Goal: Contribute content: Contribute content

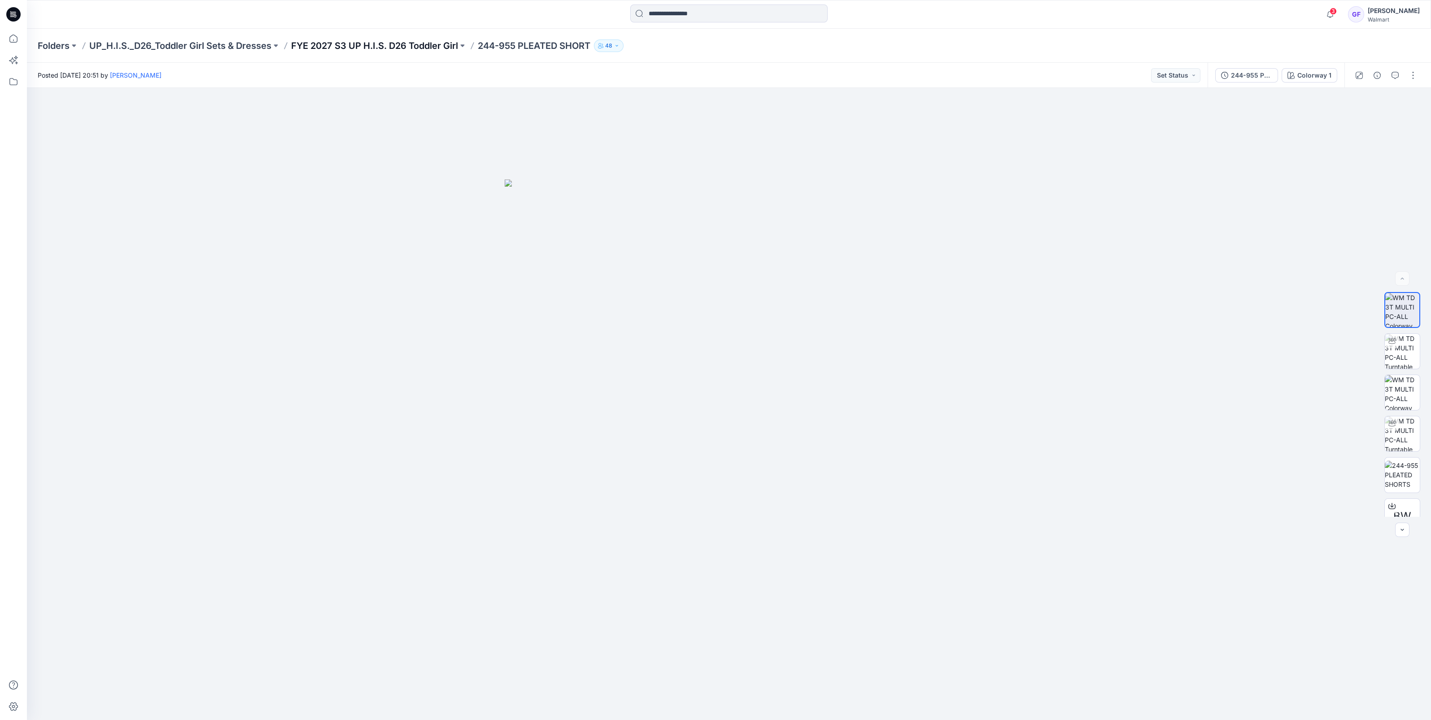
click at [415, 49] on p "FYE 2027 S3 UP H.I.S. D26 Toddler Girl" at bounding box center [374, 45] width 167 height 13
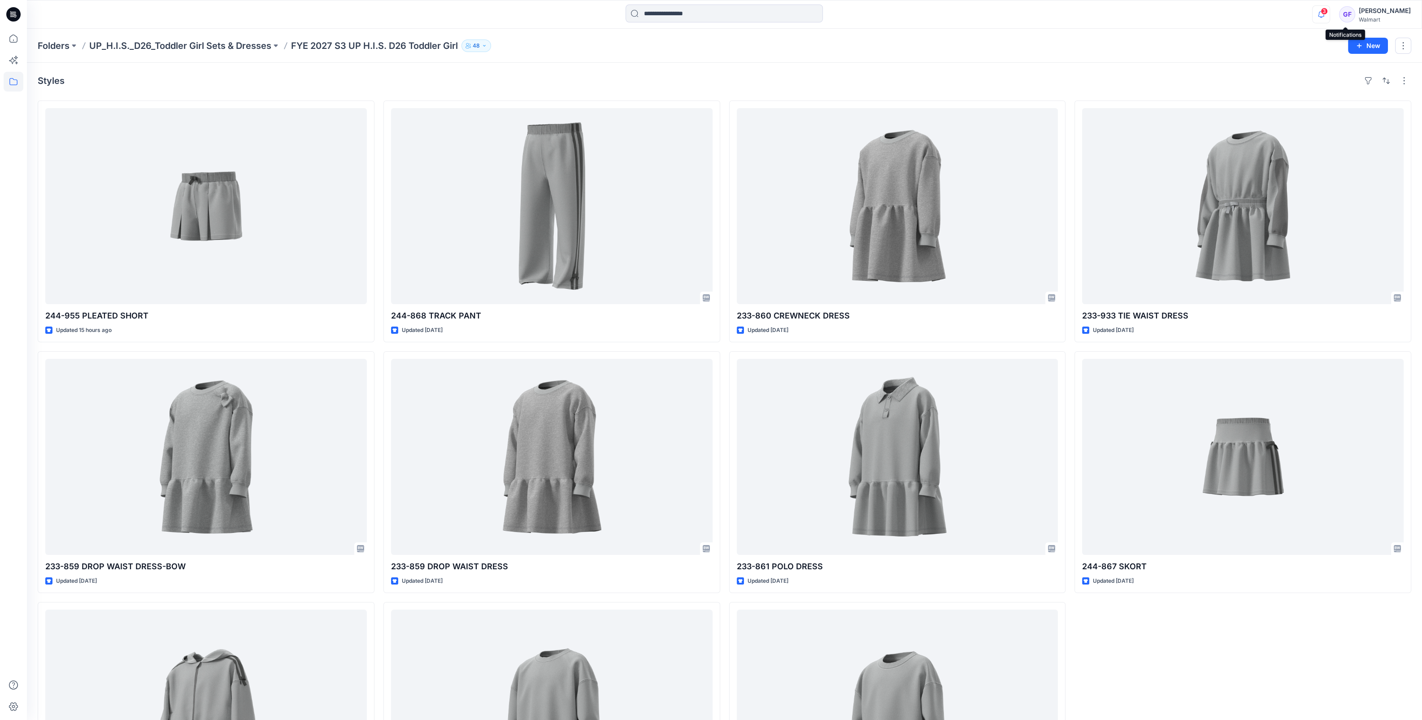
click at [1330, 17] on icon "button" at bounding box center [1321, 14] width 17 height 18
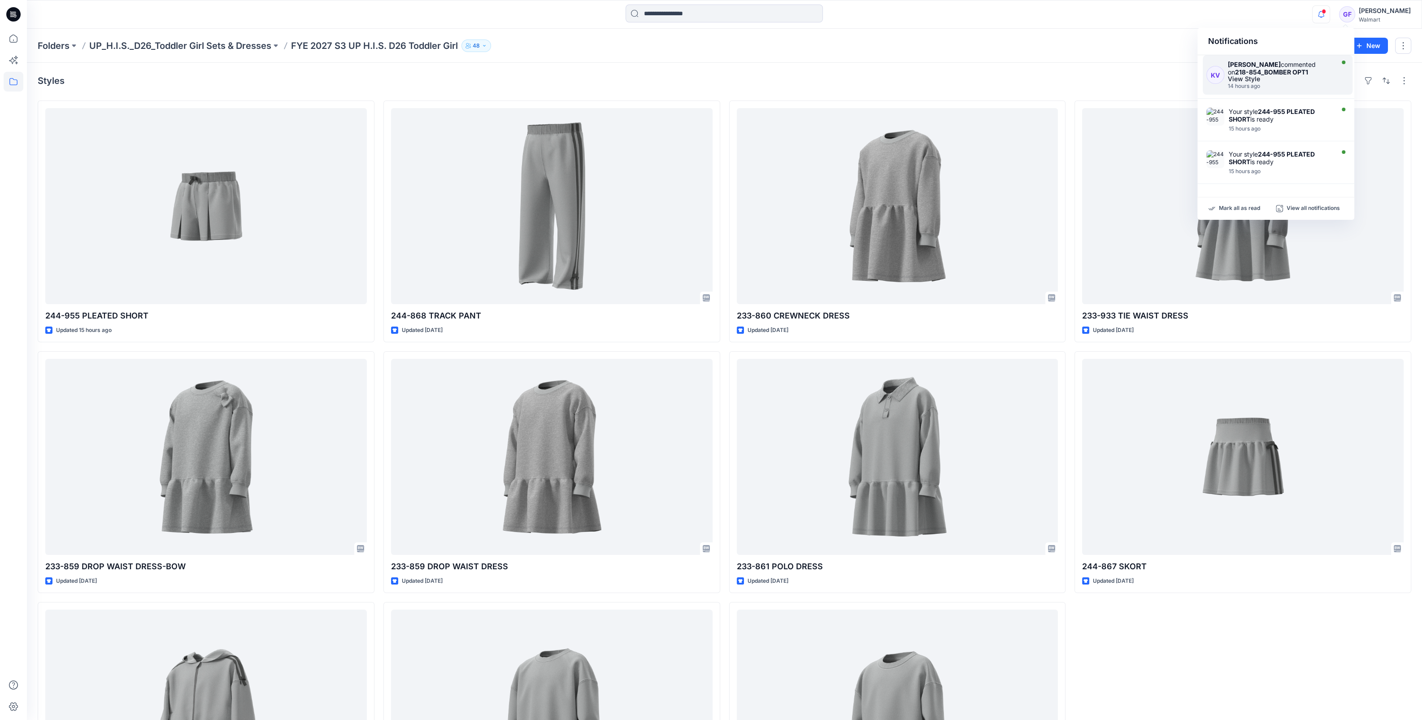
click at [1291, 84] on div "14 hours ago" at bounding box center [1280, 86] width 104 height 6
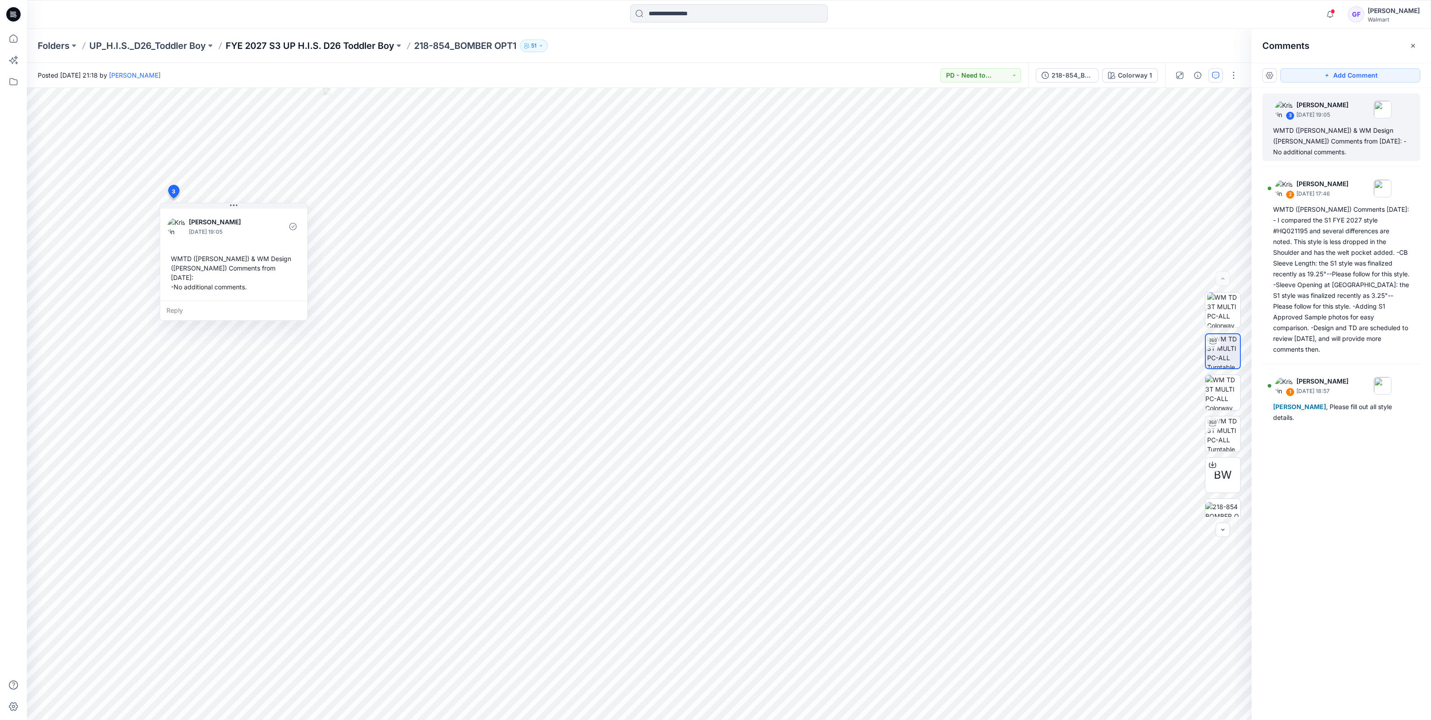
click at [293, 47] on p "FYE 2027 S3 UP H.I.S. D26 Toddler Boy" at bounding box center [310, 45] width 169 height 13
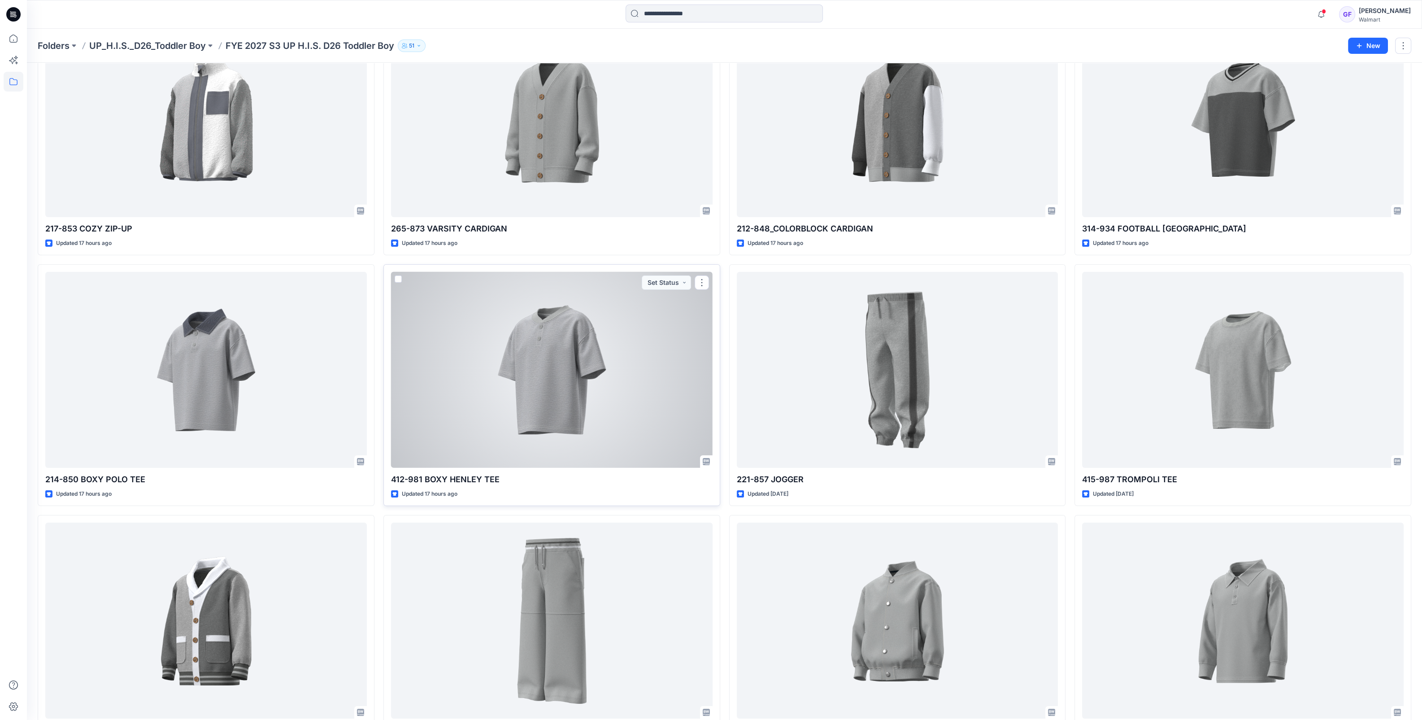
scroll to position [166, 0]
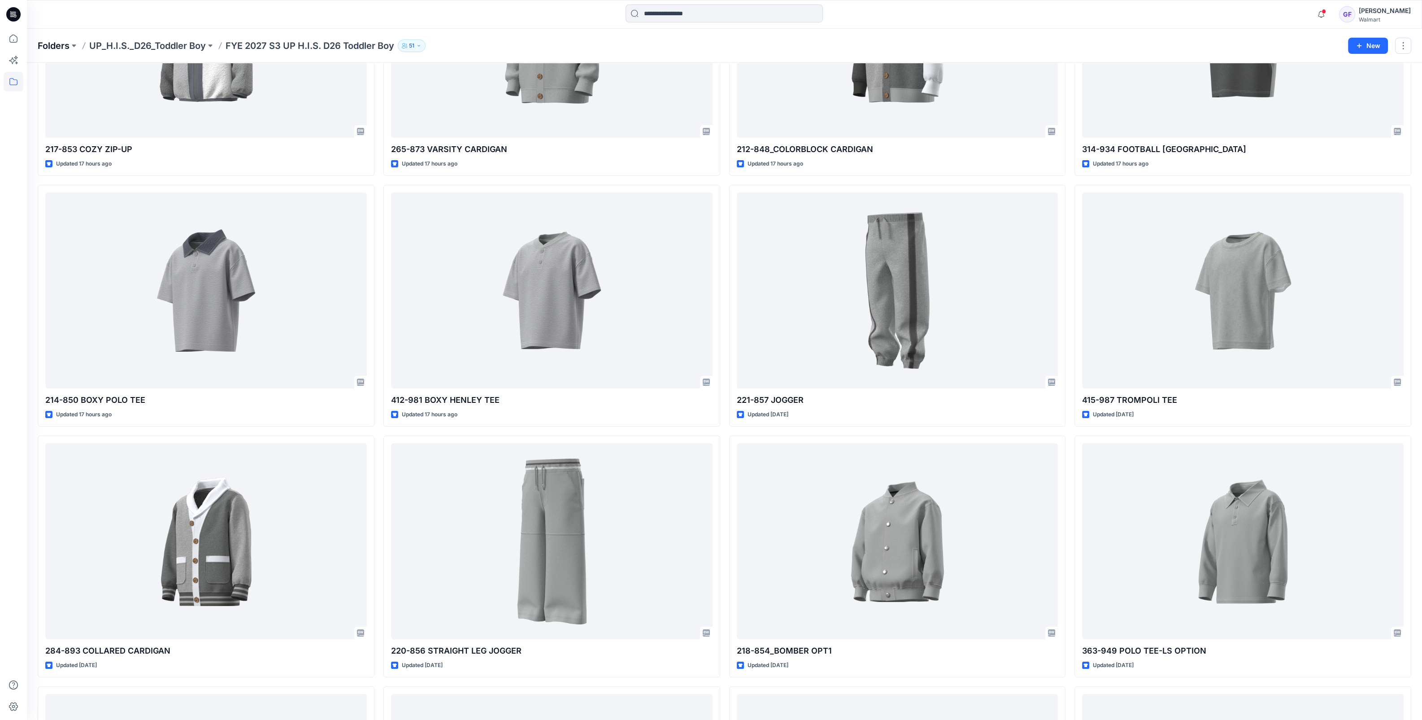
click at [53, 46] on p "Folders" at bounding box center [54, 45] width 32 height 13
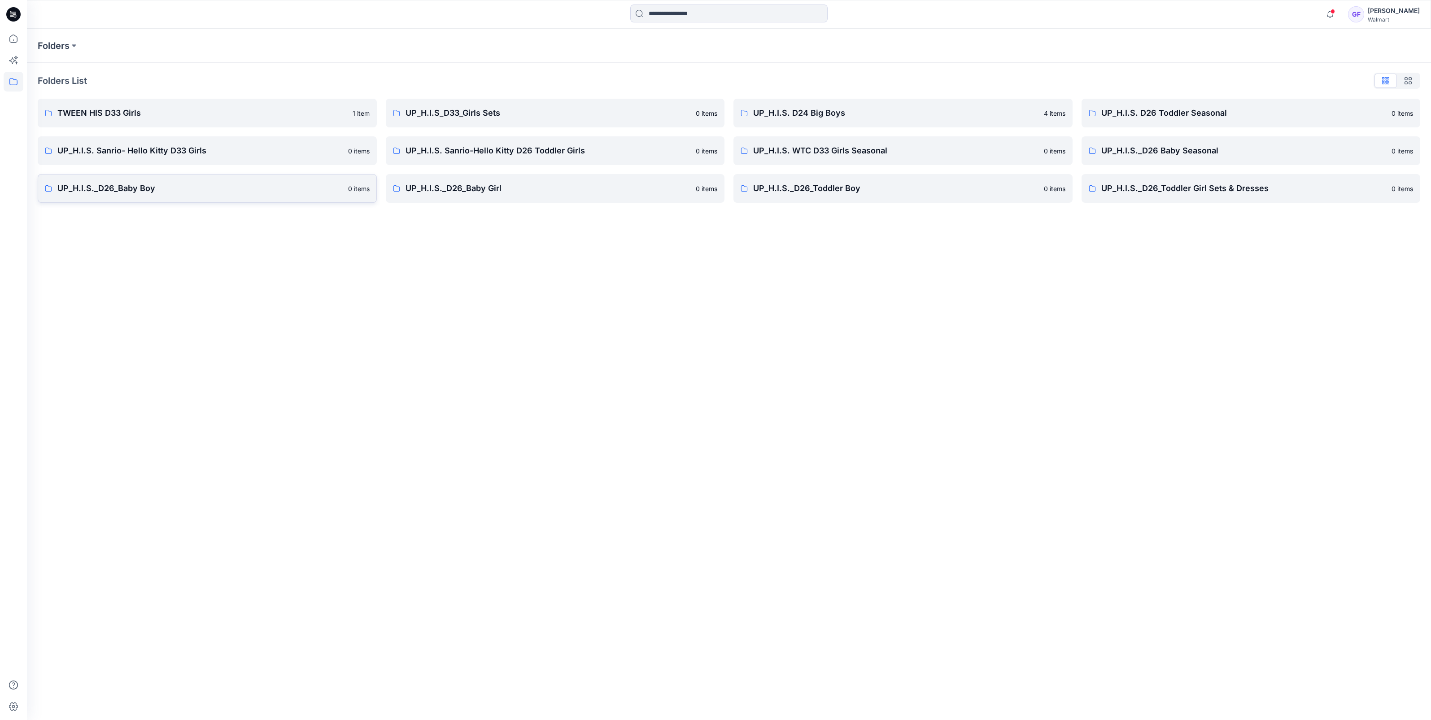
click at [107, 191] on p "UP_H.I.S._D26_Baby Boy" at bounding box center [199, 188] width 285 height 13
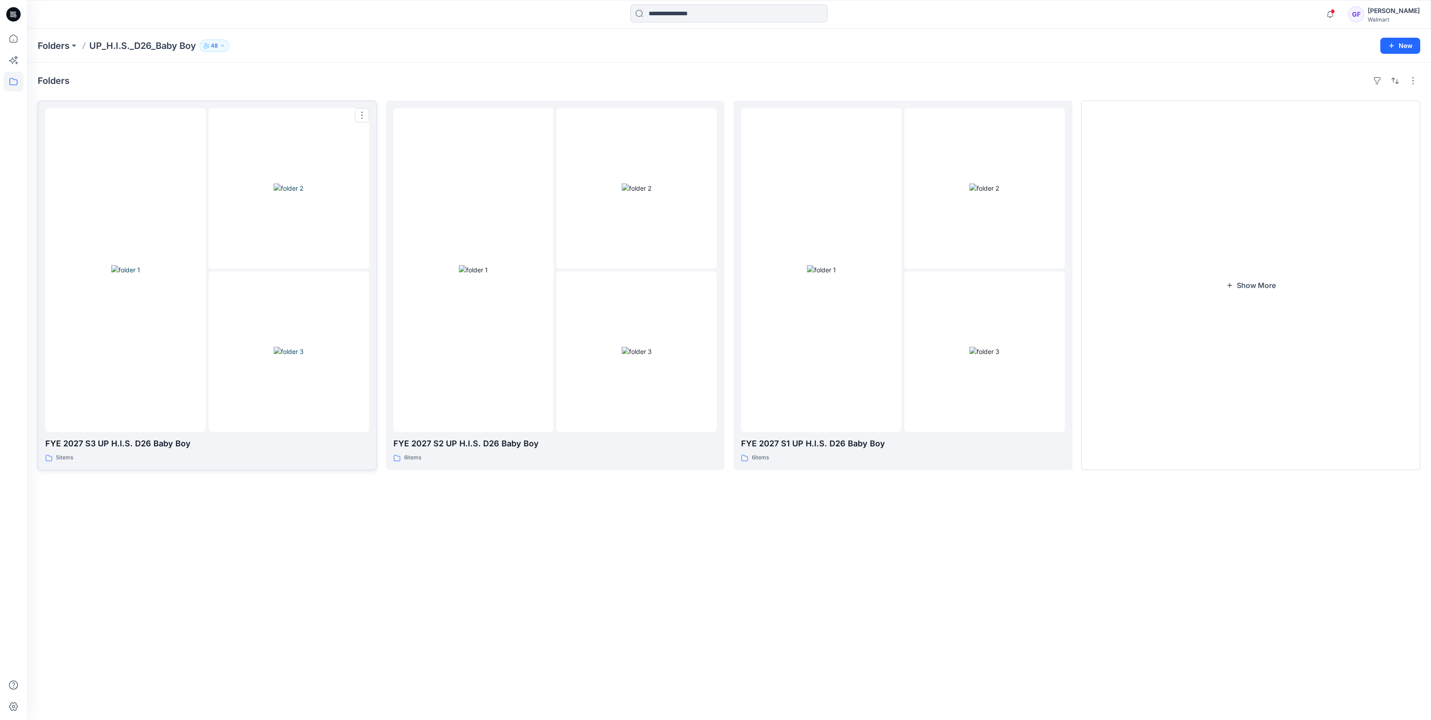
click at [226, 387] on div at bounding box center [289, 351] width 161 height 161
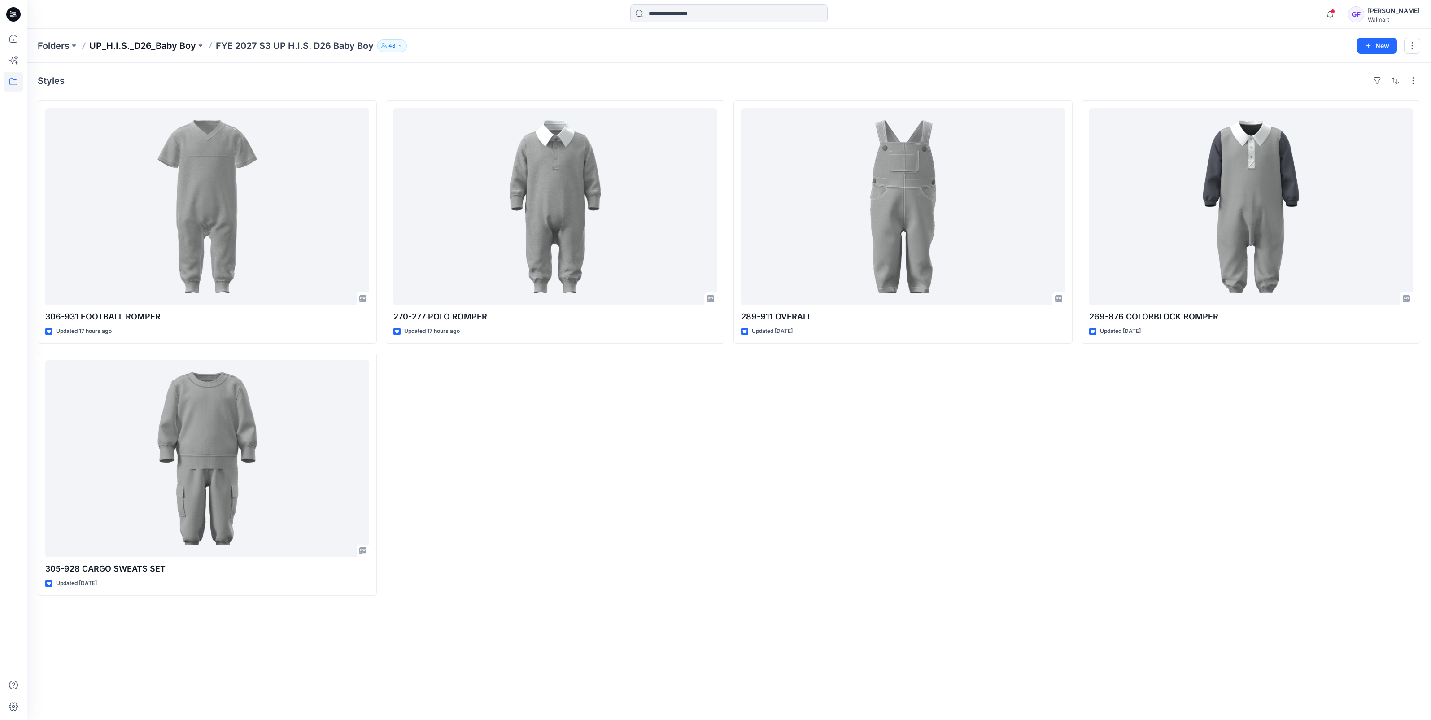
click at [146, 46] on p "UP_H.I.S._D26_Baby Boy" at bounding box center [142, 45] width 107 height 13
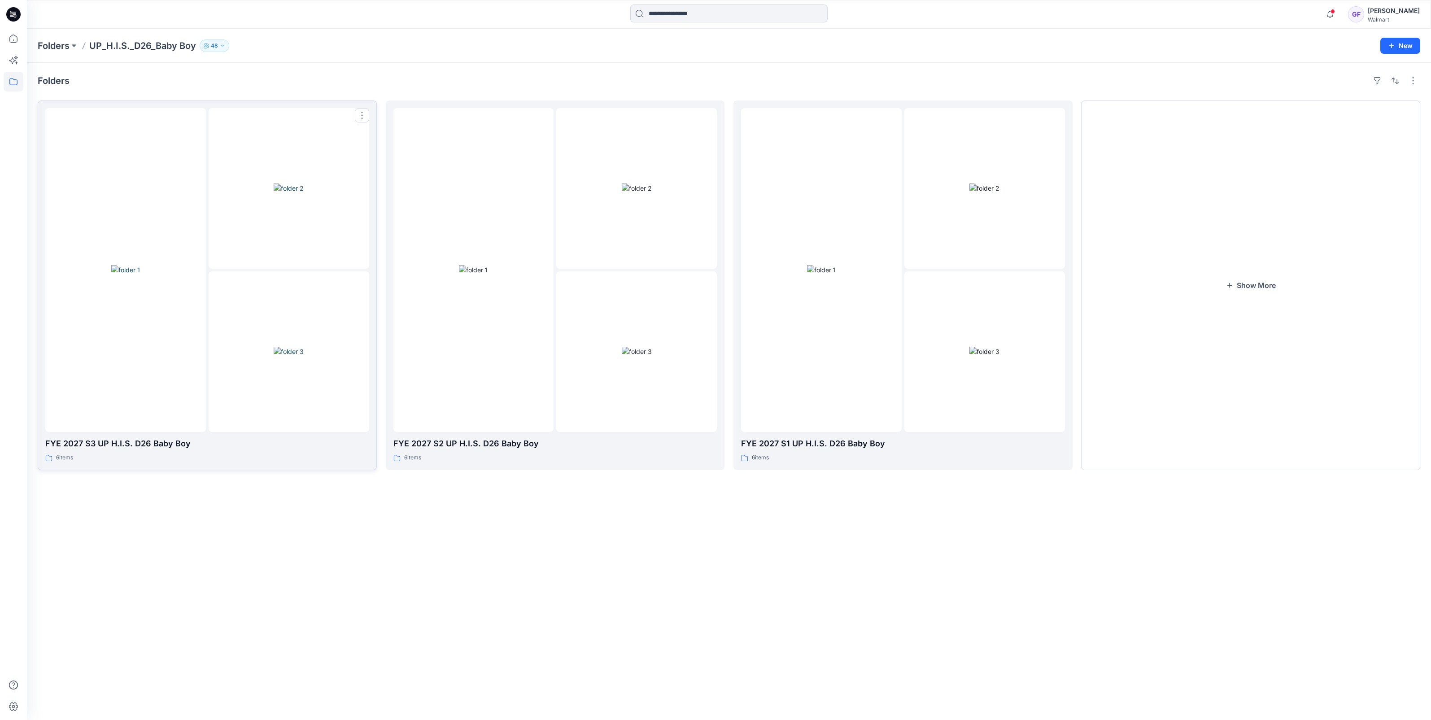
click at [274, 193] on img at bounding box center [289, 187] width 30 height 9
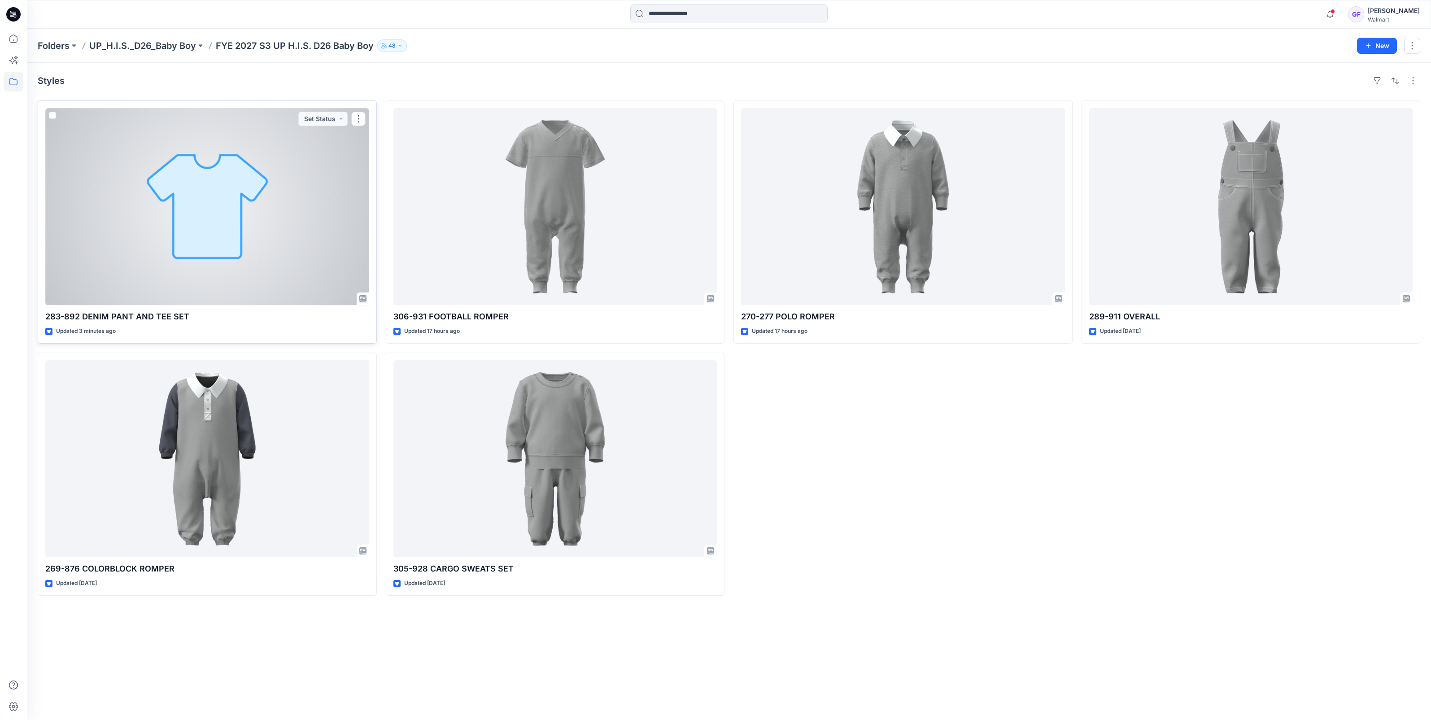
click at [240, 265] on div at bounding box center [207, 206] width 324 height 197
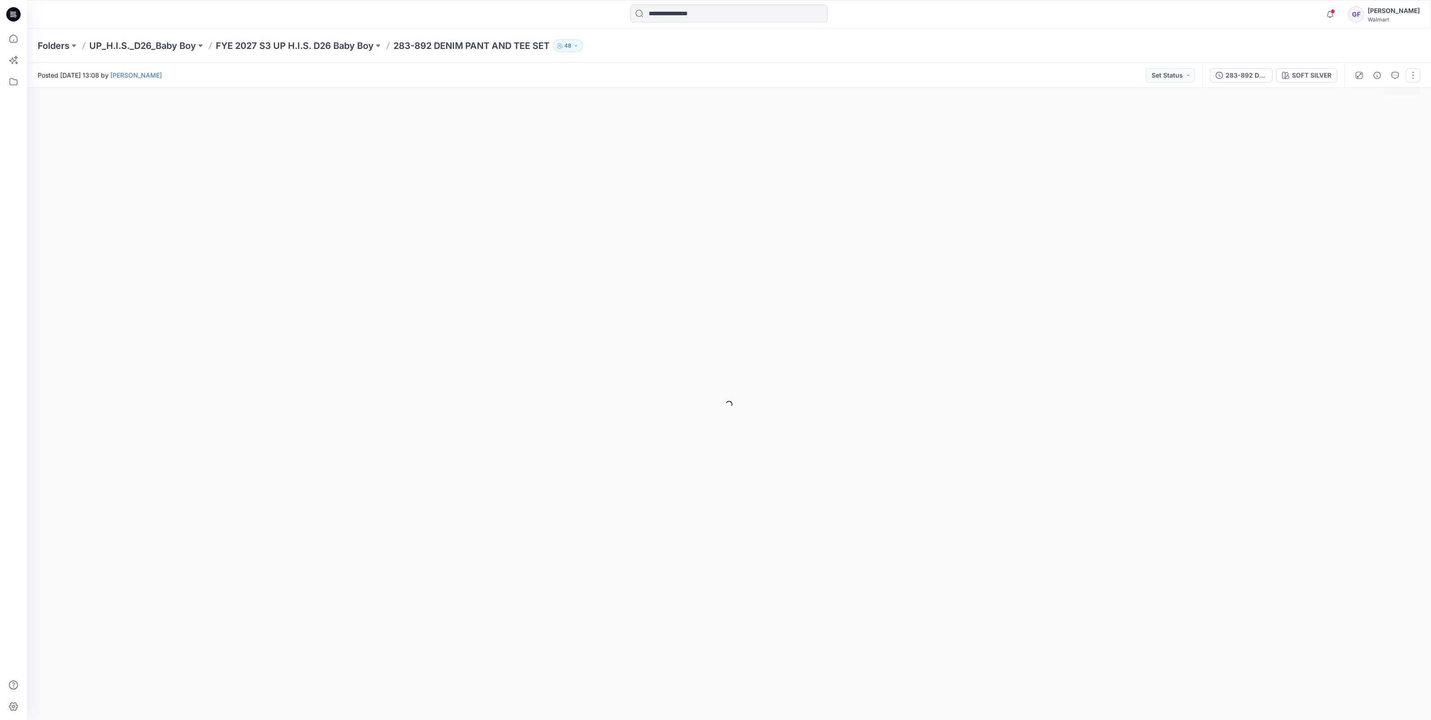
click at [1413, 71] on button "button" at bounding box center [1413, 75] width 14 height 14
click at [1364, 113] on button "Edit" at bounding box center [1375, 121] width 83 height 17
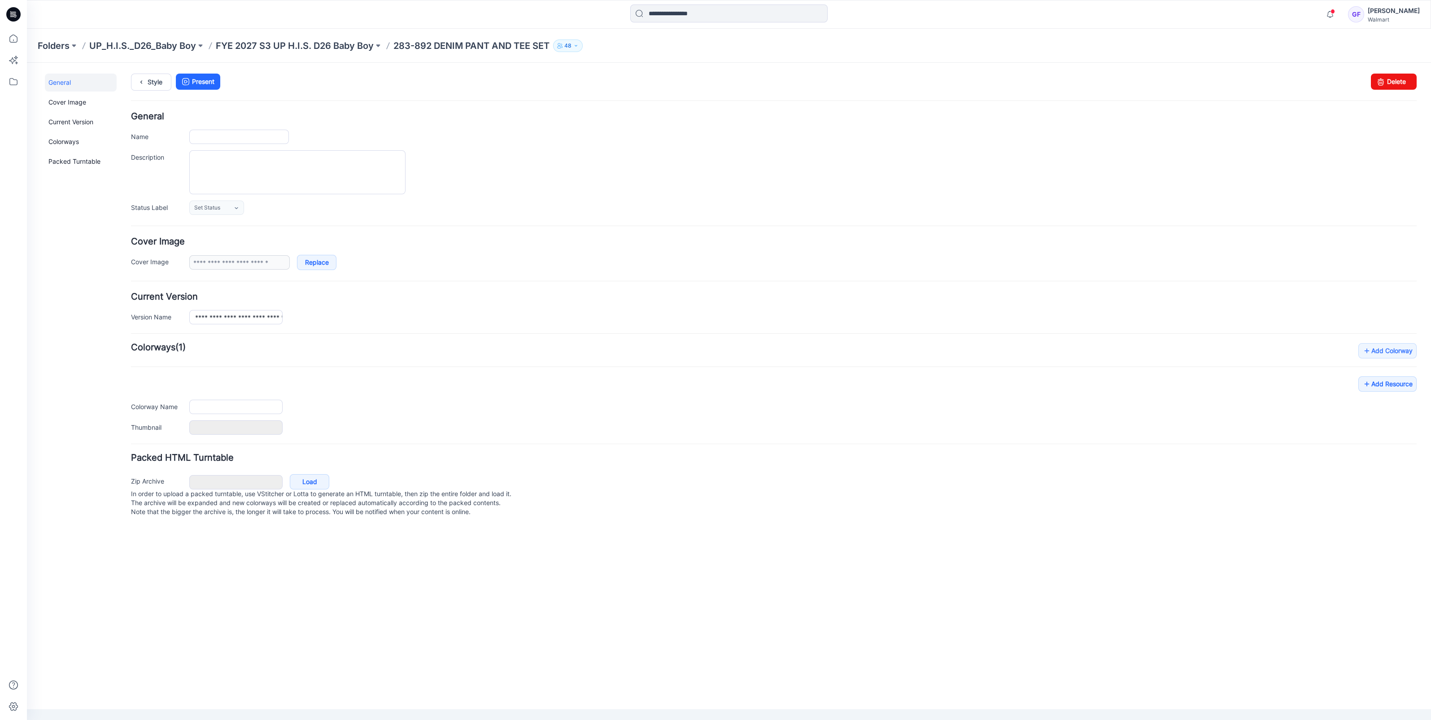
type input "**********"
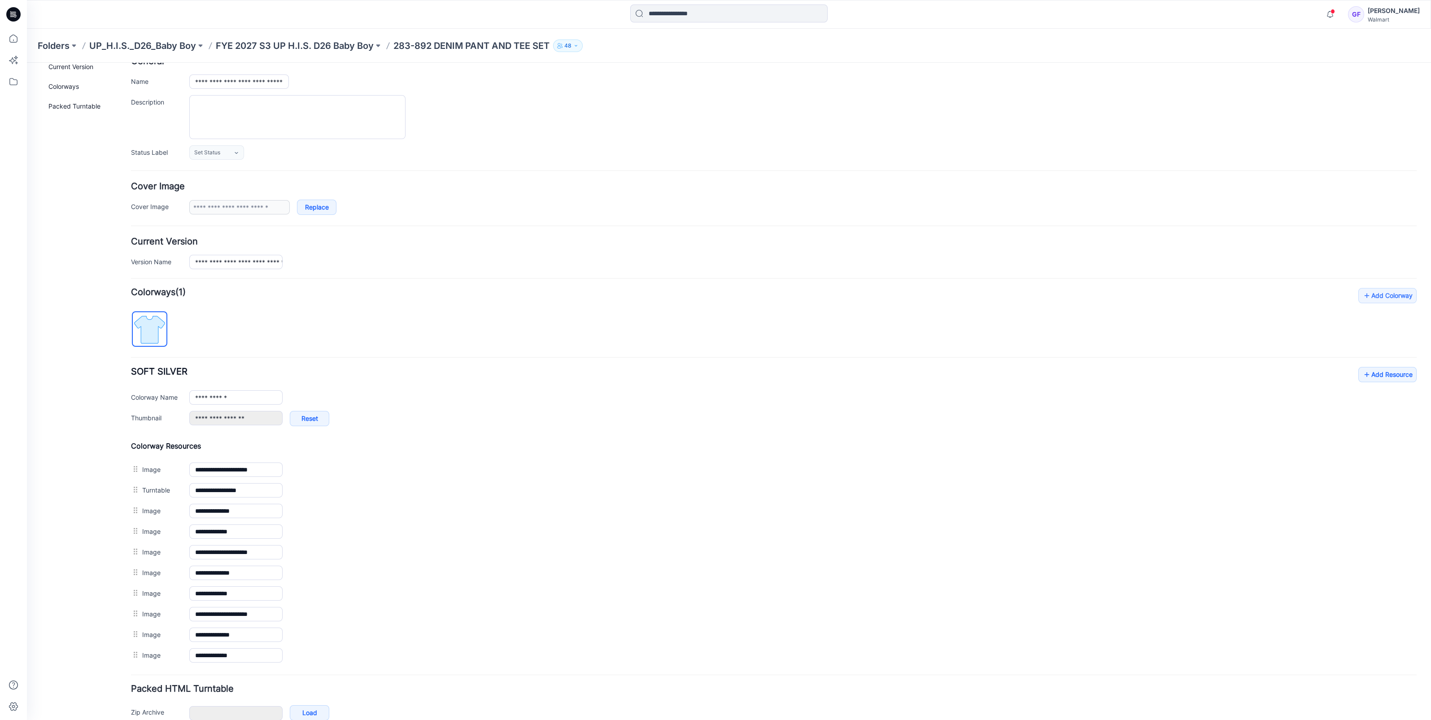
scroll to position [100, 0]
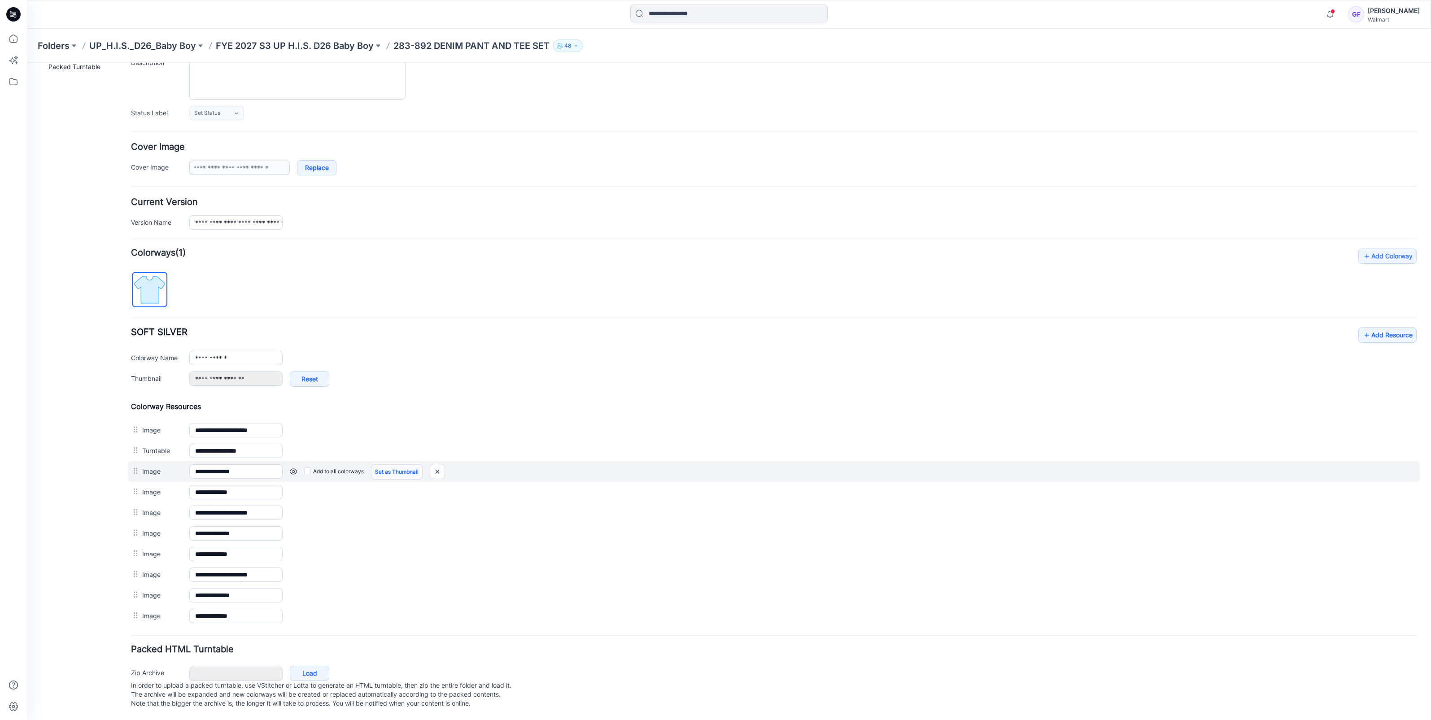
click at [391, 464] on link "Set as Thumbnail" at bounding box center [397, 471] width 52 height 15
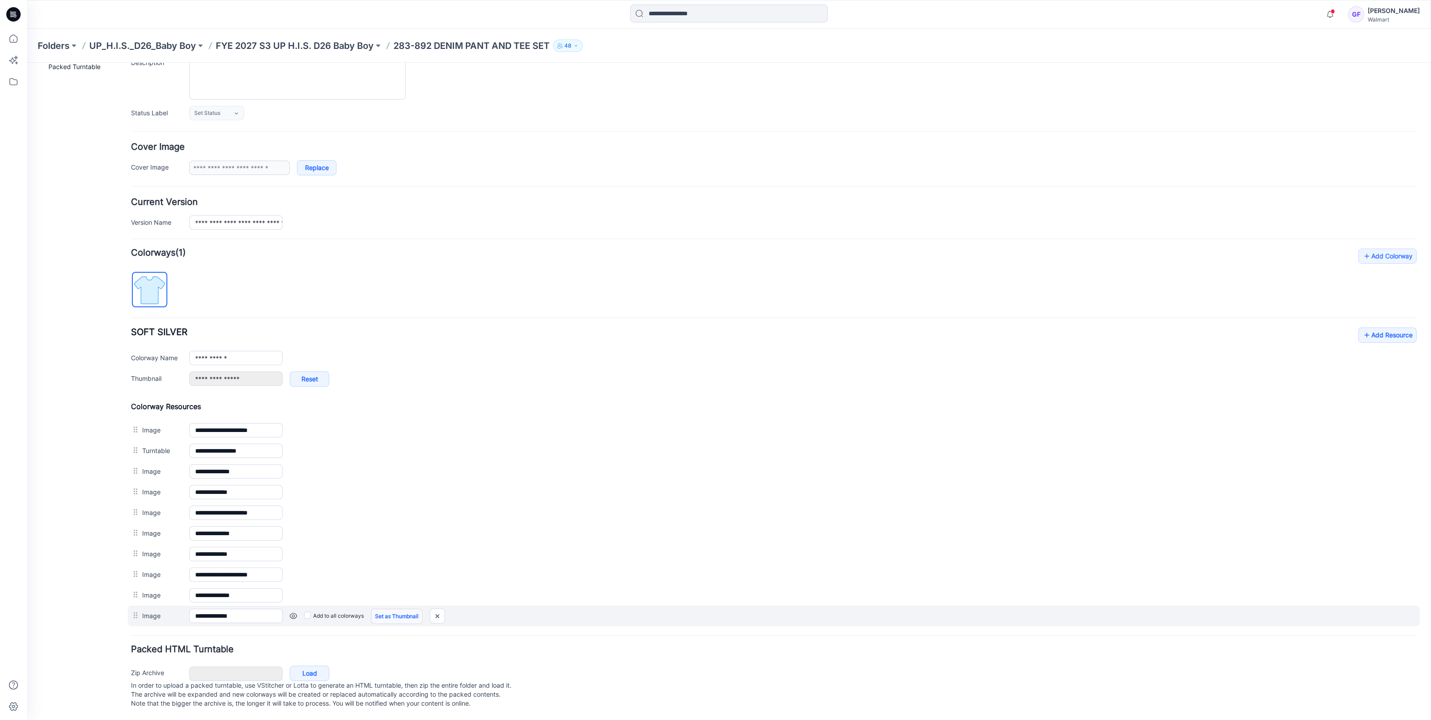
click at [392, 609] on link "Set as Thumbnail" at bounding box center [397, 616] width 52 height 15
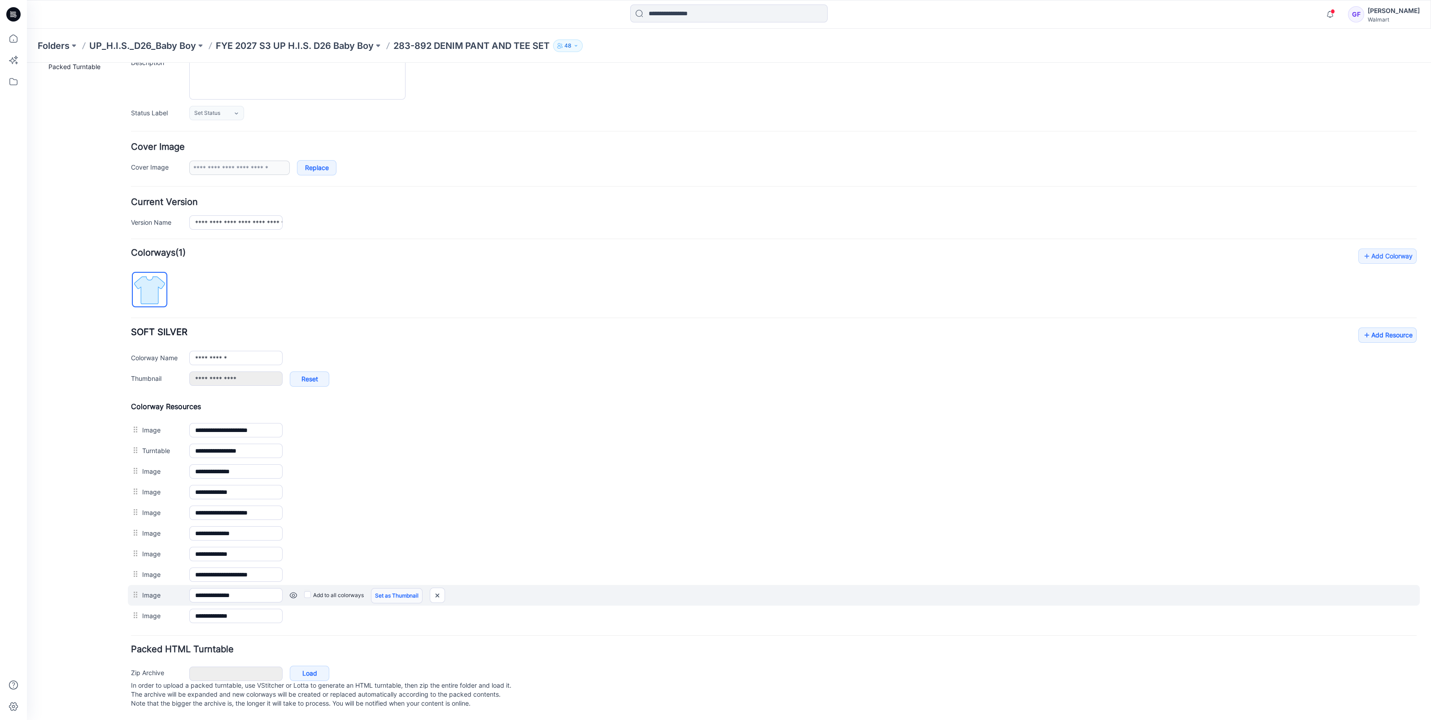
click at [396, 588] on link "Set as Thumbnail" at bounding box center [397, 595] width 52 height 15
type input "**********"
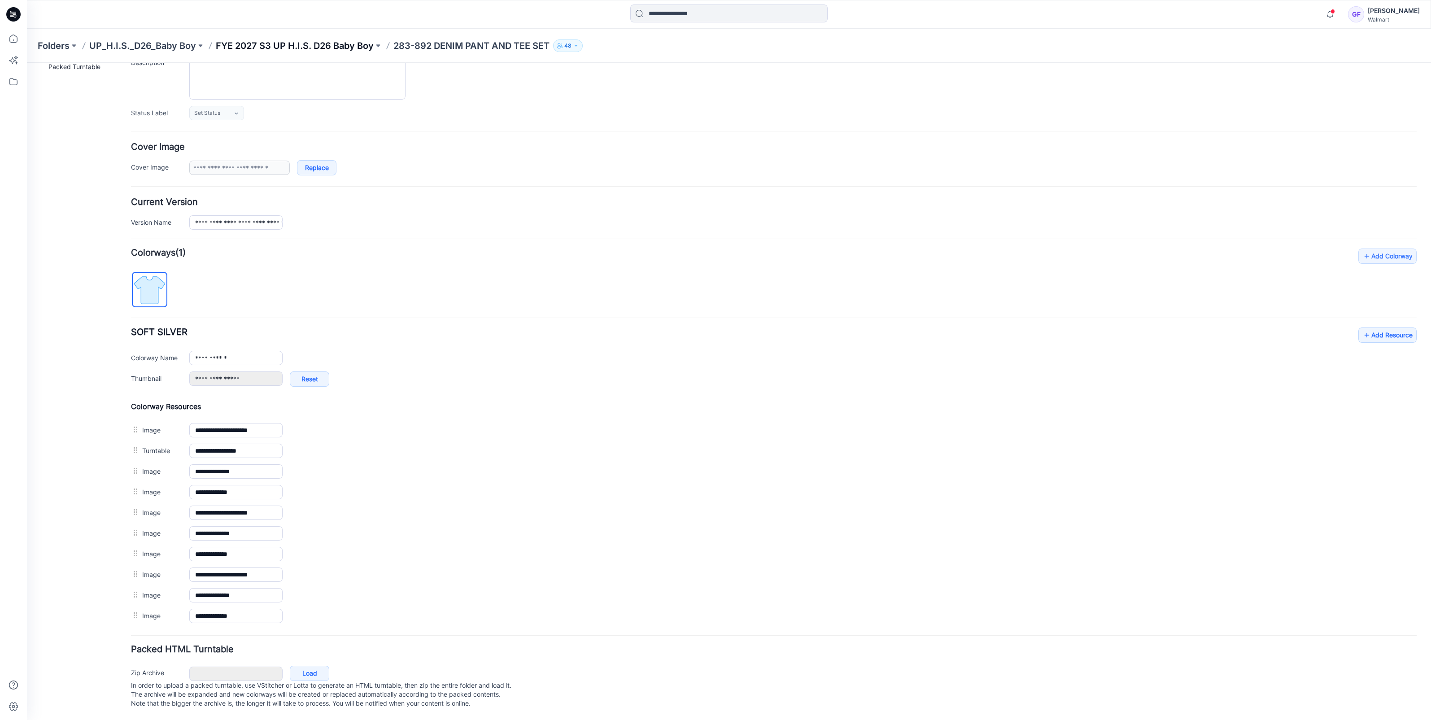
click at [306, 47] on p "FYE 2027 S3 UP H.I.S. D26 Baby Boy" at bounding box center [295, 45] width 158 height 13
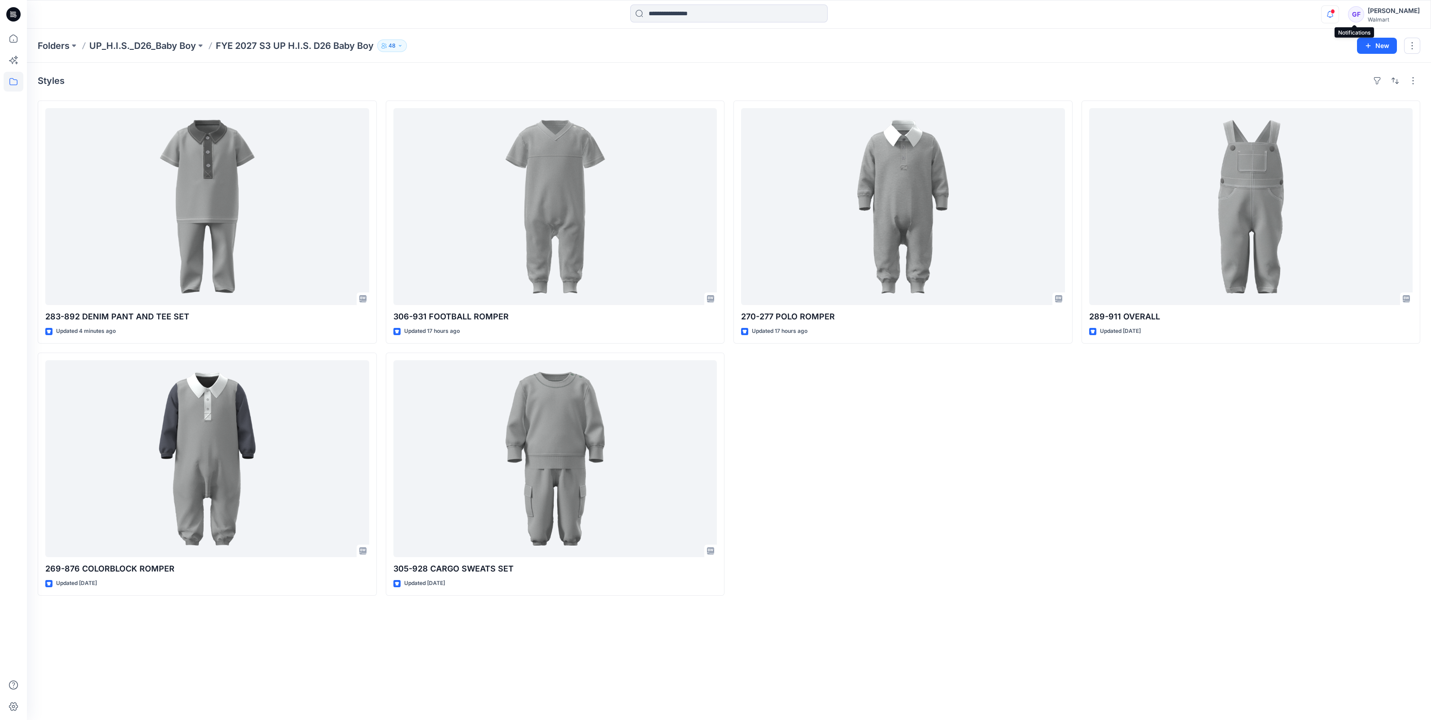
click at [1338, 15] on icon "button" at bounding box center [1329, 14] width 17 height 18
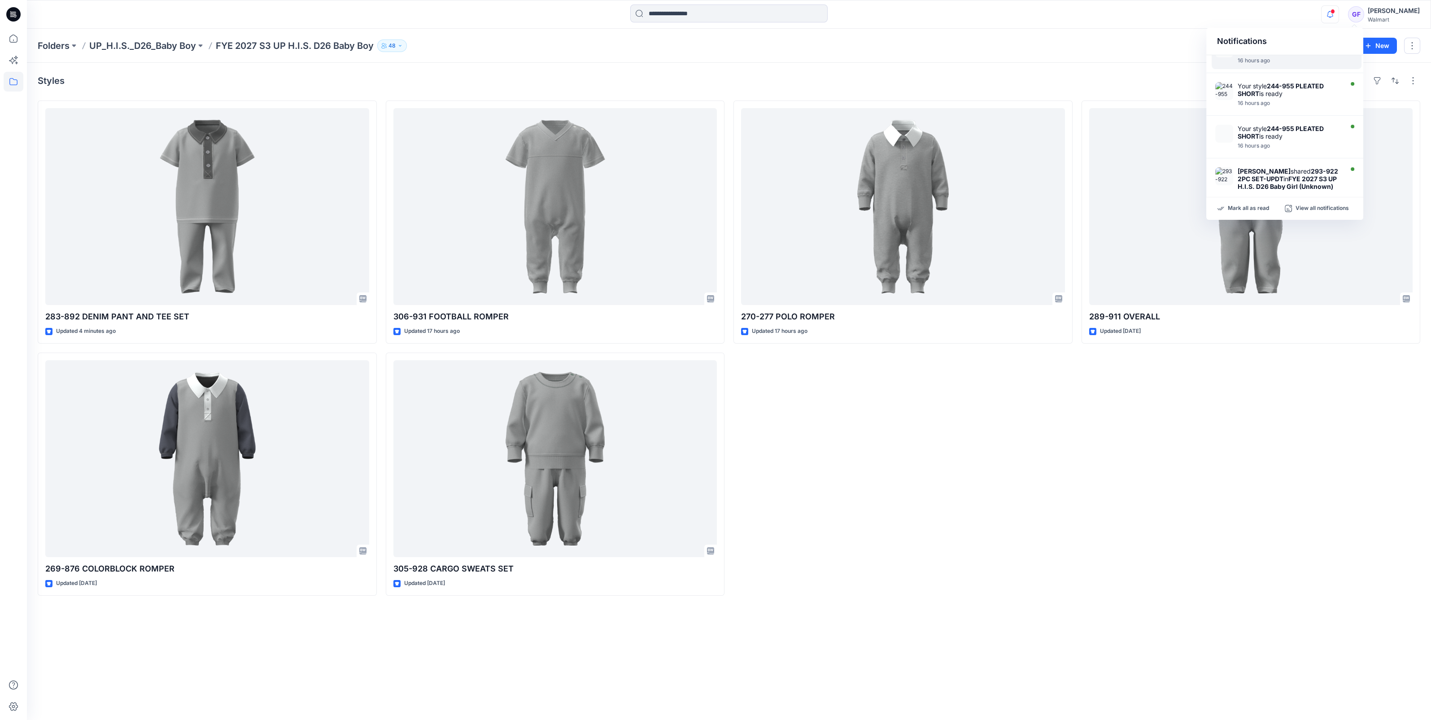
scroll to position [112, 0]
click at [1254, 206] on p "Mark all as read" at bounding box center [1248, 209] width 41 height 8
click at [969, 73] on div "Styles 283-892 DENIM PANT AND TEE SET Updated 4 minutes ago 269-876 COLORBLOCK …" at bounding box center [729, 391] width 1404 height 657
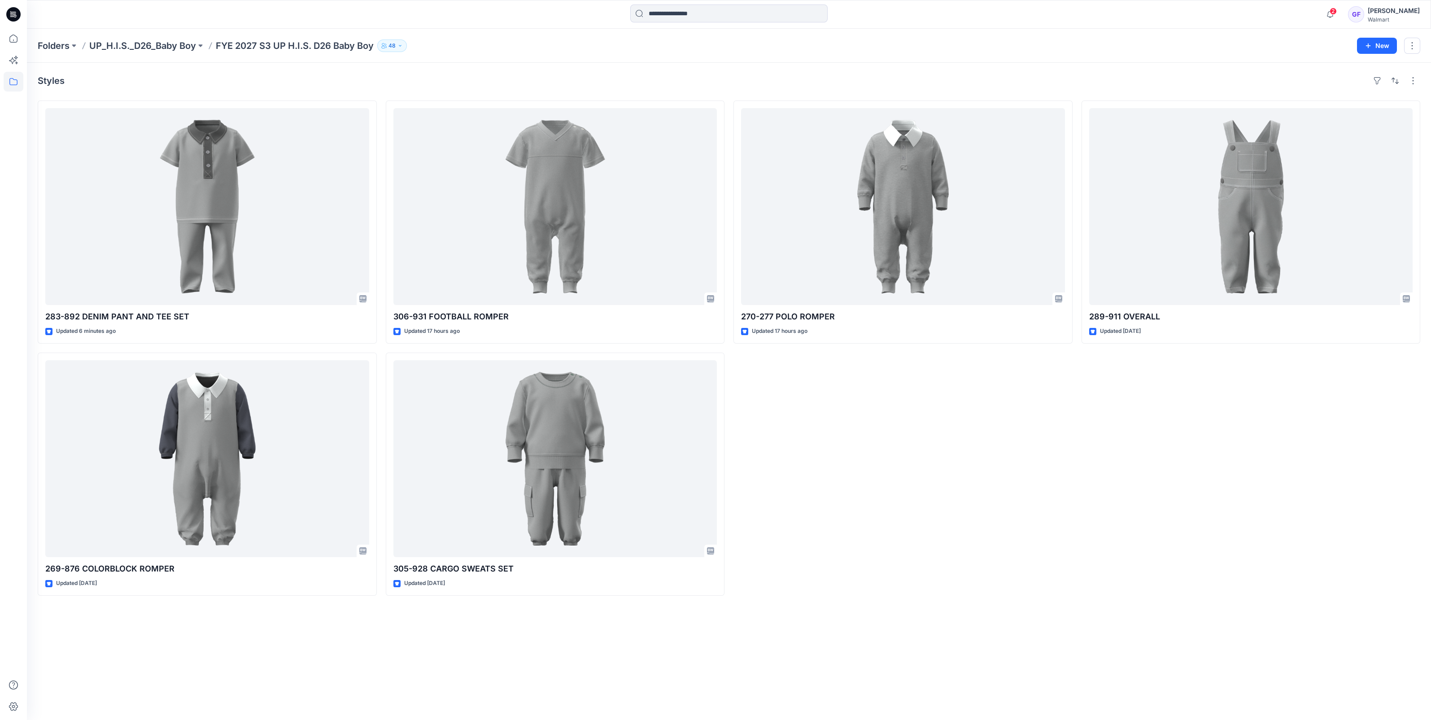
click at [286, 48] on p "FYE 2027 S3 UP H.I.S. D26 Baby Boy" at bounding box center [295, 45] width 158 height 13
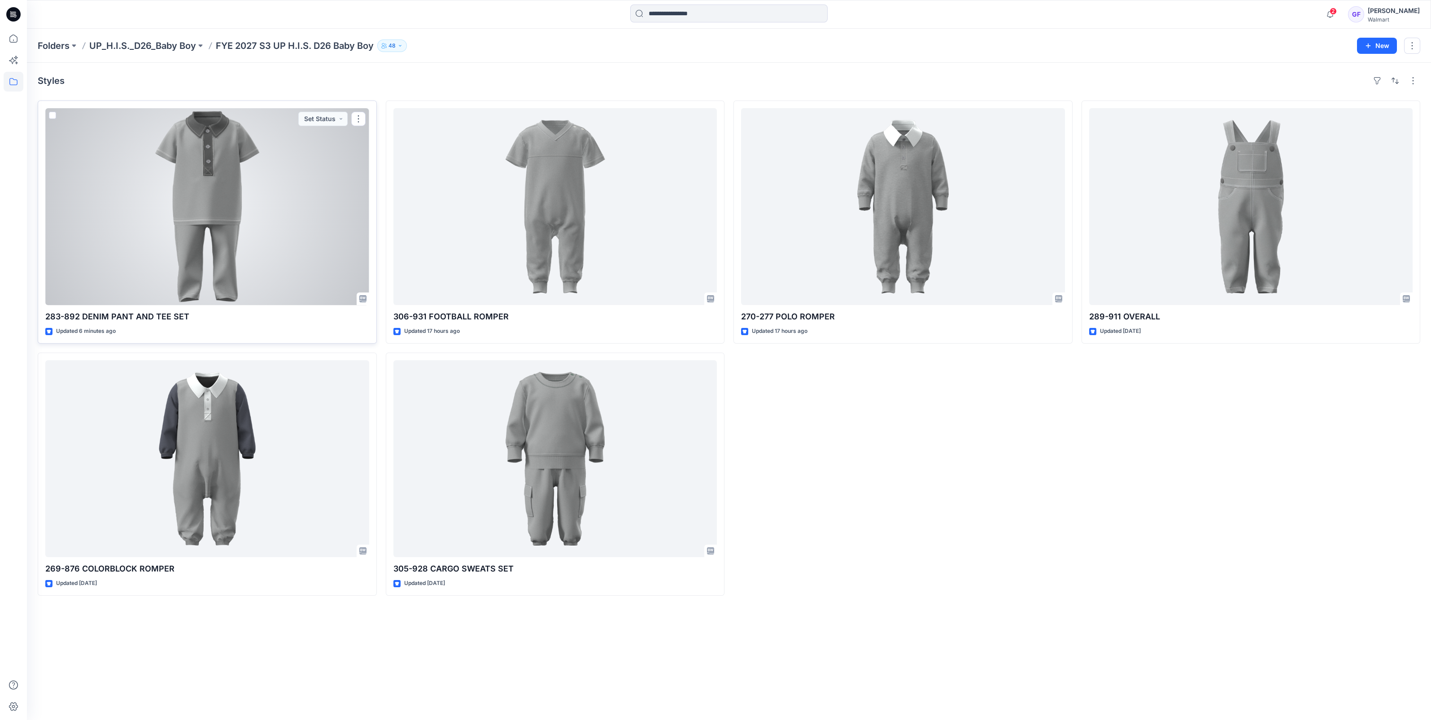
click at [226, 166] on div at bounding box center [207, 206] width 324 height 197
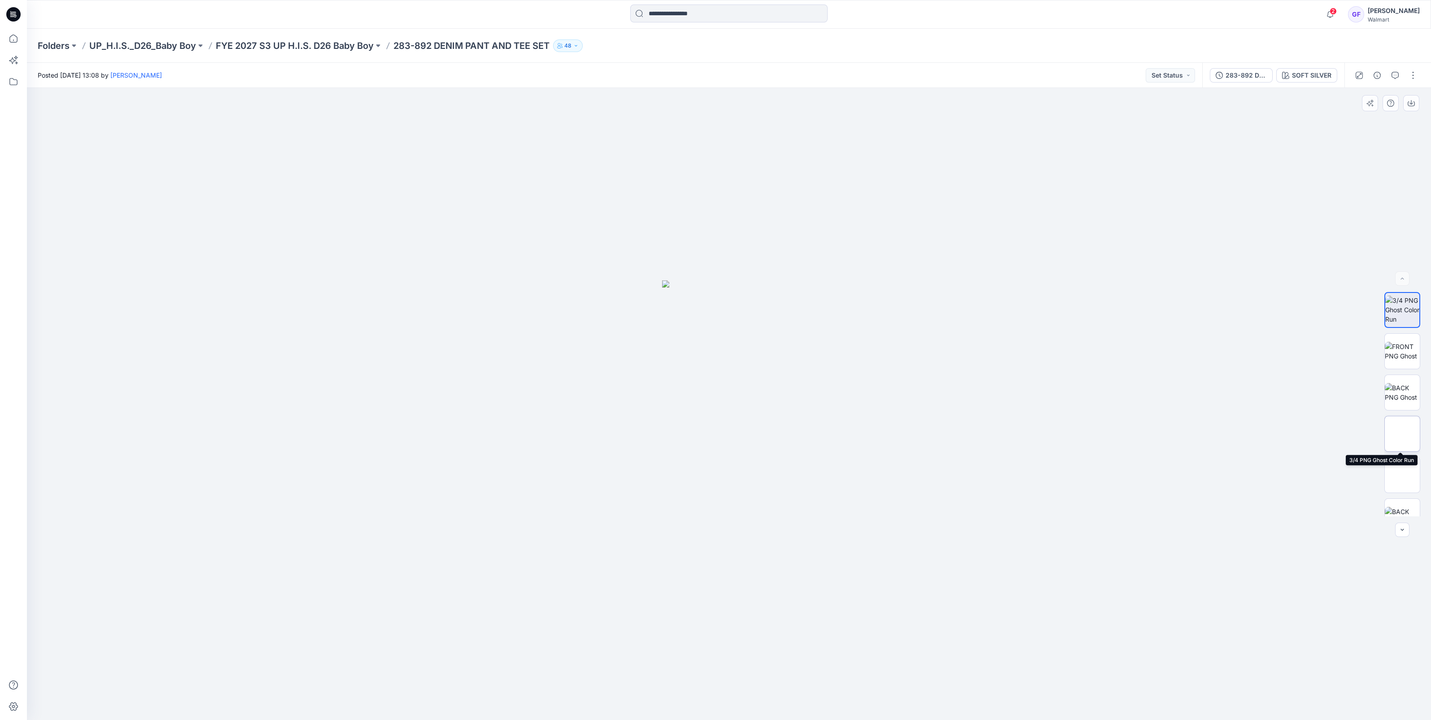
click at [1402, 434] on img at bounding box center [1402, 434] width 0 height 0
click at [1395, 312] on img at bounding box center [1401, 310] width 35 height 28
click at [1405, 391] on img at bounding box center [1401, 392] width 35 height 19
click at [1402, 357] on img at bounding box center [1401, 351] width 35 height 19
click at [1404, 427] on img at bounding box center [1401, 433] width 35 height 28
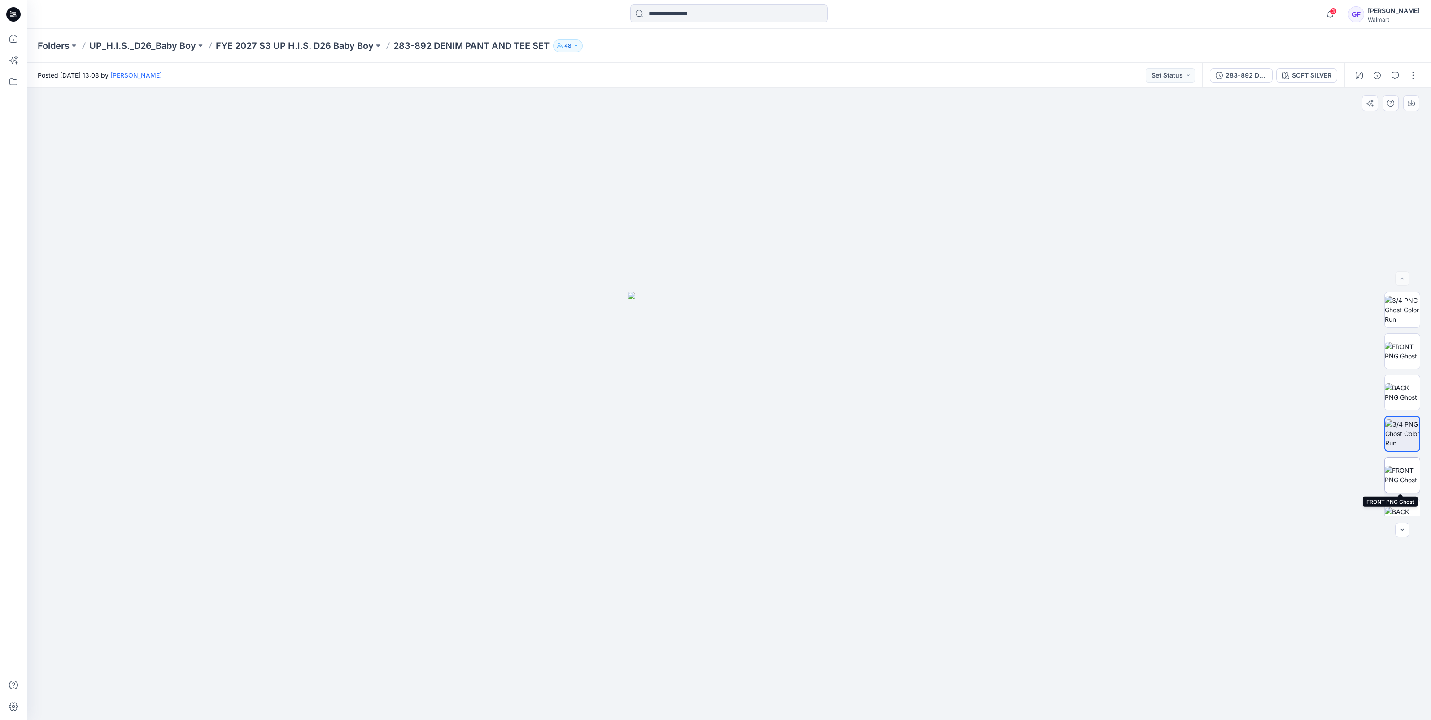
click at [1399, 478] on img at bounding box center [1401, 475] width 35 height 19
click at [1398, 448] on img at bounding box center [1401, 457] width 35 height 19
click at [1411, 76] on button "button" at bounding box center [1413, 75] width 14 height 14
click at [1359, 122] on p "Edit" at bounding box center [1355, 121] width 11 height 9
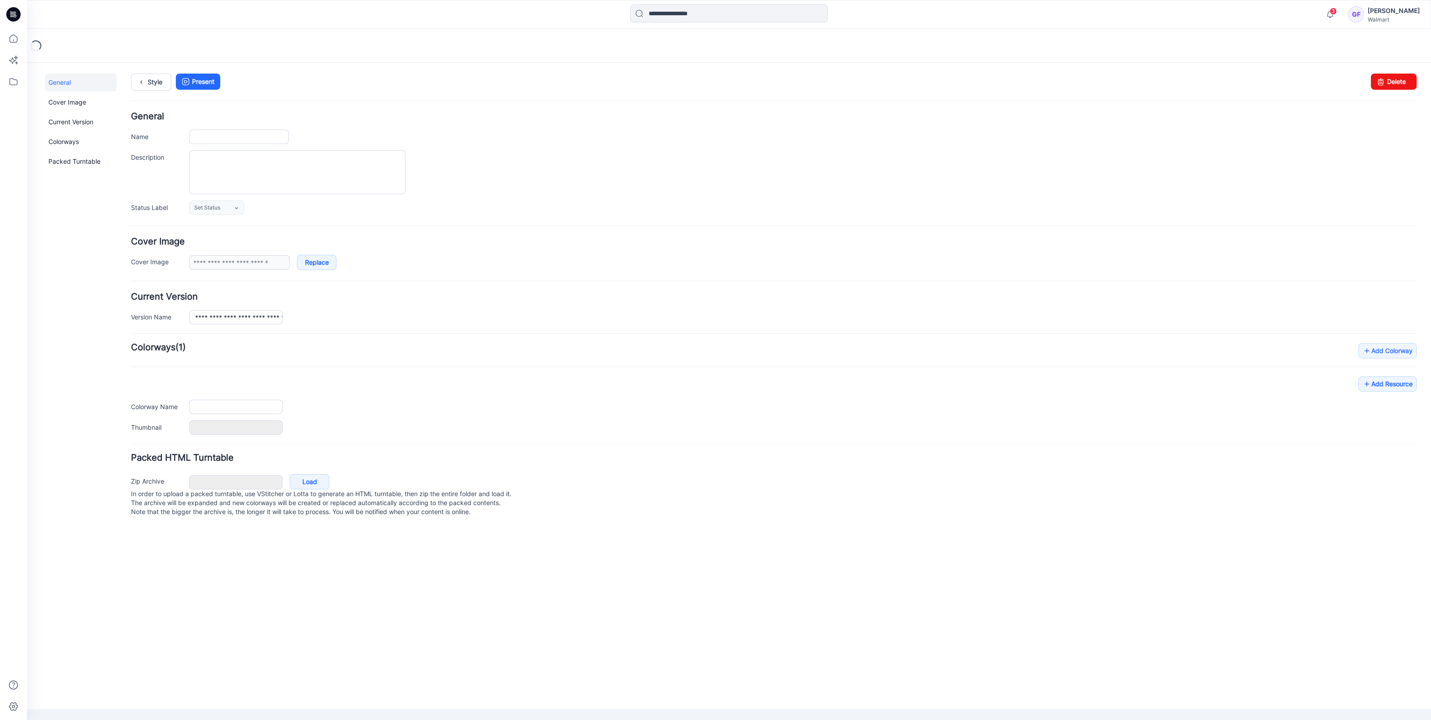
type input "**********"
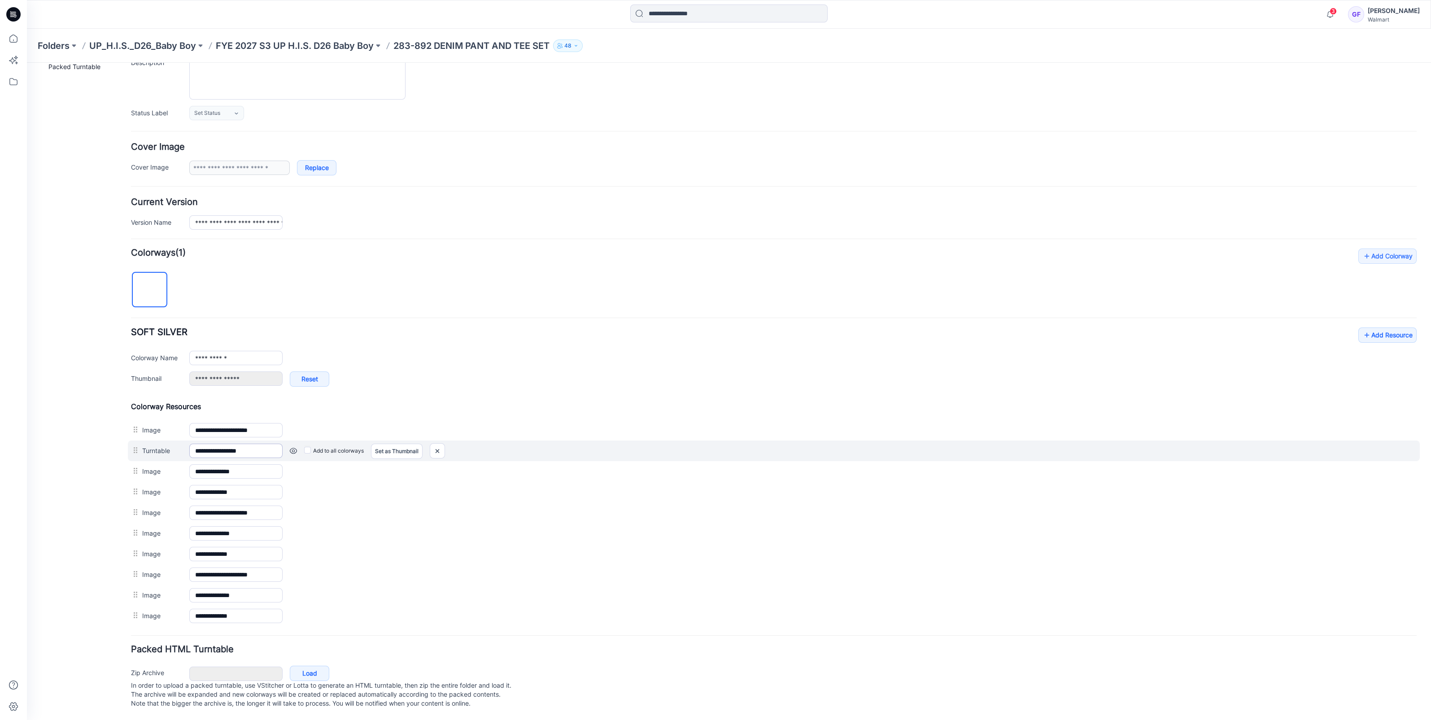
scroll to position [100, 0]
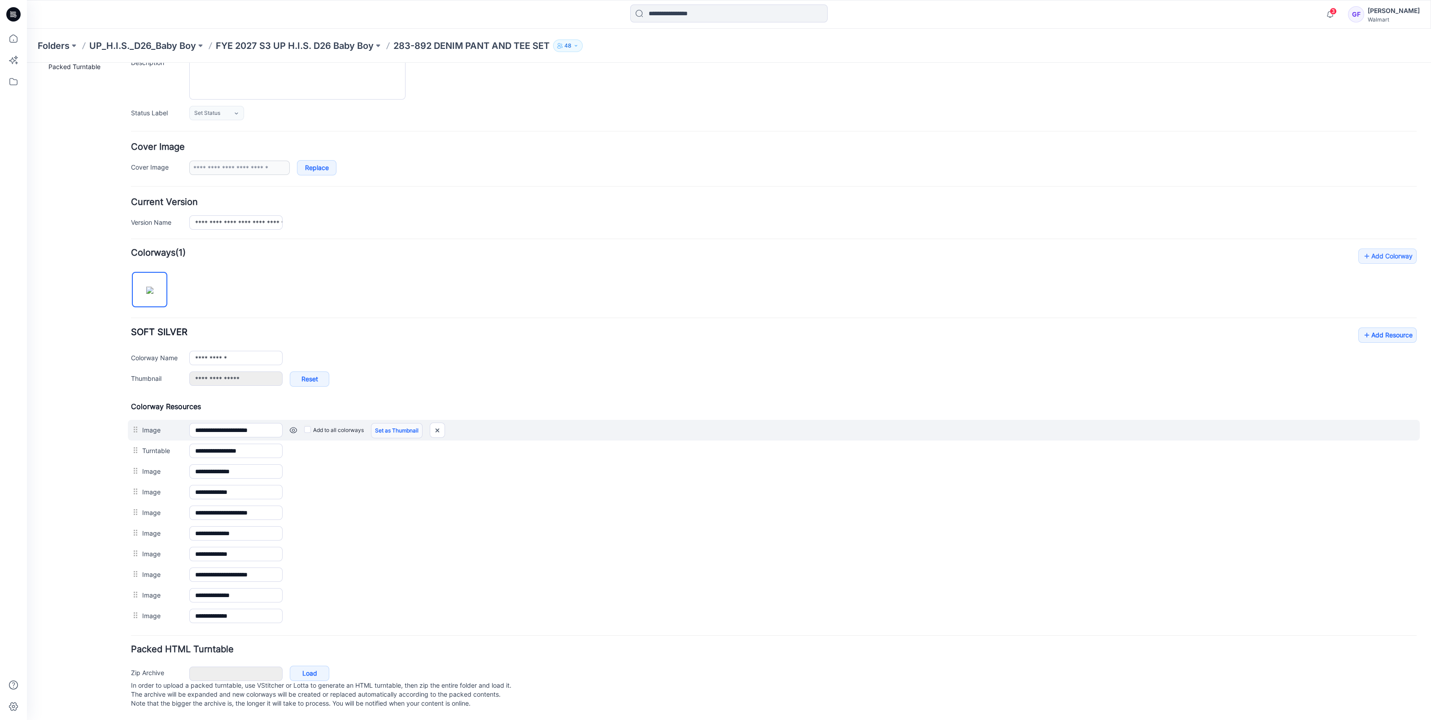
click at [385, 423] on link "Set as Thumbnail" at bounding box center [397, 430] width 52 height 15
type input "**********"
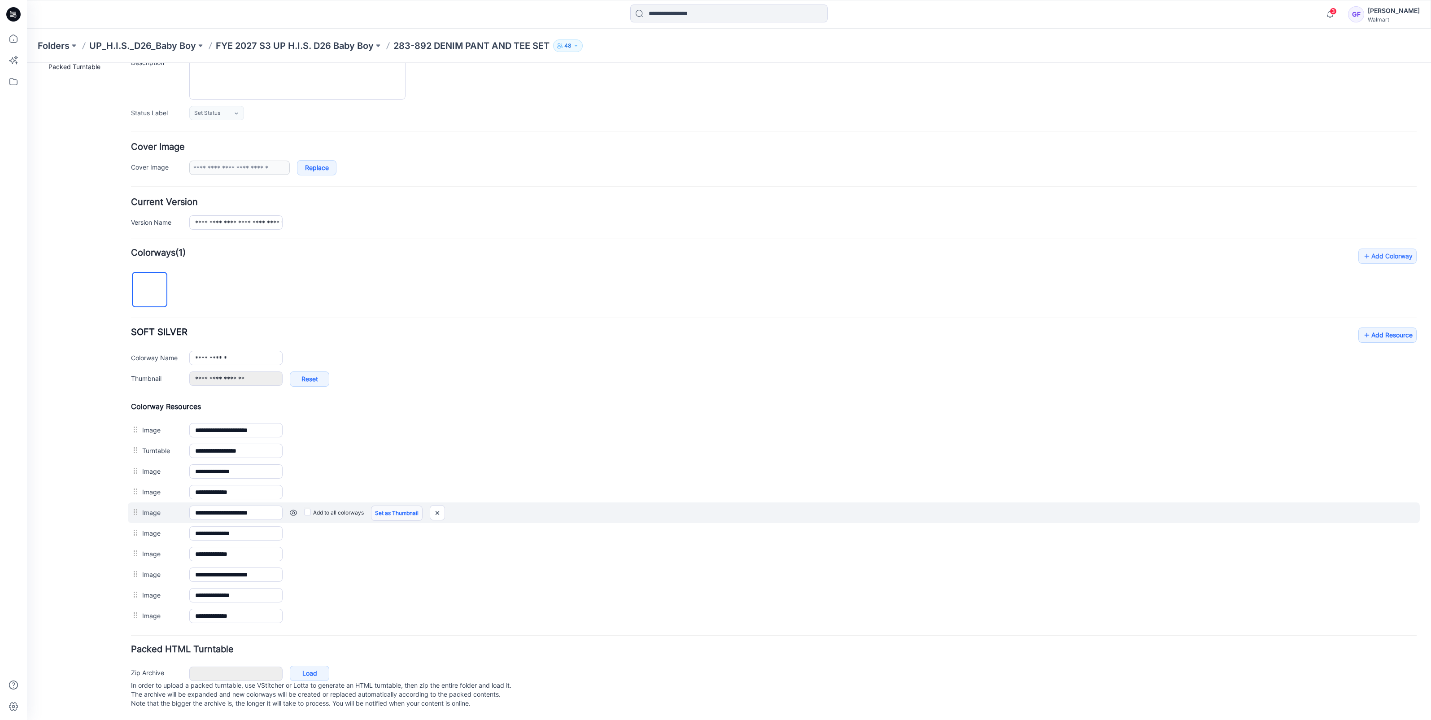
click at [390, 505] on link "Set as Thumbnail" at bounding box center [397, 512] width 52 height 15
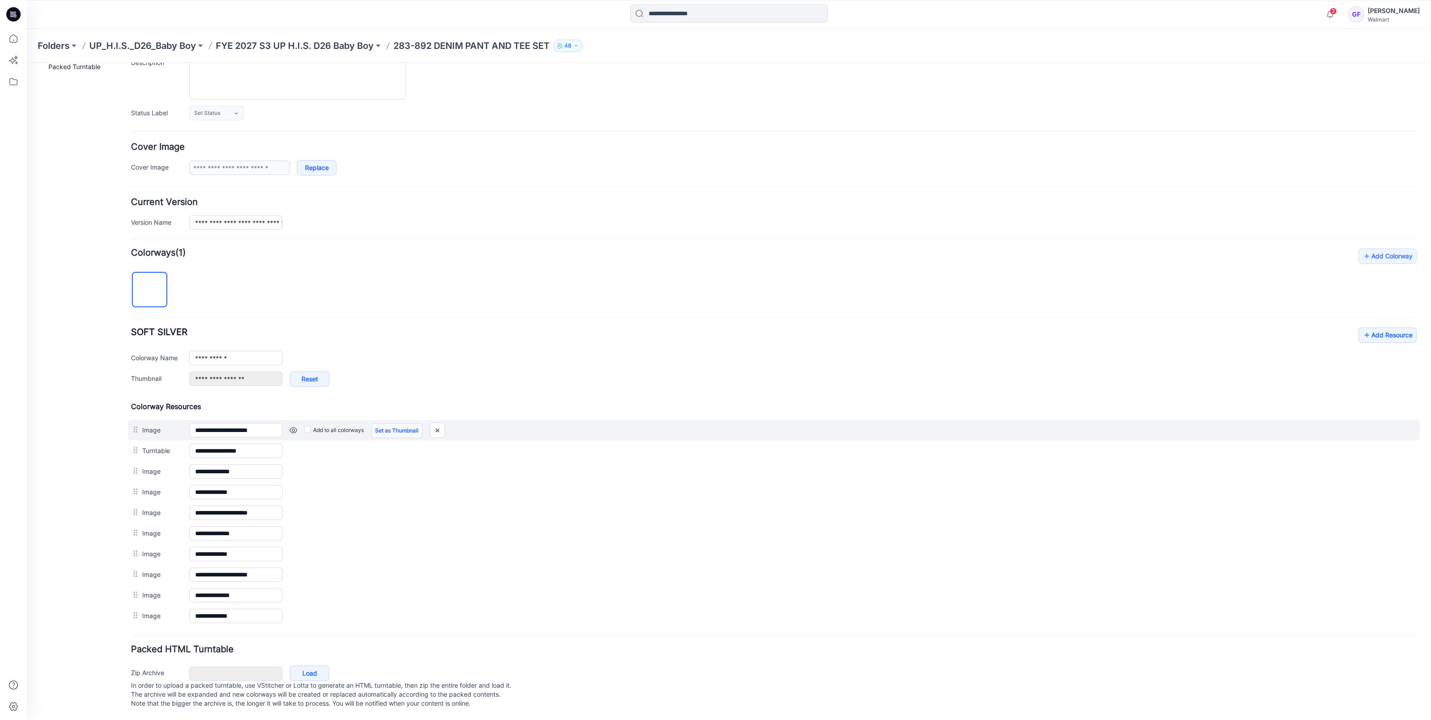
click at [408, 425] on link "Set as Thumbnail" at bounding box center [397, 430] width 52 height 15
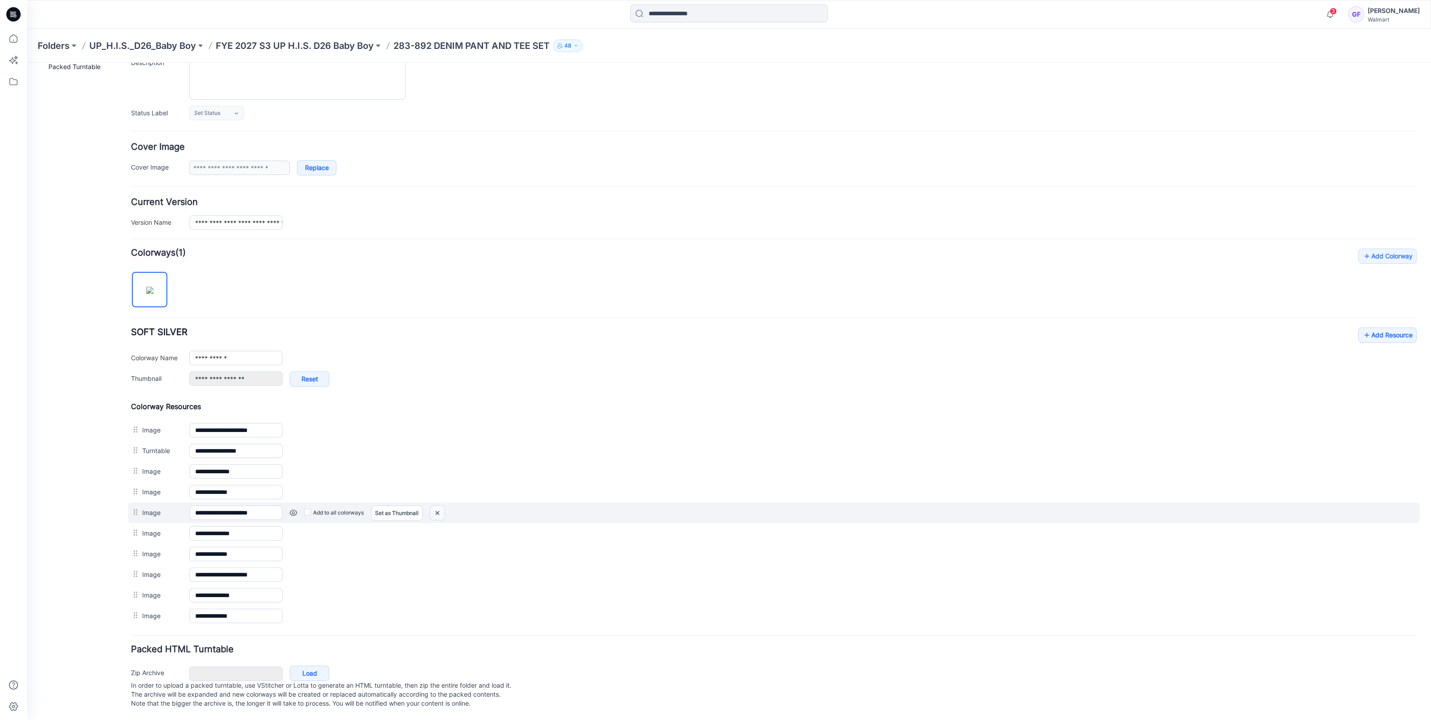
click at [437, 505] on img at bounding box center [437, 512] width 14 height 15
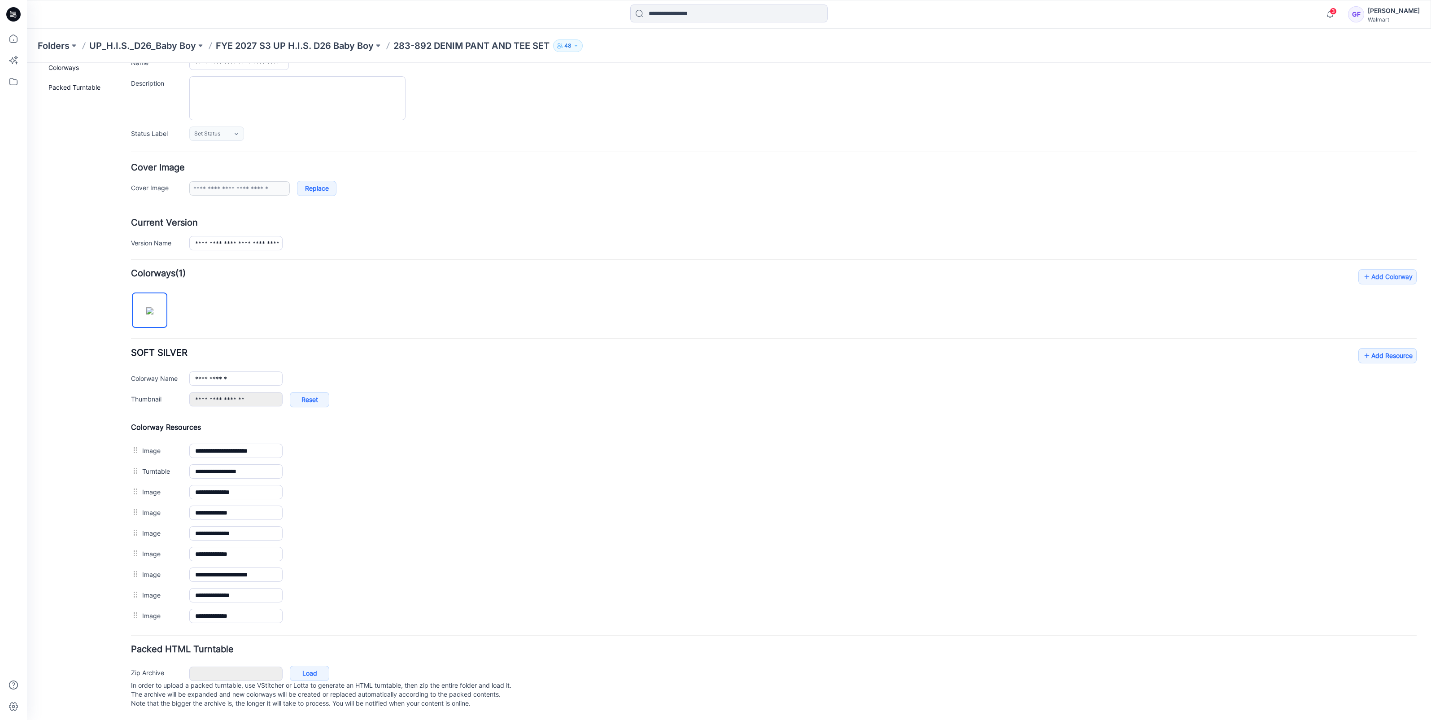
scroll to position [80, 0]
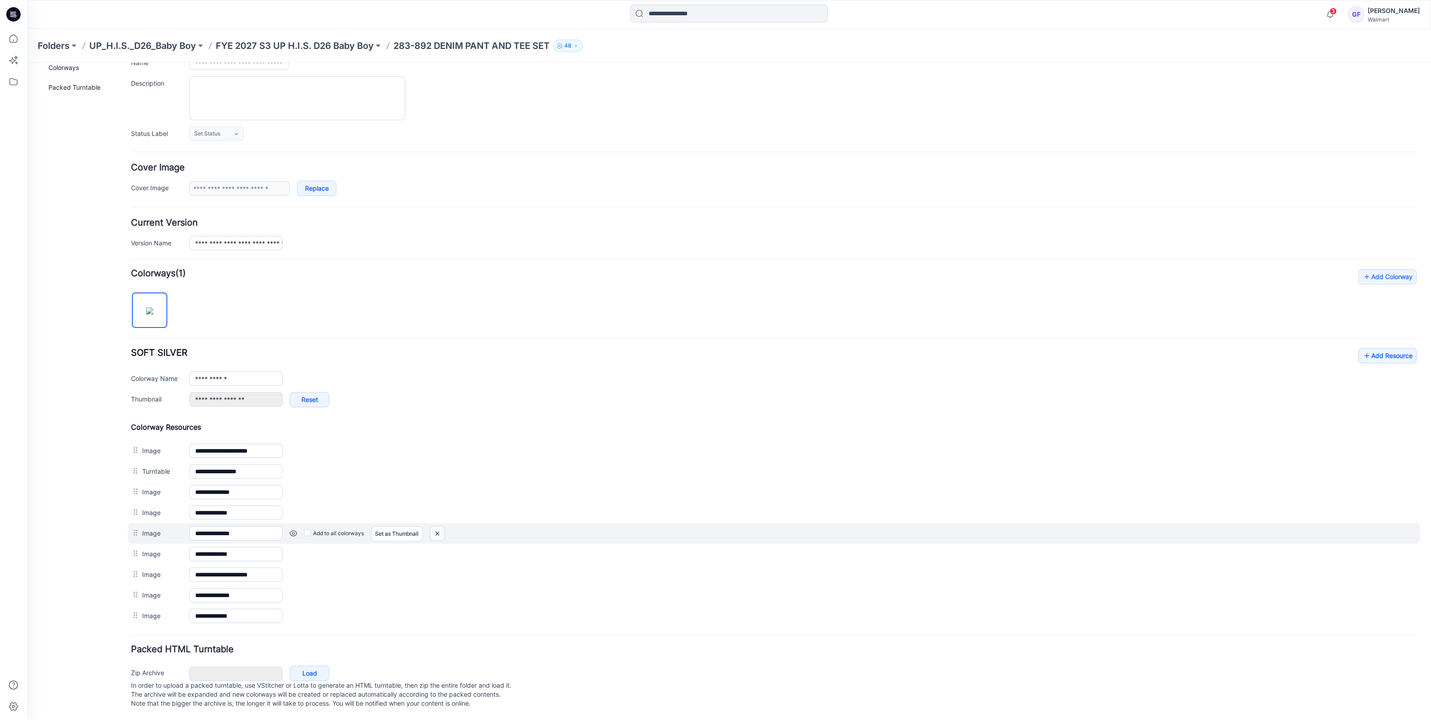
click at [435, 526] on img at bounding box center [437, 533] width 14 height 15
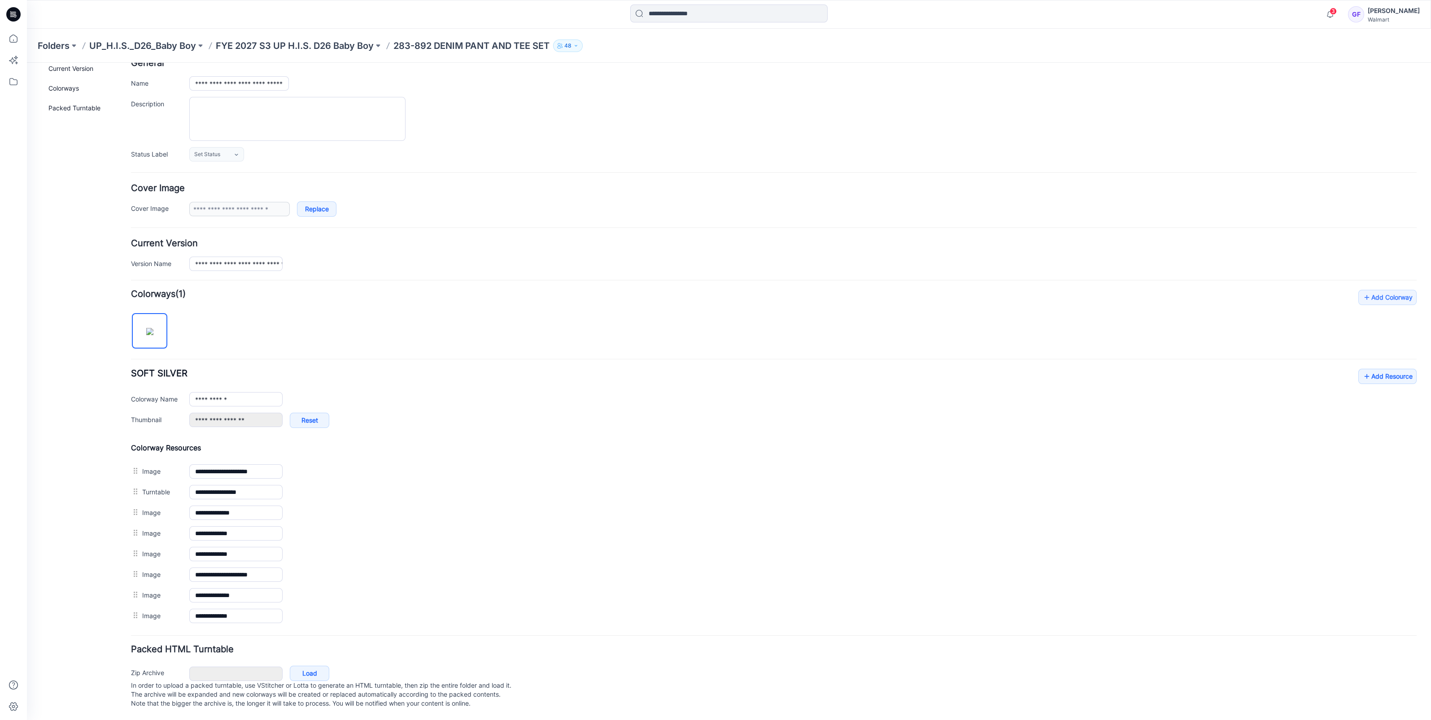
scroll to position [60, 0]
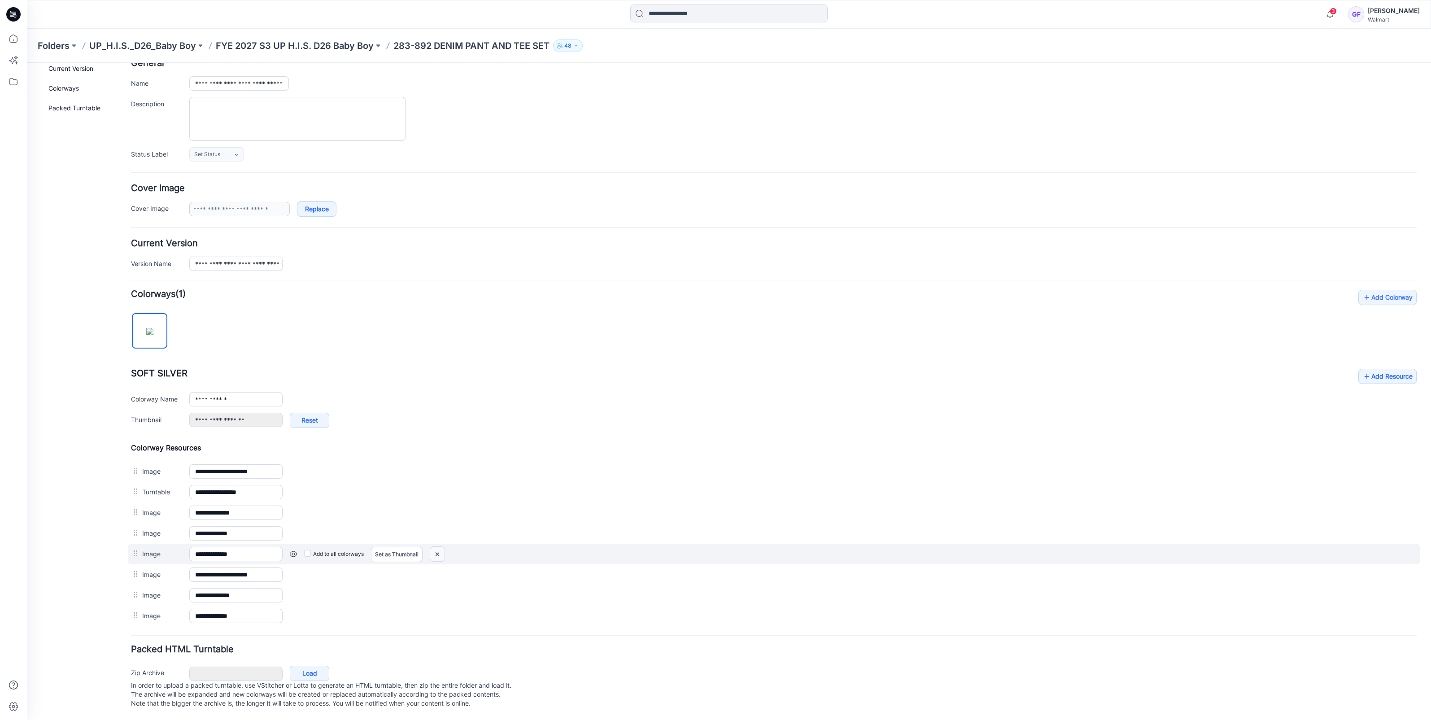
click at [442, 548] on img at bounding box center [437, 554] width 14 height 15
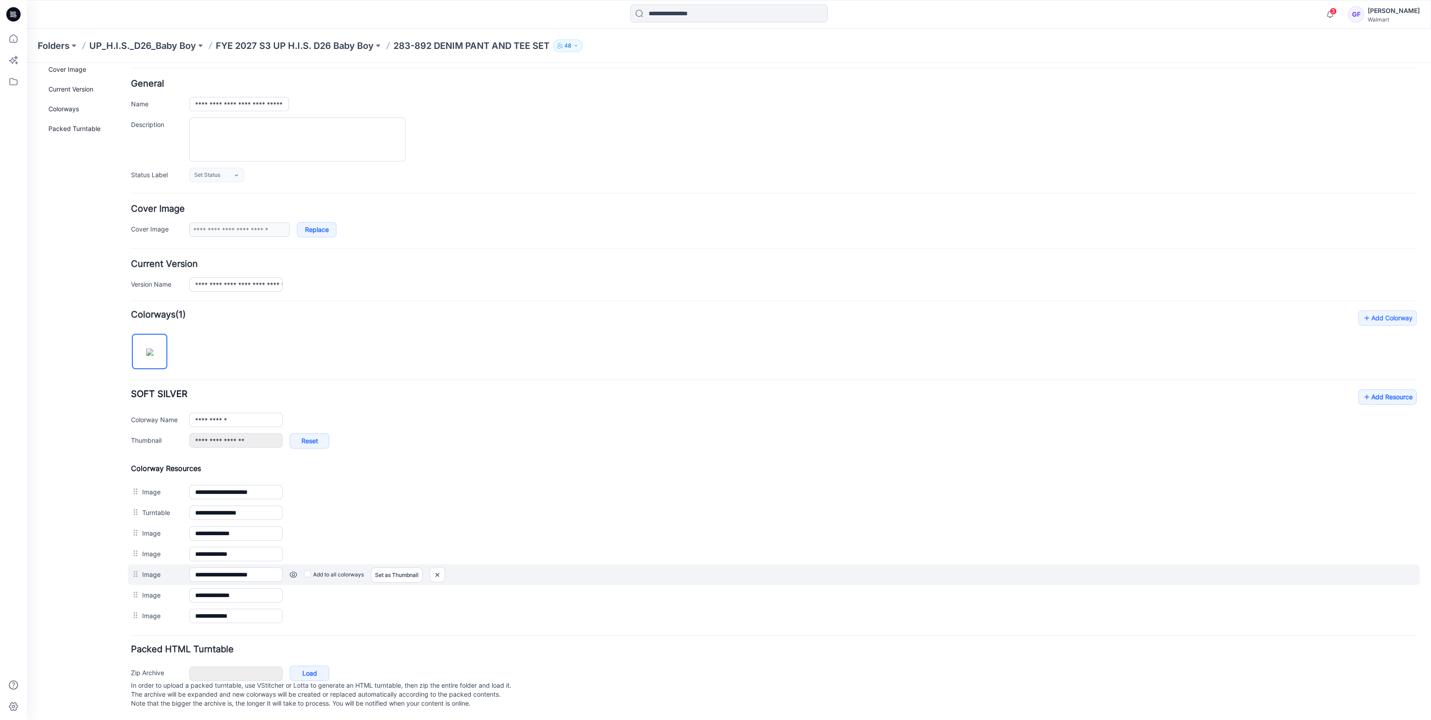
scroll to position [39, 0]
drag, startPoint x: 436, startPoint y: 567, endPoint x: 790, endPoint y: 90, distance: 594.7
click at [436, 567] on img at bounding box center [437, 574] width 14 height 15
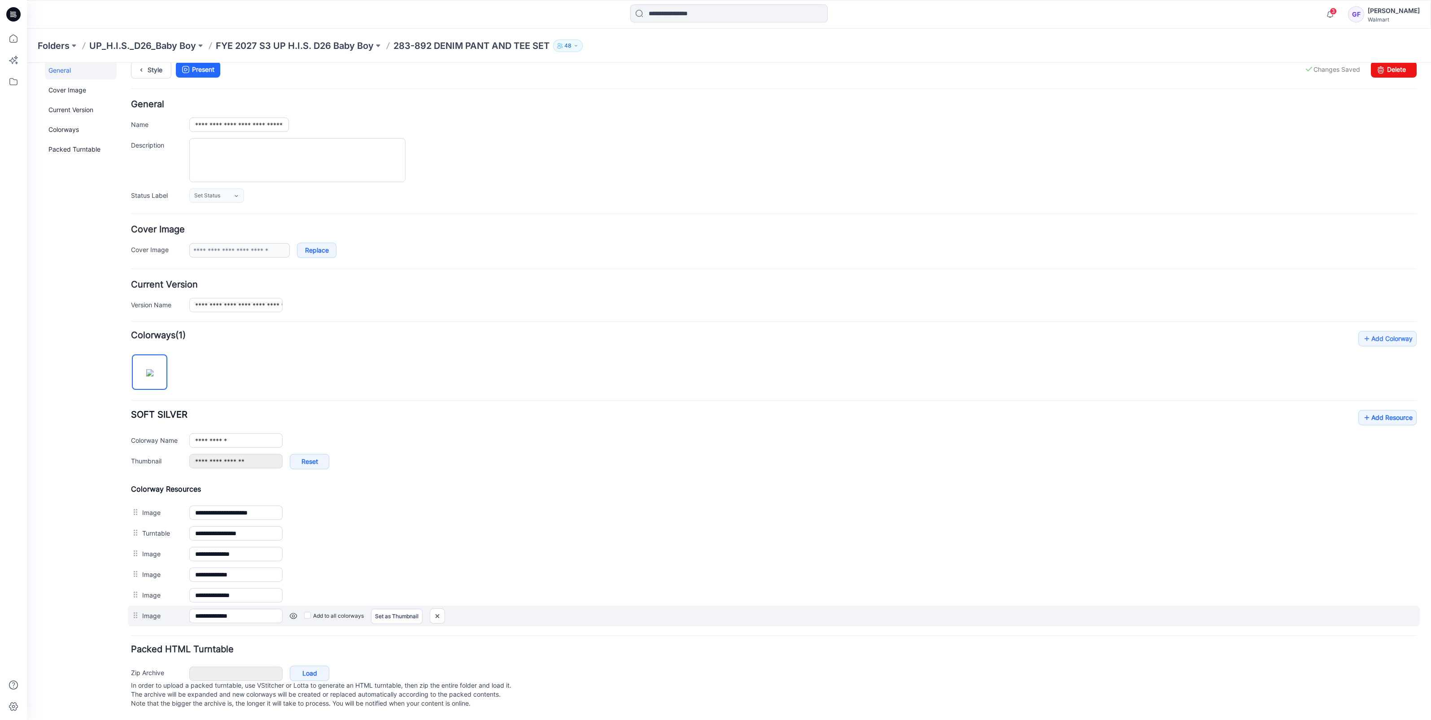
scroll to position [9, 0]
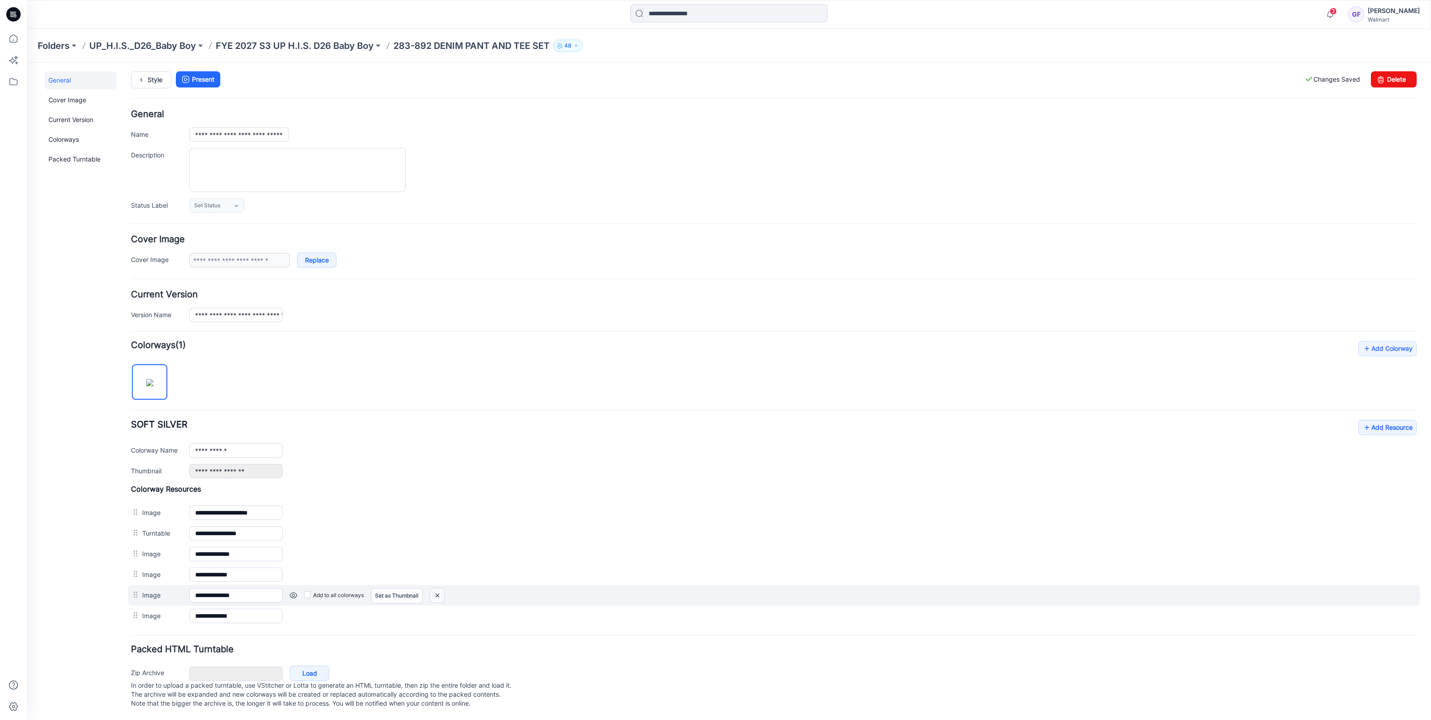
click at [438, 589] on img at bounding box center [437, 595] width 14 height 15
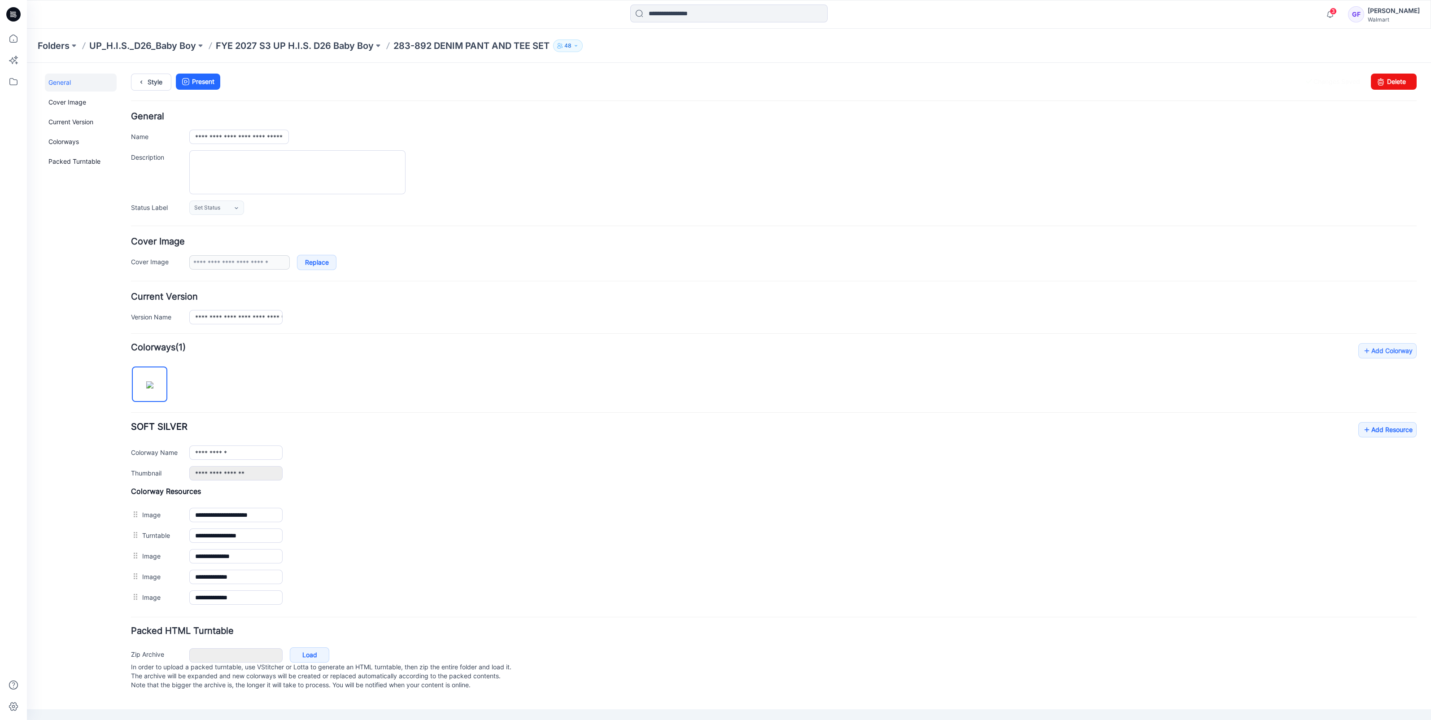
scroll to position [0, 0]
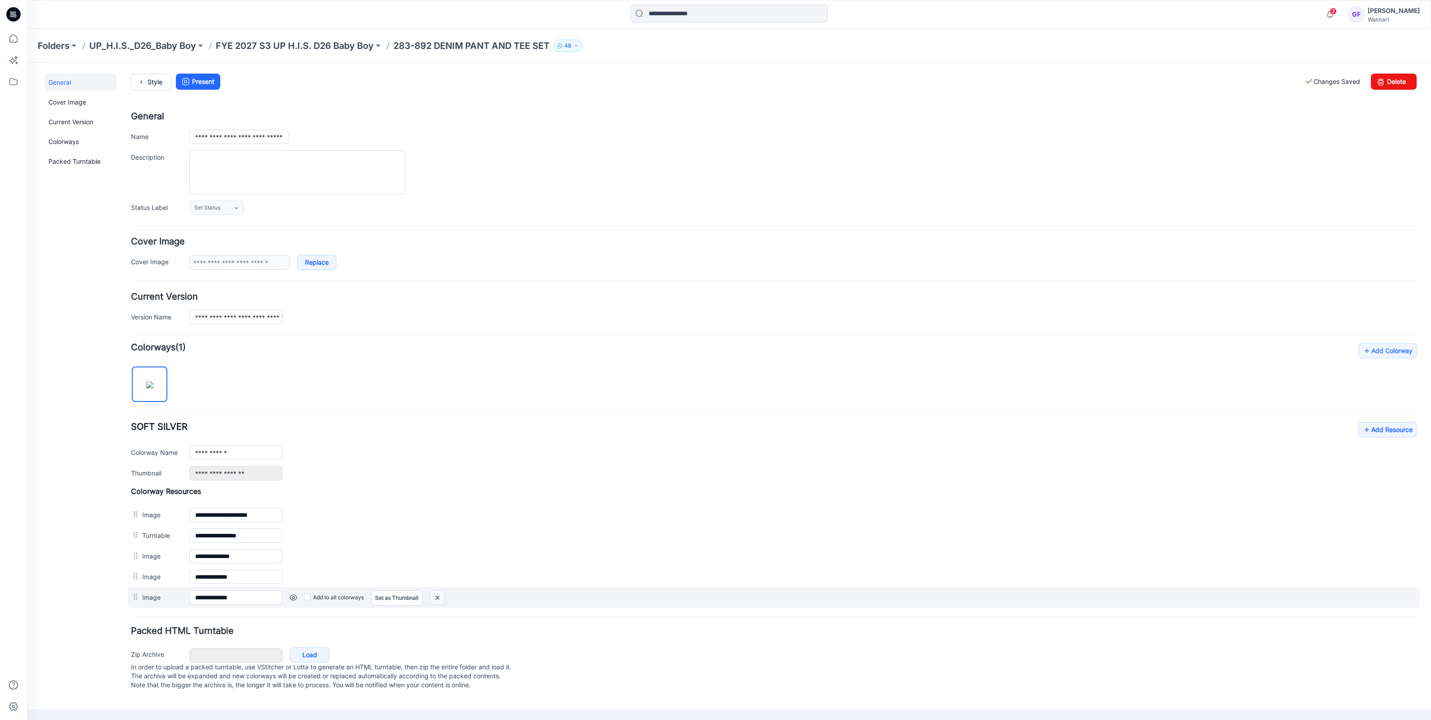
click at [440, 598] on img at bounding box center [437, 597] width 14 height 15
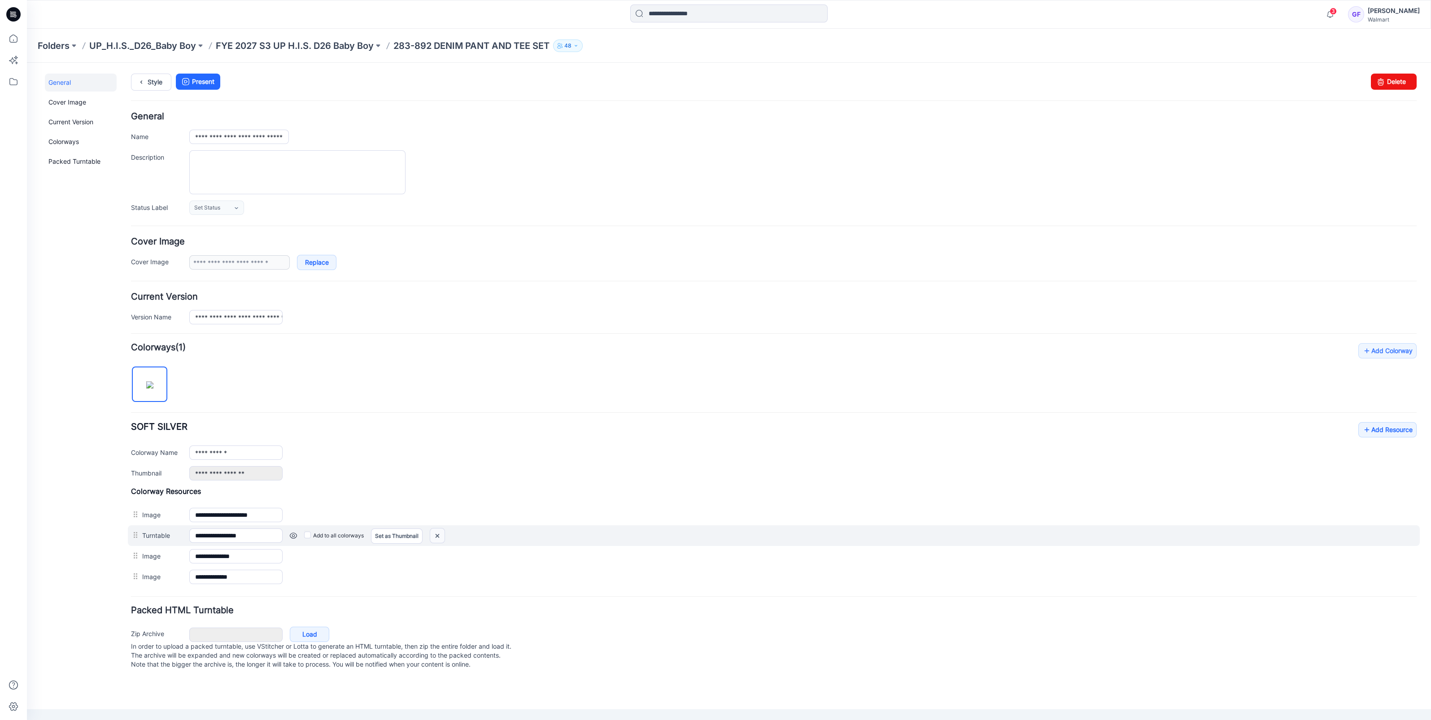
click at [435, 534] on img at bounding box center [437, 535] width 14 height 15
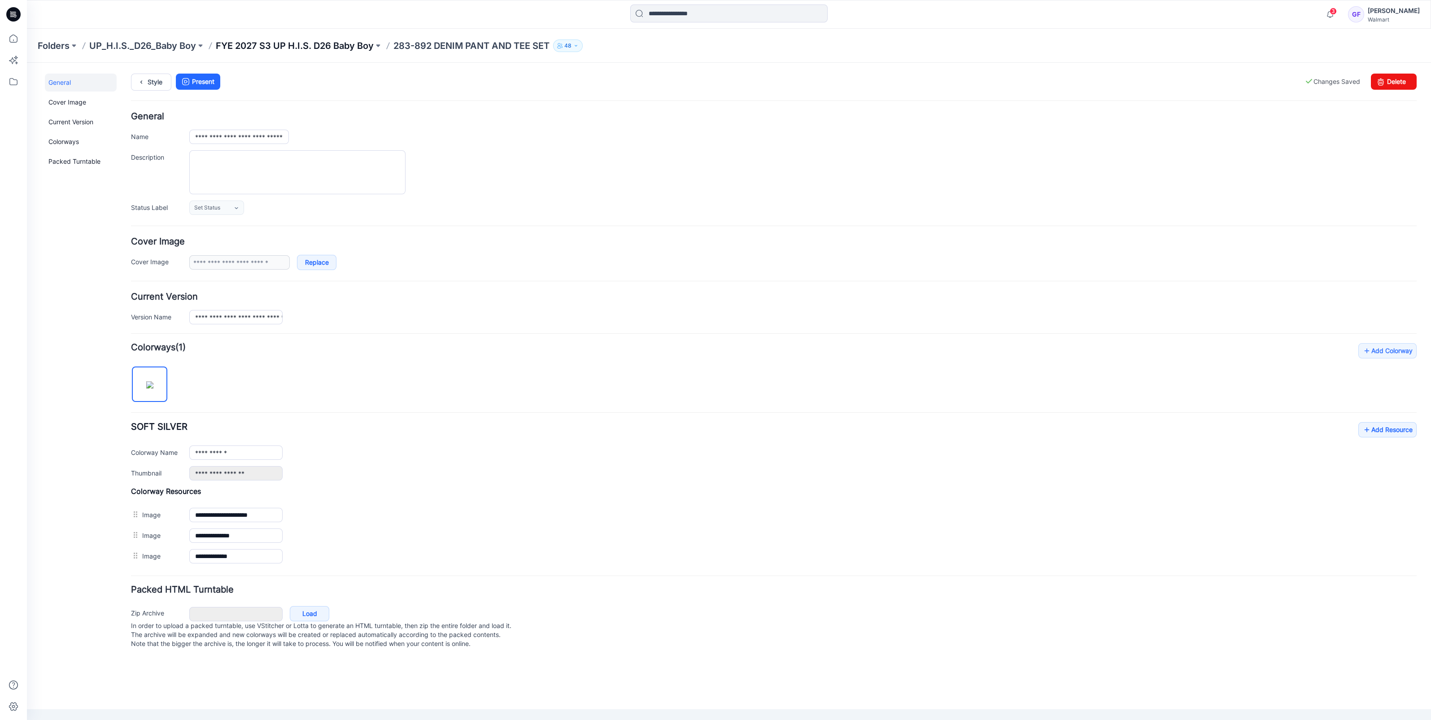
click at [329, 47] on p "FYE 2027 S3 UP H.I.S. D26 Baby Boy" at bounding box center [295, 45] width 158 height 13
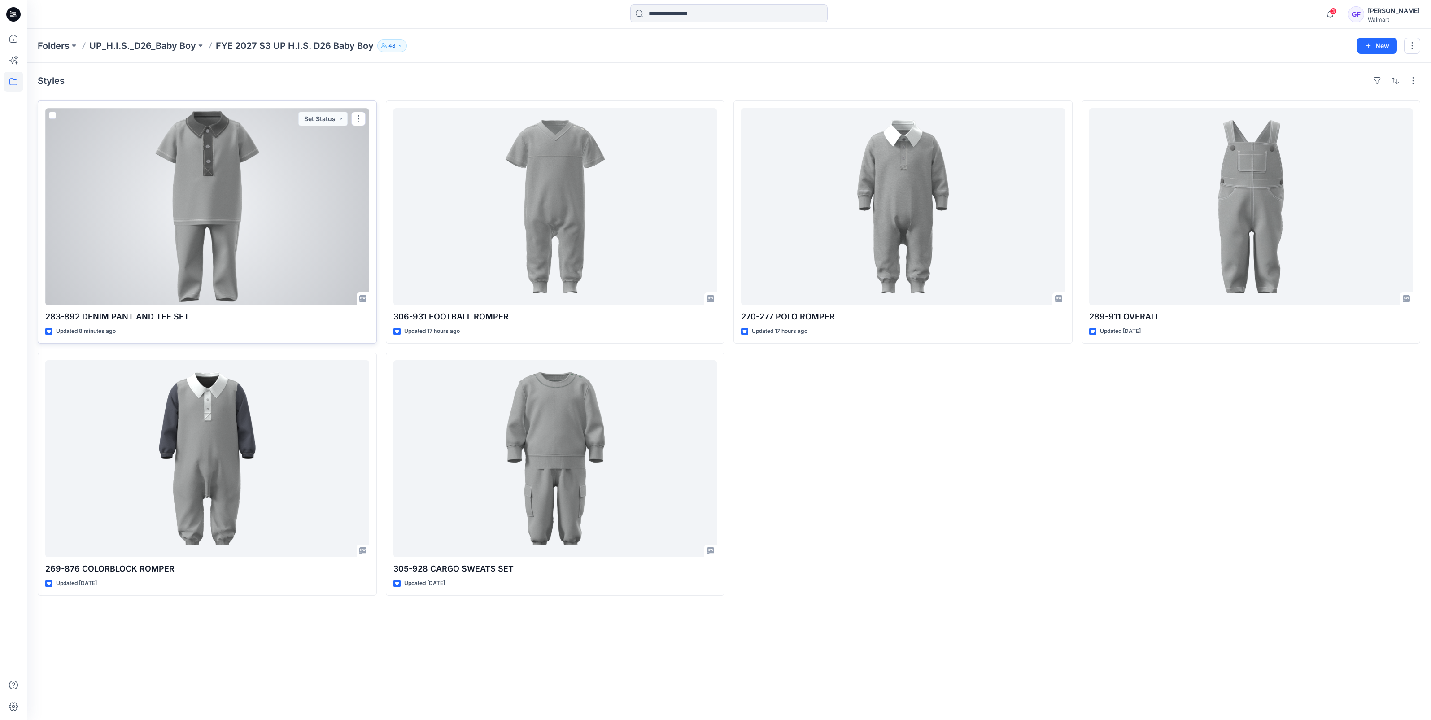
click at [193, 189] on div at bounding box center [207, 206] width 324 height 197
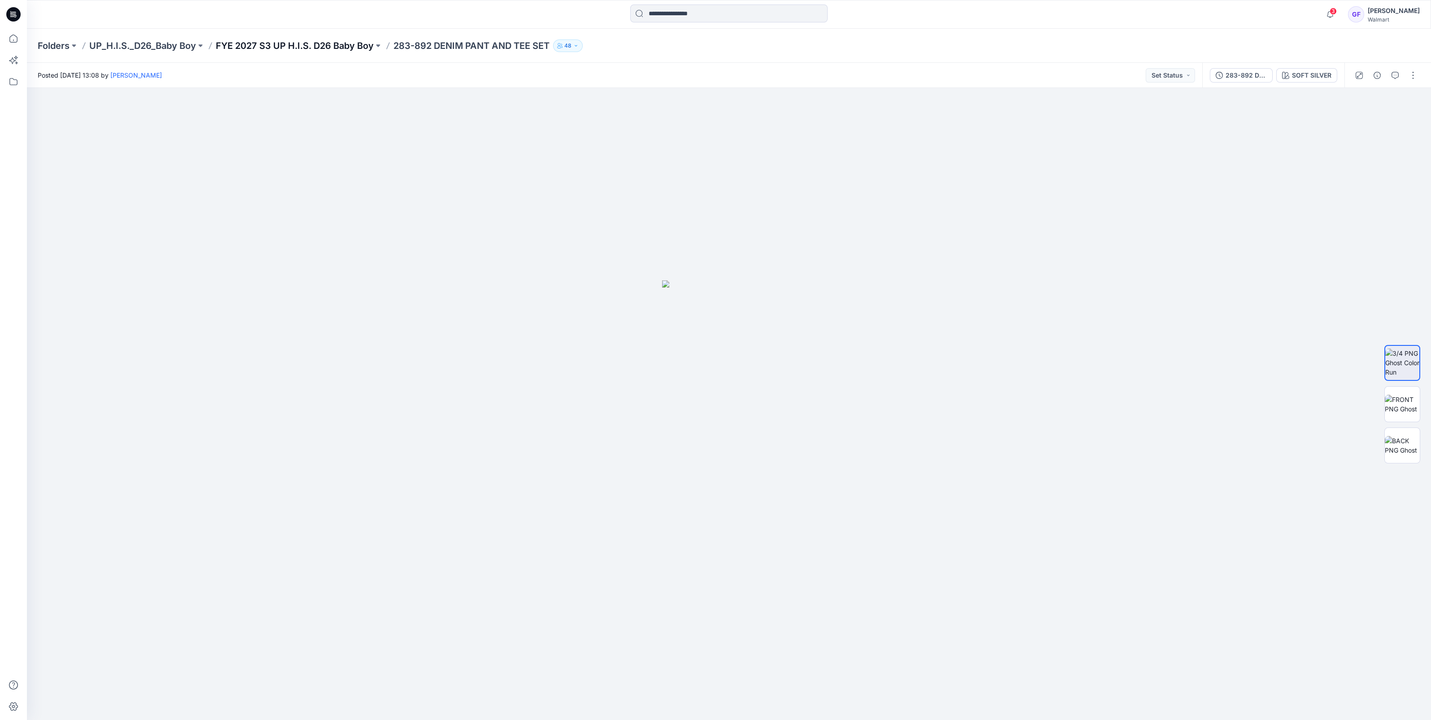
click at [303, 41] on p "FYE 2027 S3 UP H.I.S. D26 Baby Boy" at bounding box center [295, 45] width 158 height 13
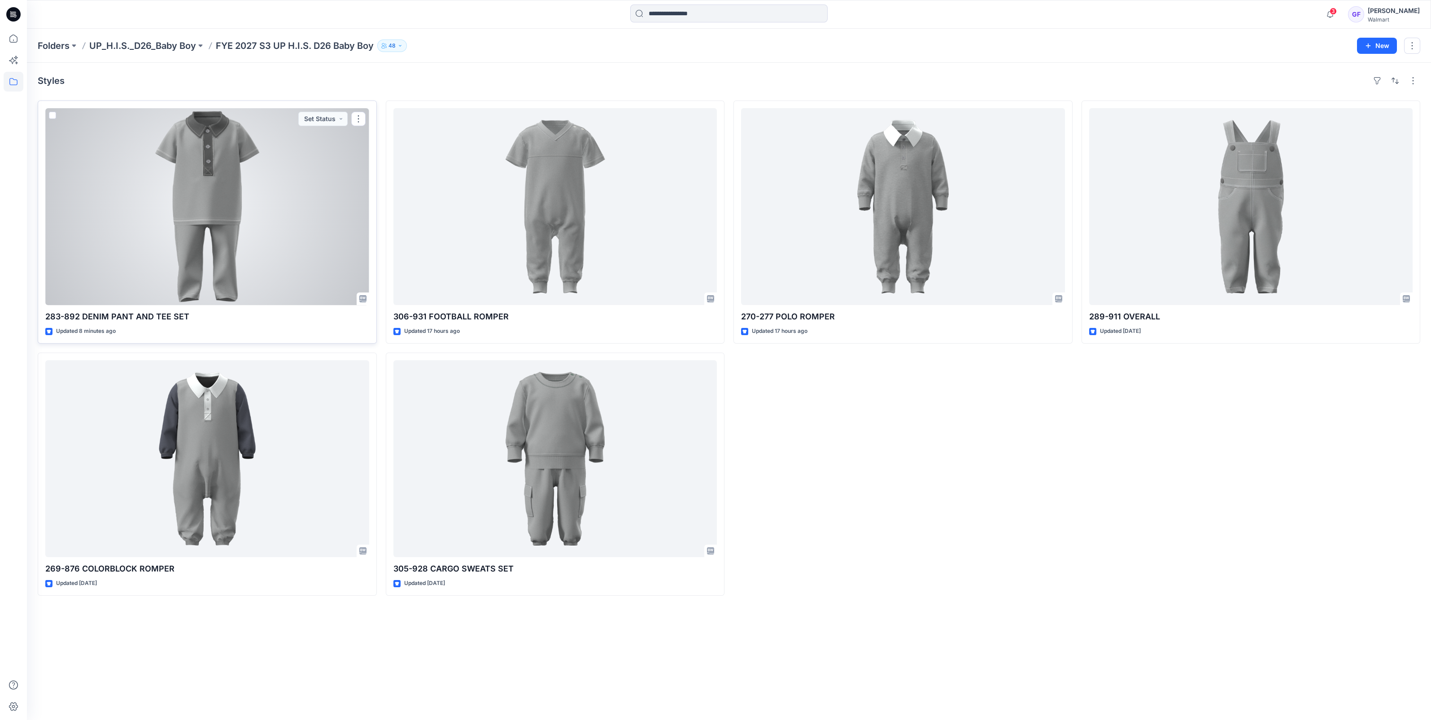
click at [226, 252] on div at bounding box center [207, 206] width 324 height 197
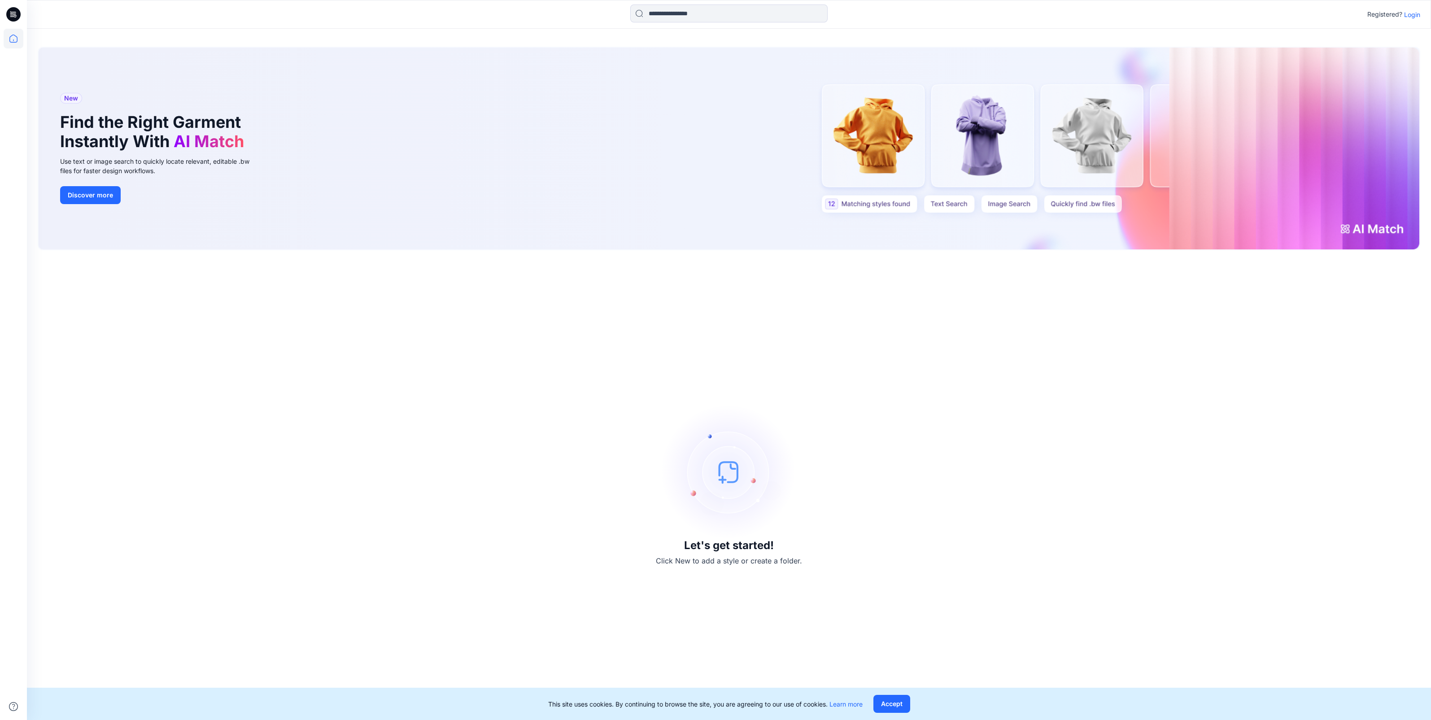
click at [858, 24] on div at bounding box center [729, 14] width 702 height 20
click at [1417, 15] on p "Login" at bounding box center [1412, 14] width 16 height 9
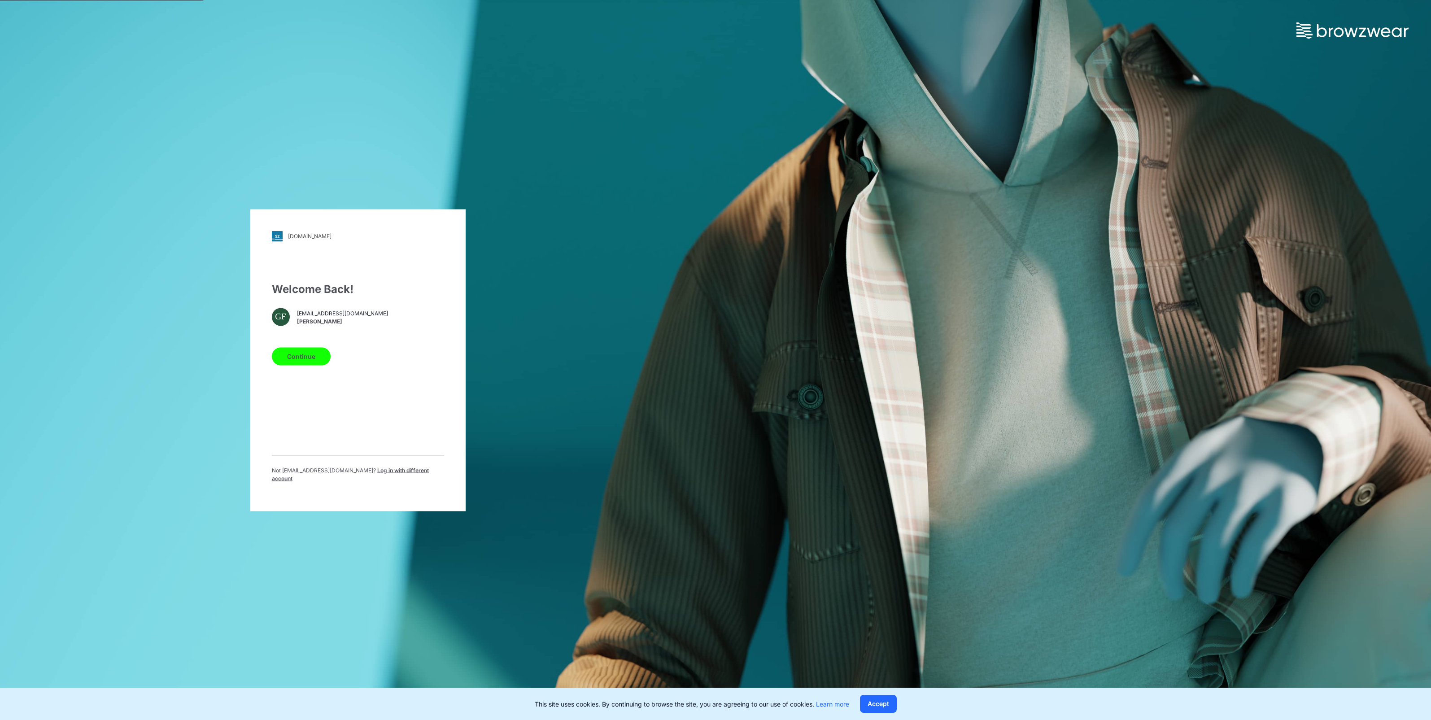
click at [309, 361] on button "Continue" at bounding box center [301, 356] width 59 height 18
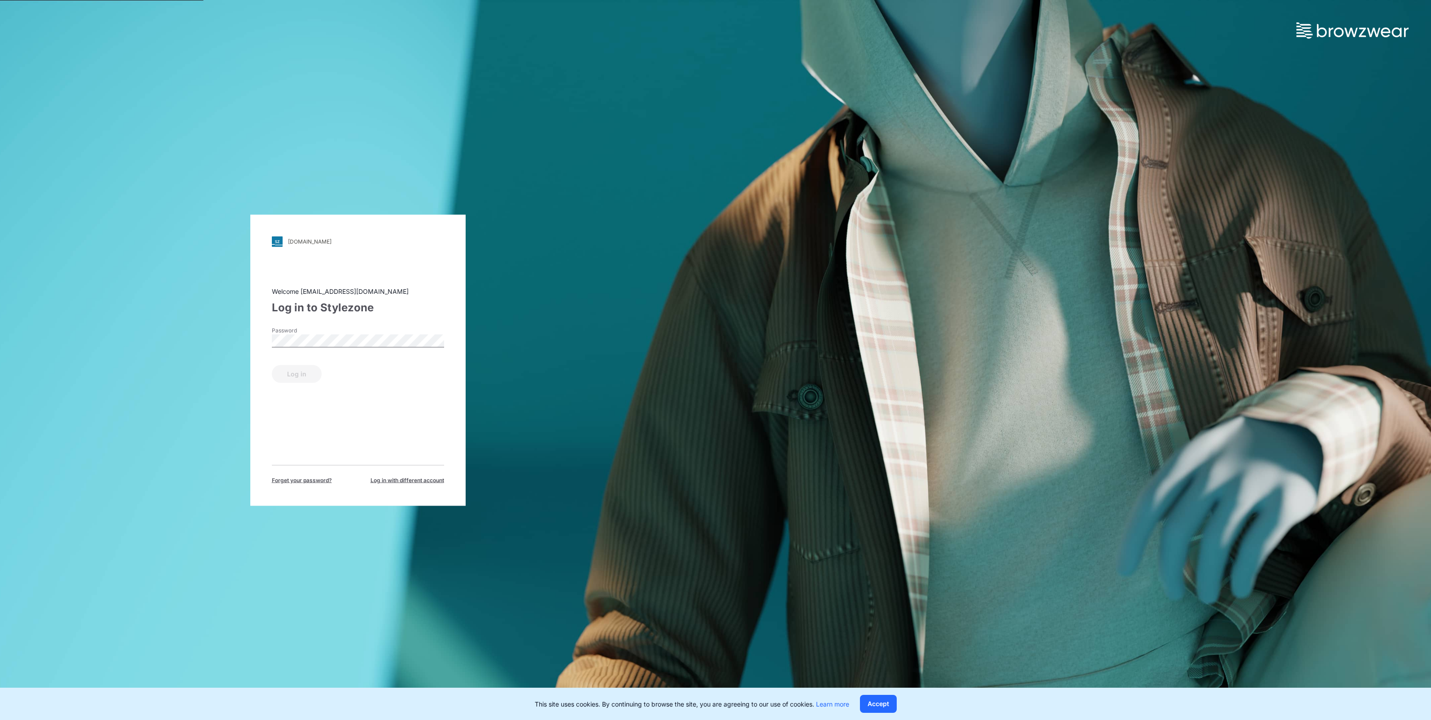
click at [309, 331] on label "Password" at bounding box center [303, 330] width 63 height 8
click at [286, 380] on button "Log in" at bounding box center [297, 374] width 50 height 18
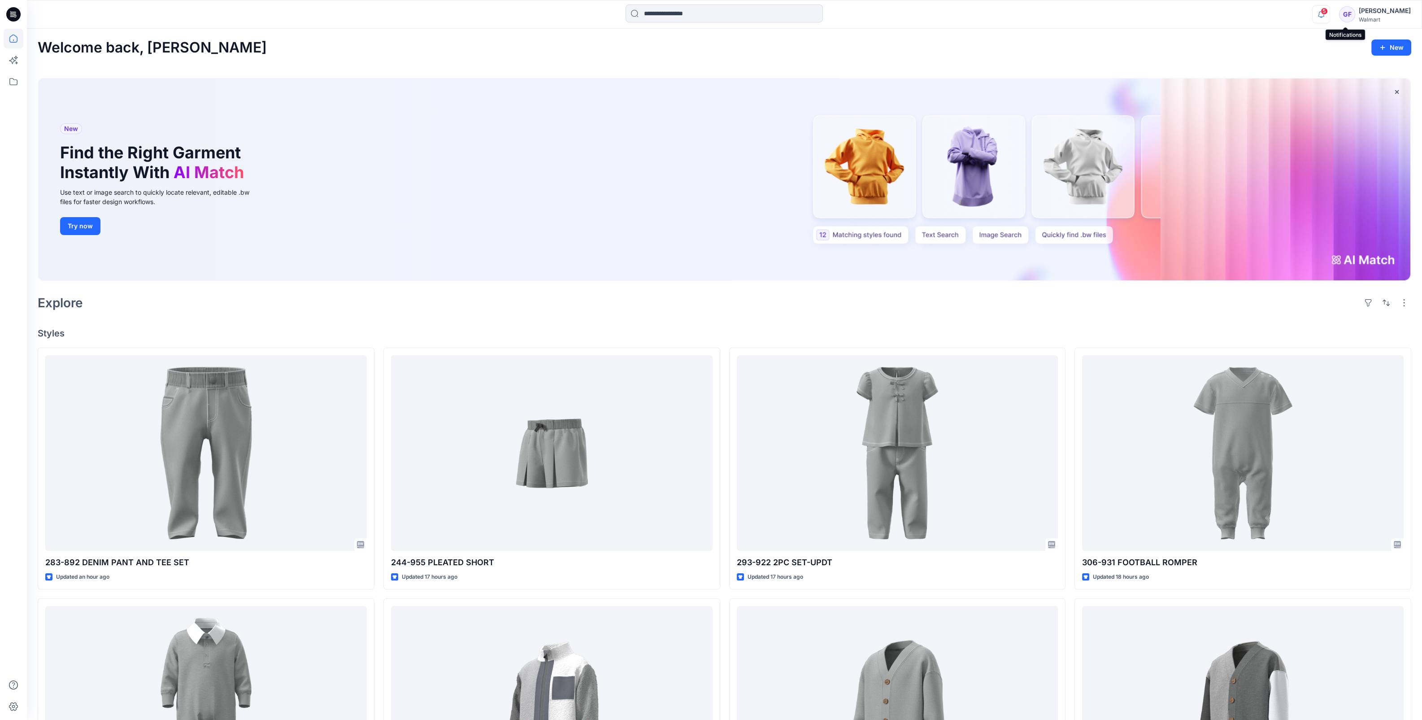
click at [1330, 16] on icon "button" at bounding box center [1321, 14] width 17 height 18
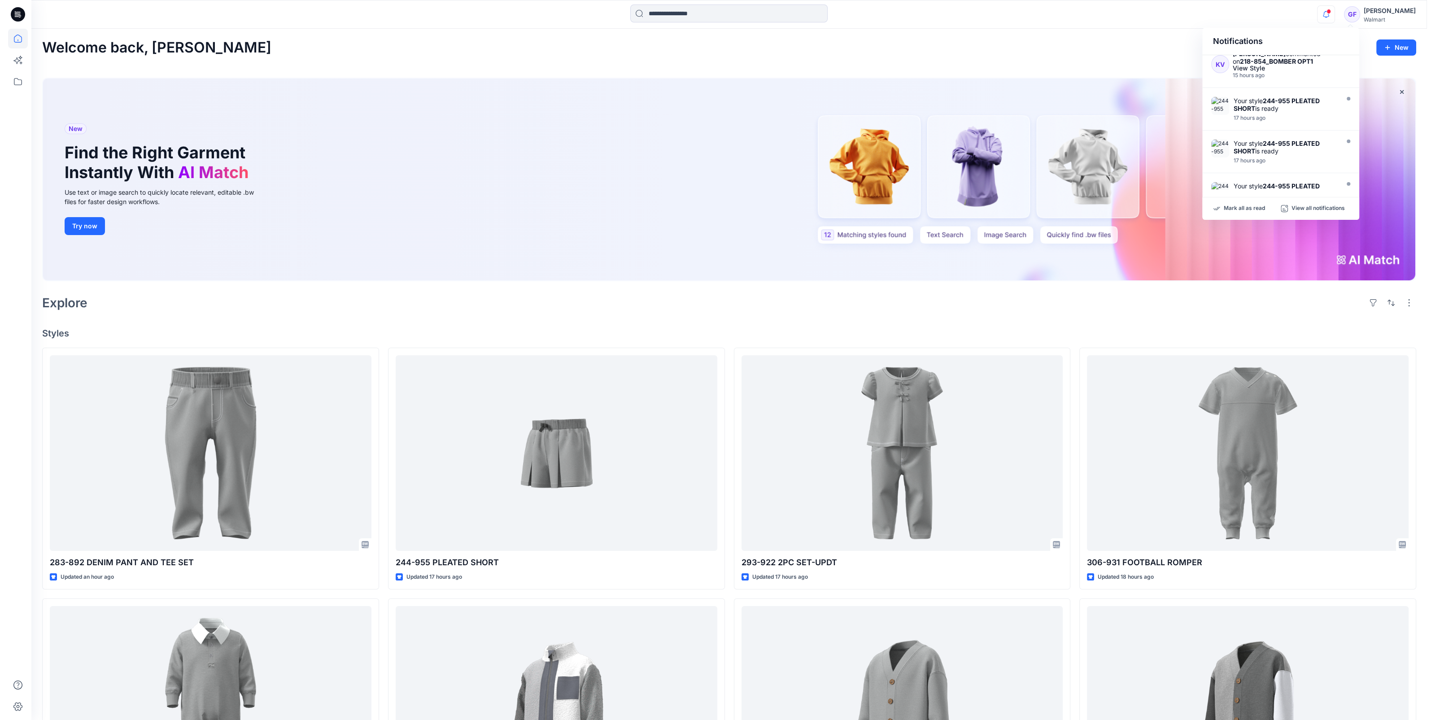
scroll to position [168, 0]
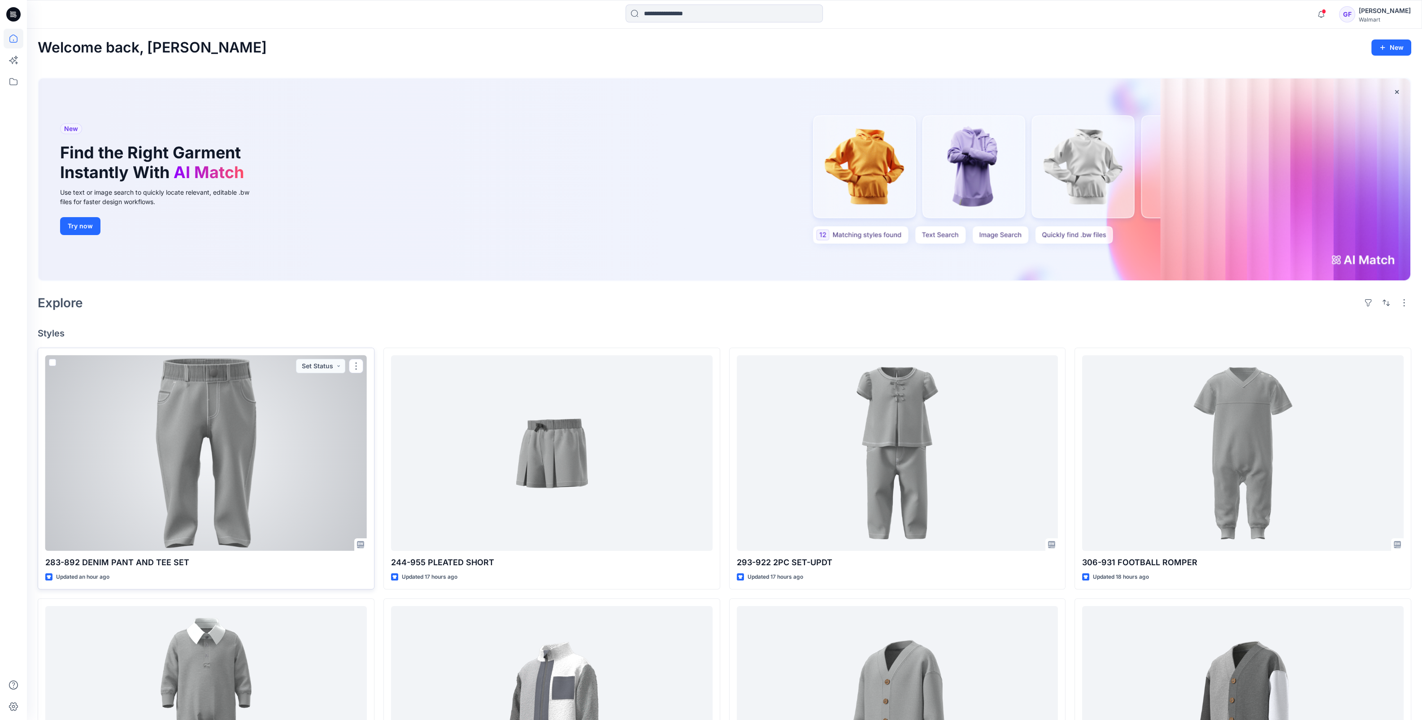
click at [258, 423] on div at bounding box center [206, 453] width 322 height 196
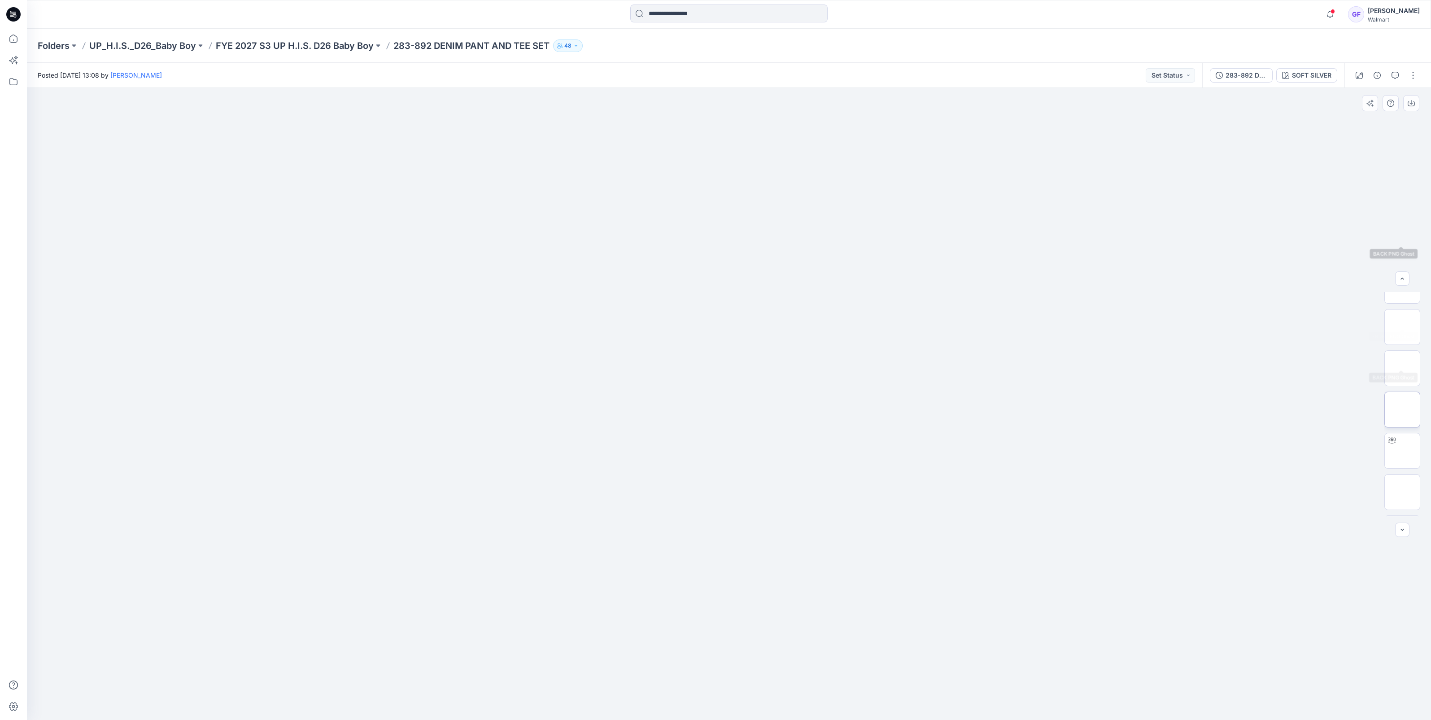
scroll to position [168, 0]
click at [1402, 307] on img at bounding box center [1402, 307] width 0 height 0
click at [1397, 423] on img at bounding box center [1401, 430] width 35 height 28
click at [1394, 475] on img at bounding box center [1401, 471] width 35 height 19
click at [1410, 504] on img at bounding box center [1401, 513] width 35 height 19
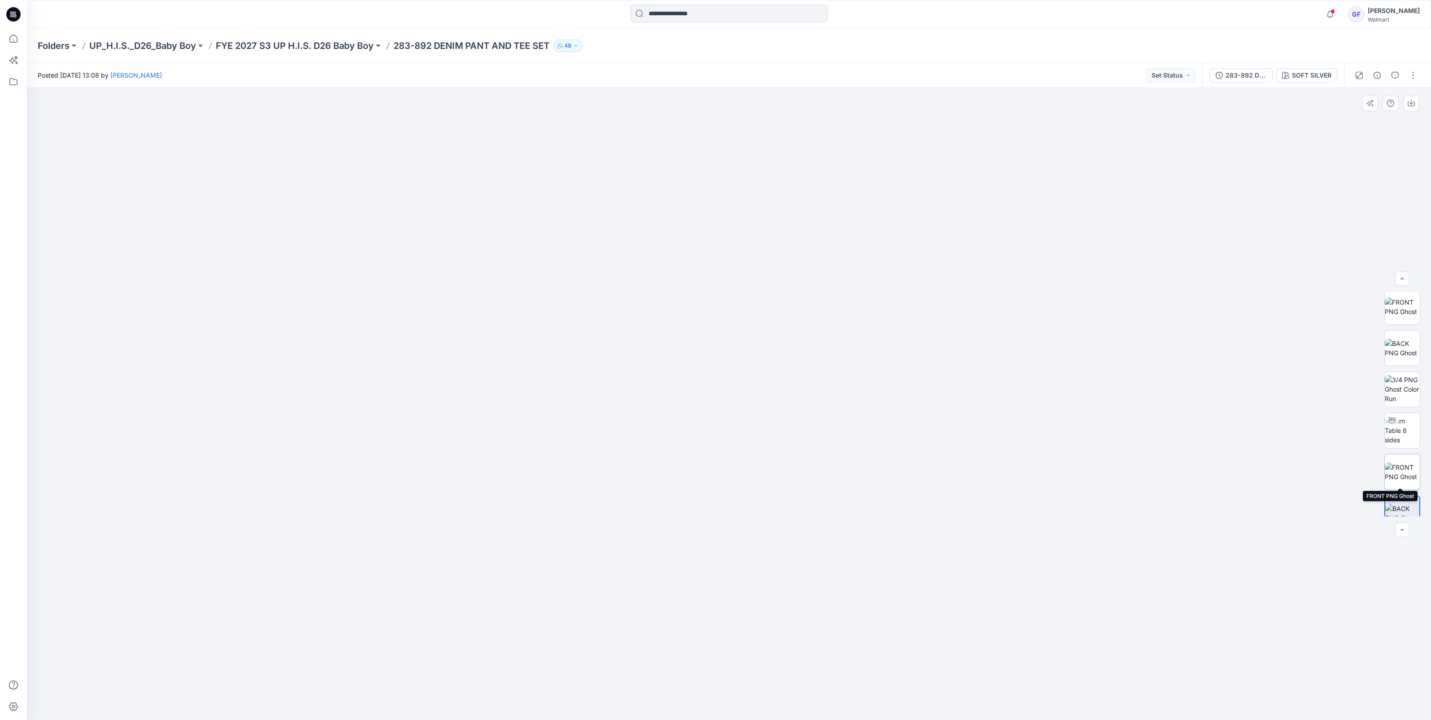
scroll to position [183, 0]
click at [1402, 449] on img at bounding box center [1401, 457] width 35 height 19
click at [1409, 412] on img at bounding box center [1401, 416] width 35 height 28
click at [1403, 374] on img at bounding box center [1401, 375] width 35 height 28
click at [1404, 327] on img at bounding box center [1401, 333] width 35 height 19
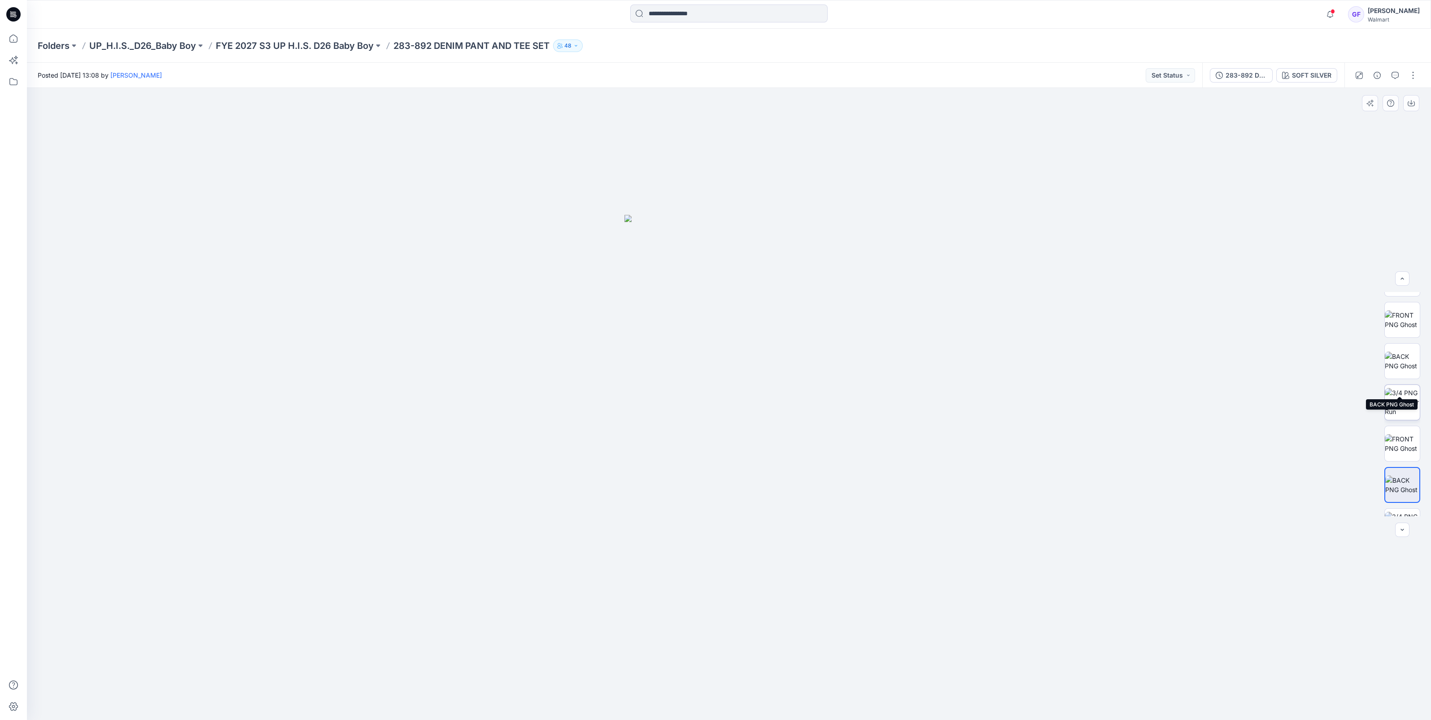
scroll to position [14, 0]
click at [1399, 338] on img at bounding box center [1401, 336] width 35 height 19
click at [1400, 369] on img at bounding box center [1401, 378] width 35 height 19
click at [663, 556] on div at bounding box center [729, 404] width 1404 height 632
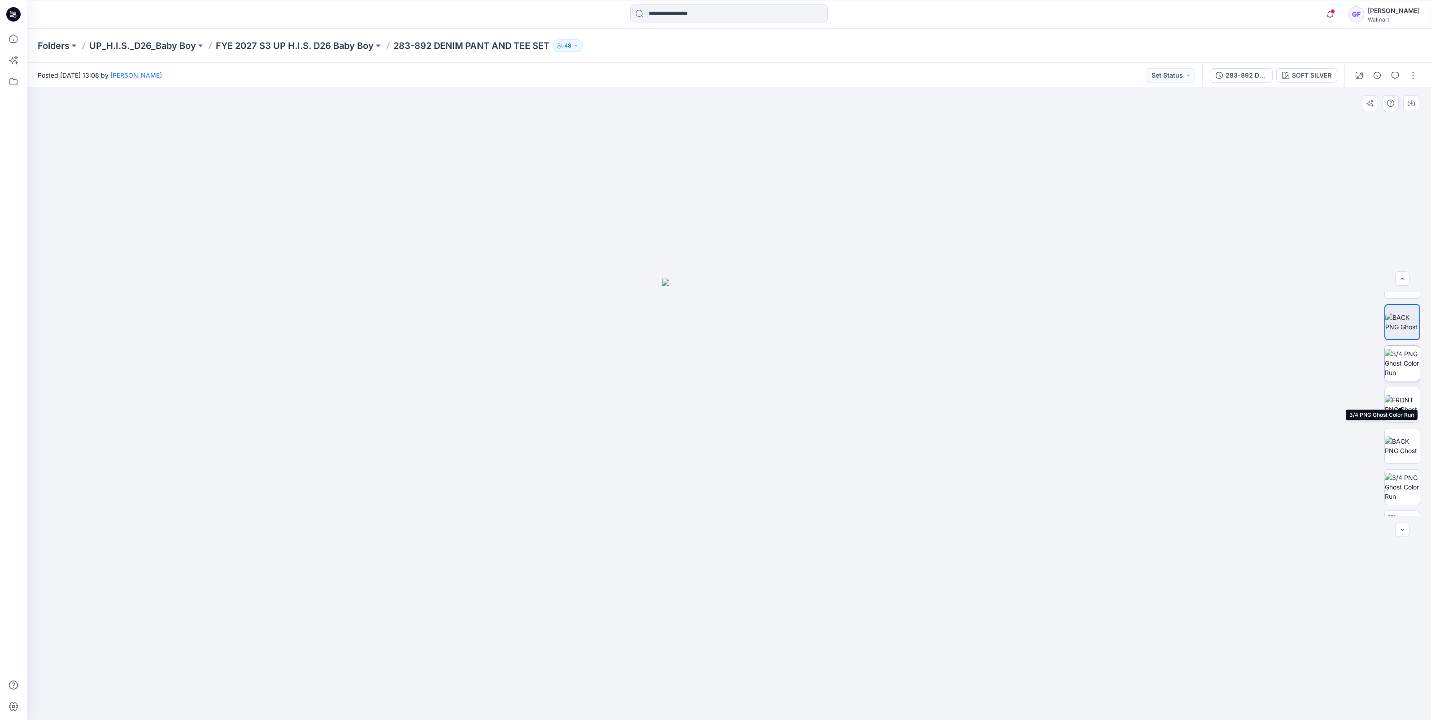
scroll to position [14, 0]
click at [1396, 332] on img at bounding box center [1401, 336] width 35 height 19
click at [1410, 77] on button "button" at bounding box center [1413, 75] width 14 height 14
click at [1350, 123] on p "Edit" at bounding box center [1355, 121] width 11 height 9
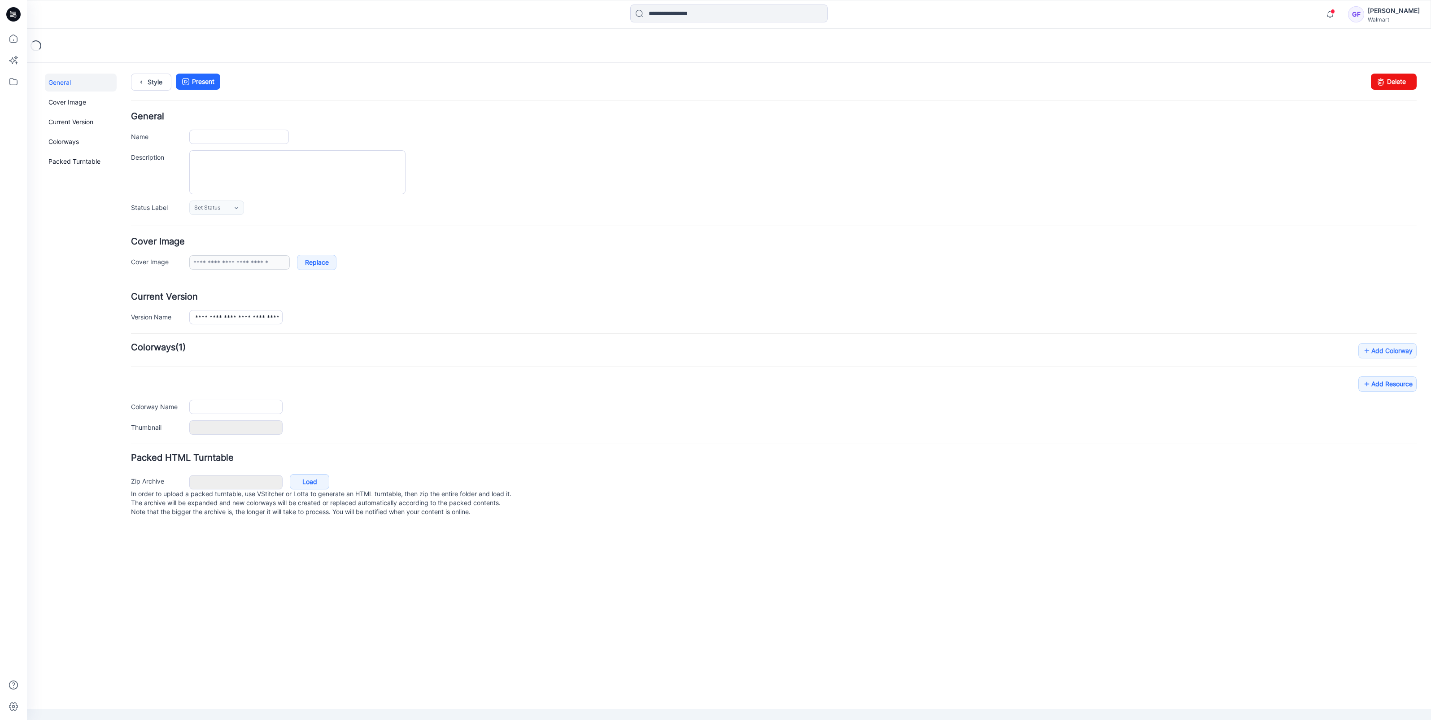
type input "**********"
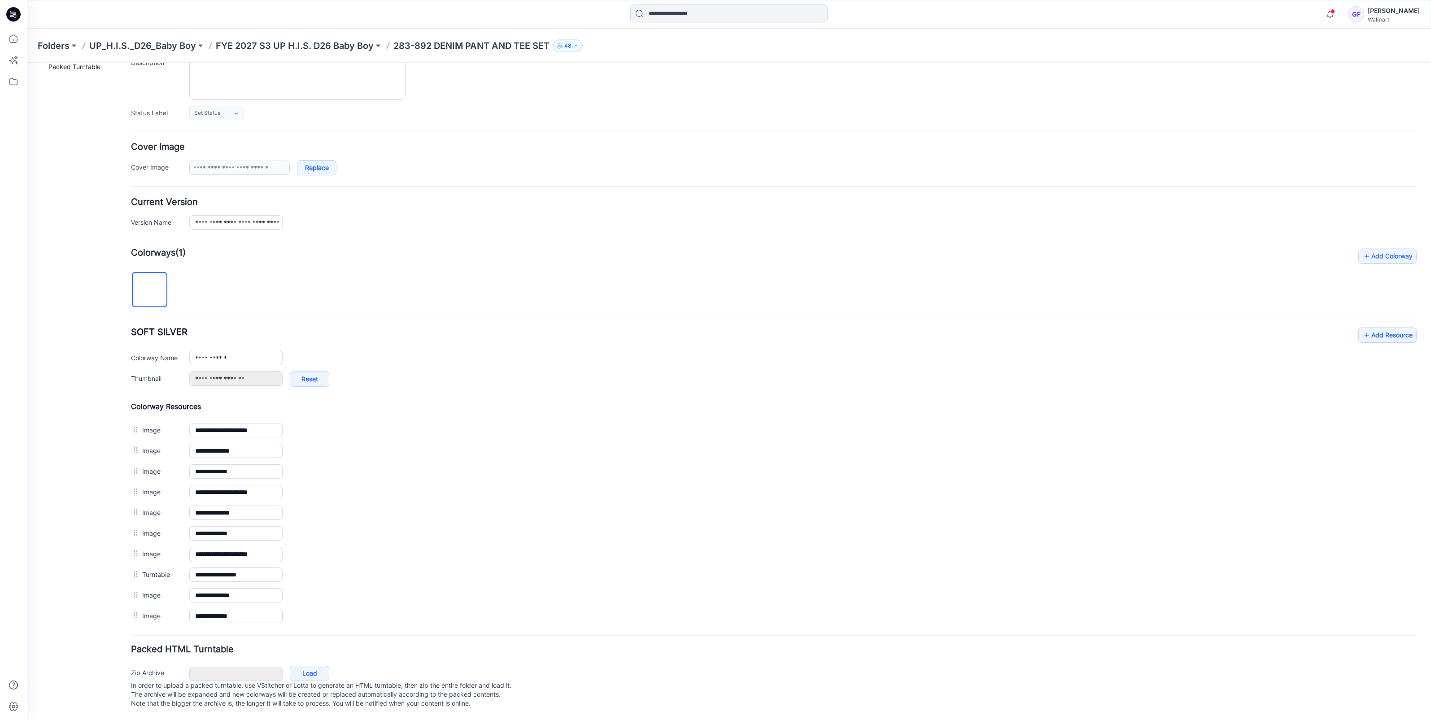
scroll to position [100, 0]
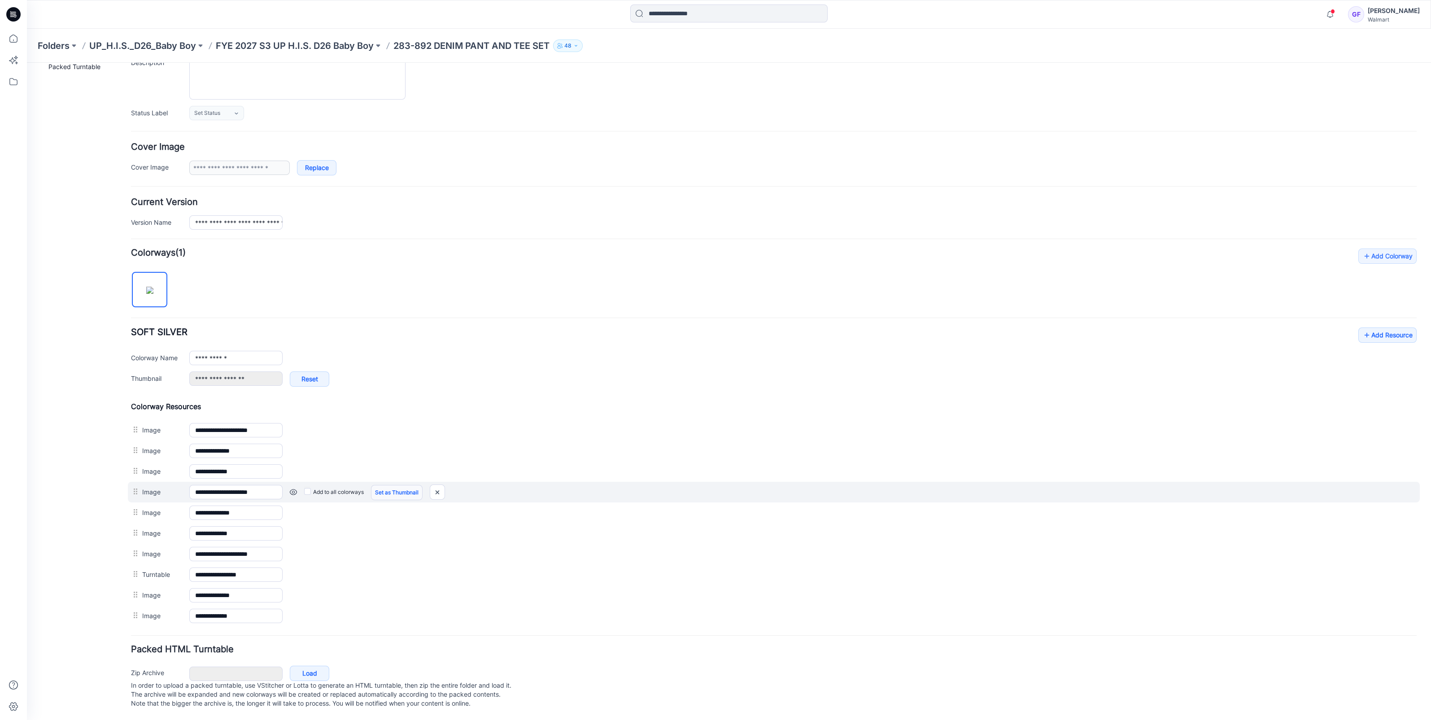
click at [391, 485] on link "Set as Thumbnail" at bounding box center [397, 492] width 52 height 15
drag, startPoint x: 441, startPoint y: 483, endPoint x: 795, endPoint y: 93, distance: 526.1
click at [441, 485] on img at bounding box center [443, 492] width 14 height 15
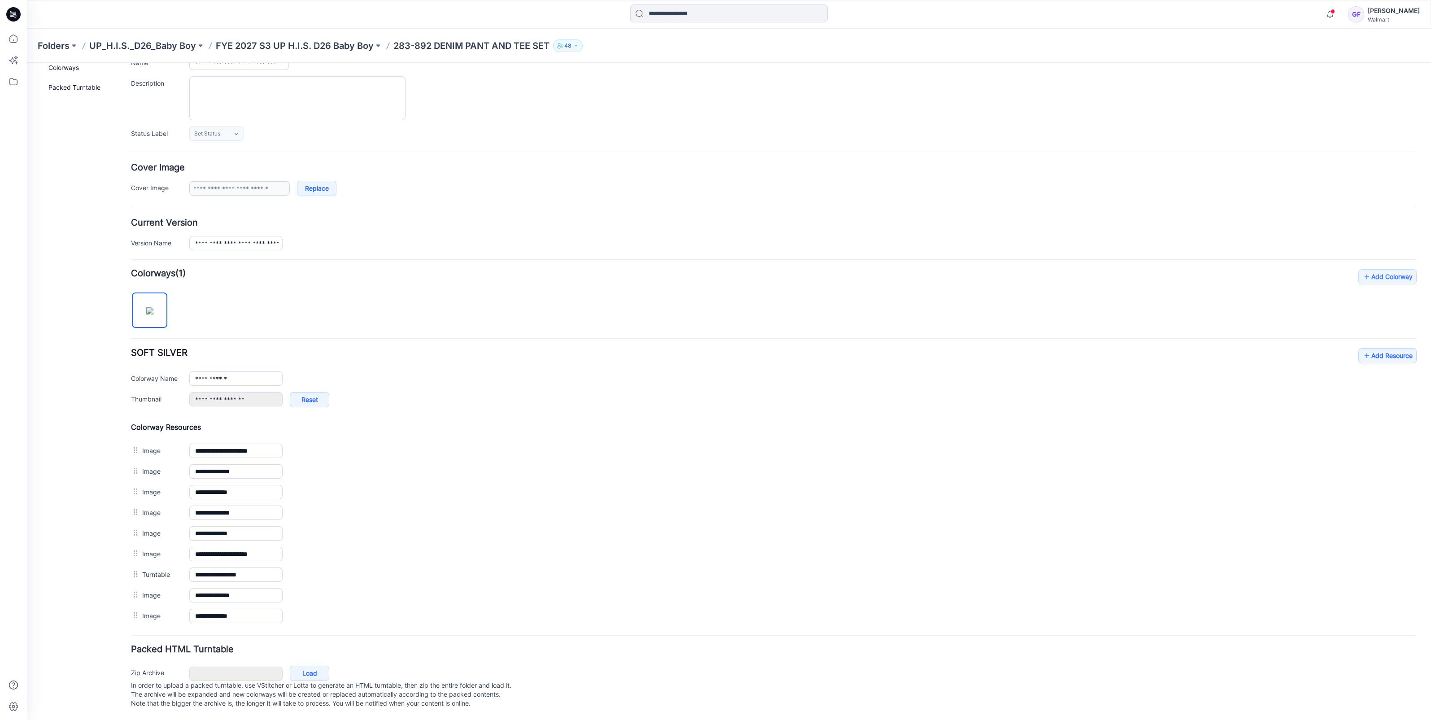
scroll to position [80, 0]
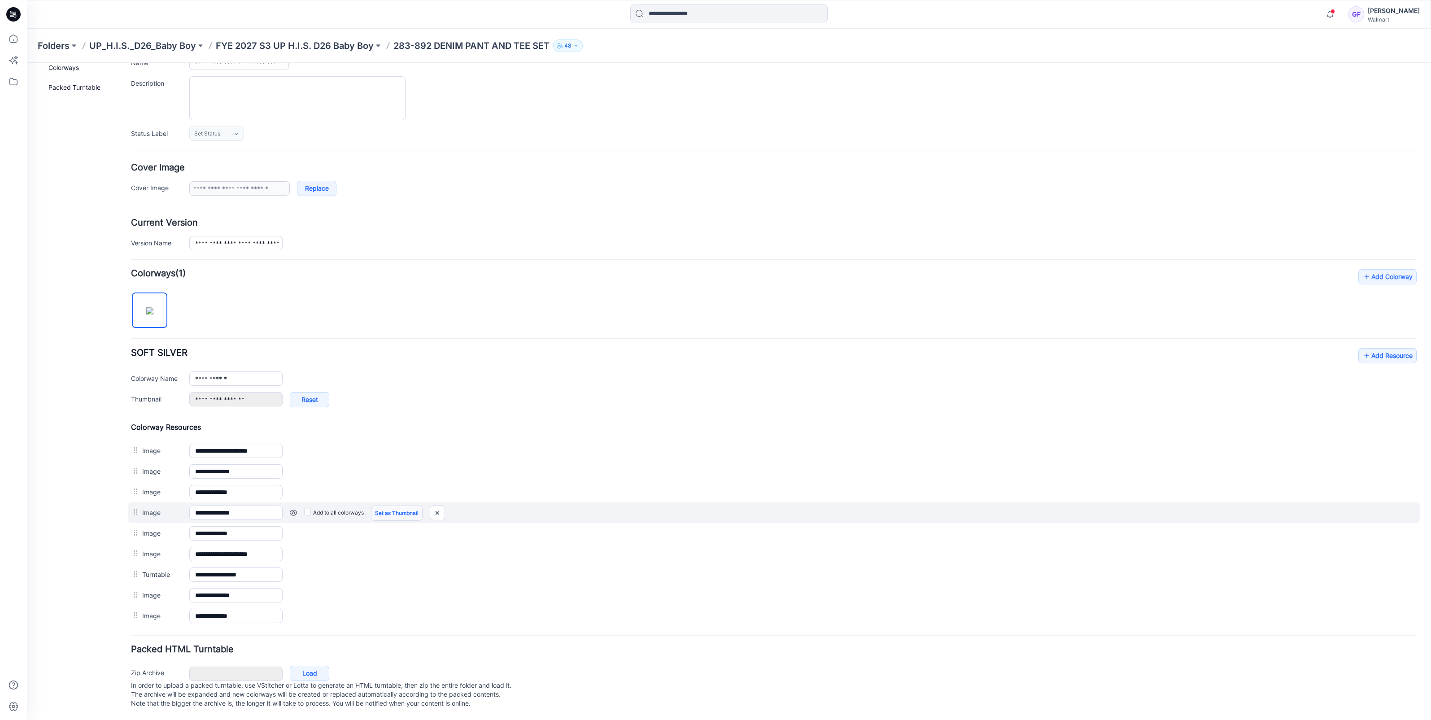
click at [389, 509] on link "Set as Thumbnail" at bounding box center [397, 512] width 52 height 15
drag, startPoint x: 446, startPoint y: 509, endPoint x: 797, endPoint y: 101, distance: 538.4
click at [446, 509] on img at bounding box center [443, 512] width 14 height 15
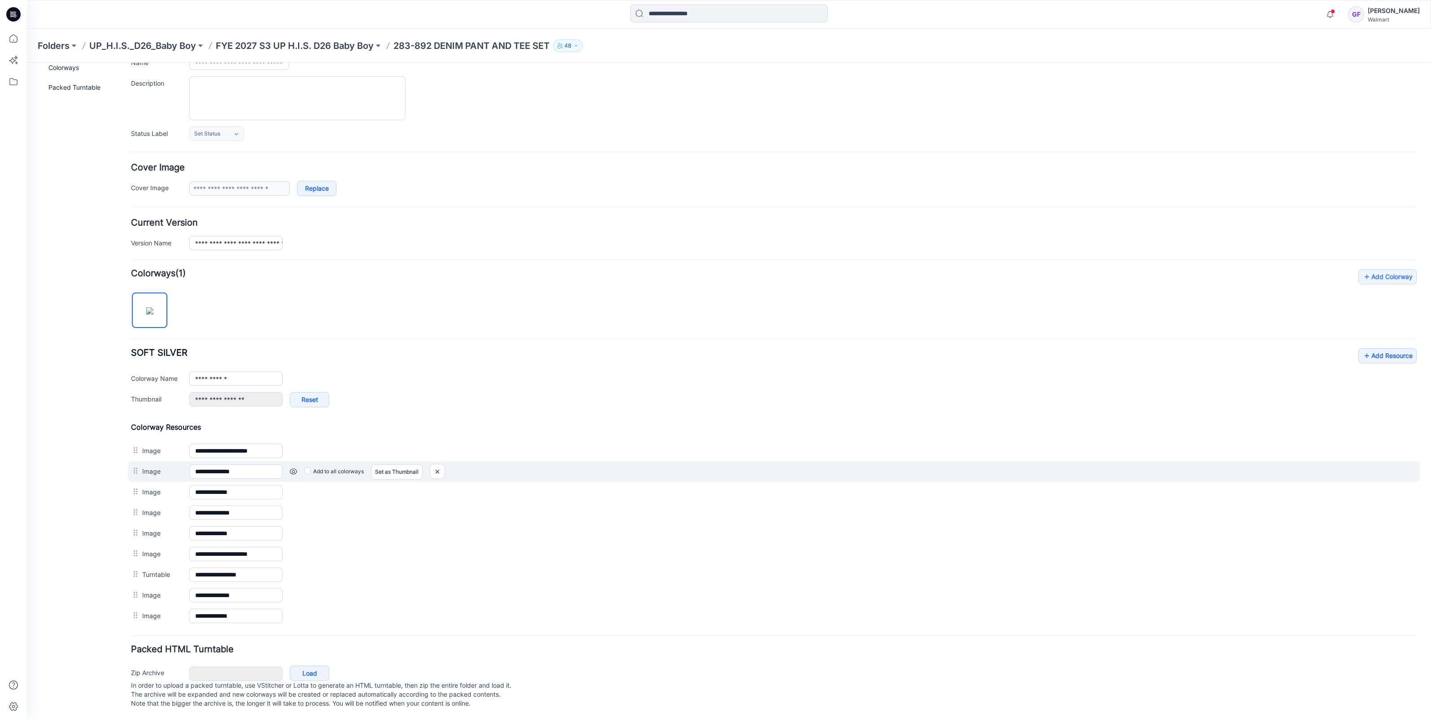
scroll to position [60, 0]
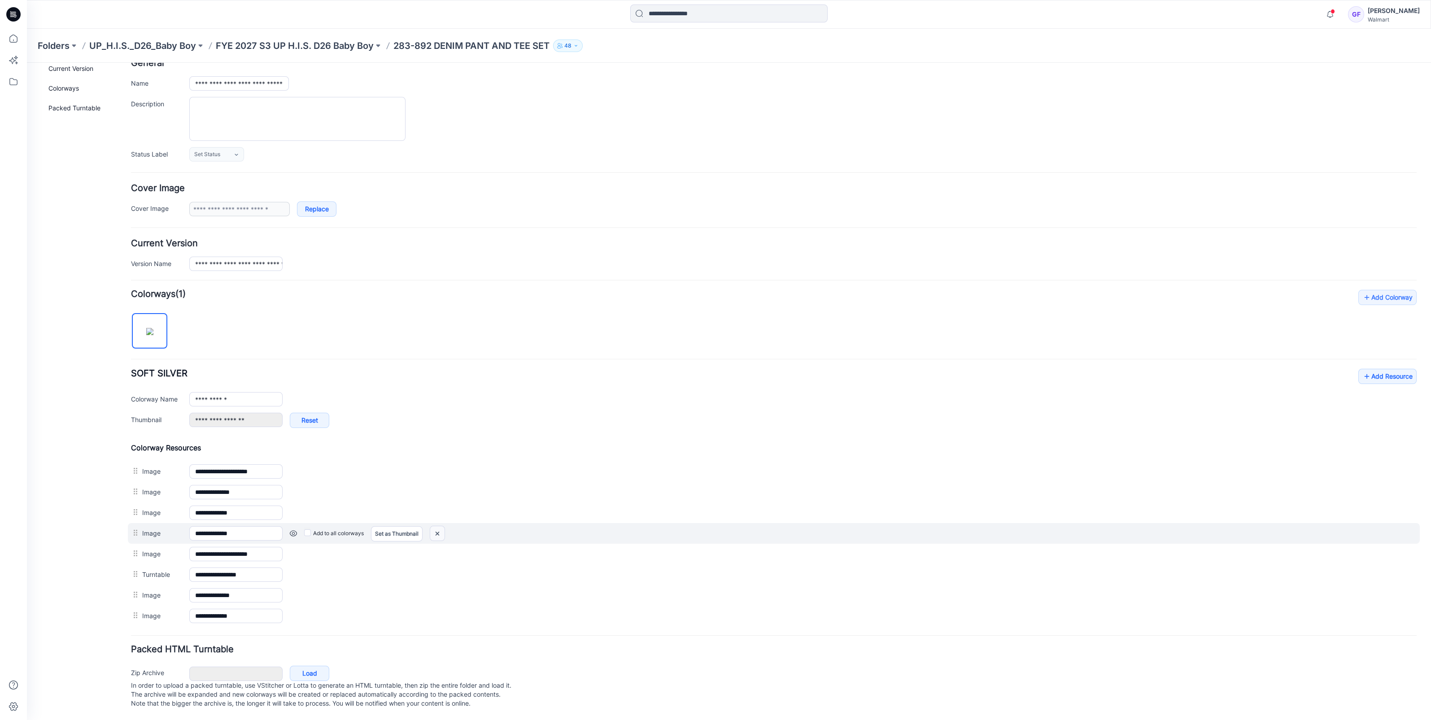
click at [438, 526] on img at bounding box center [437, 533] width 14 height 15
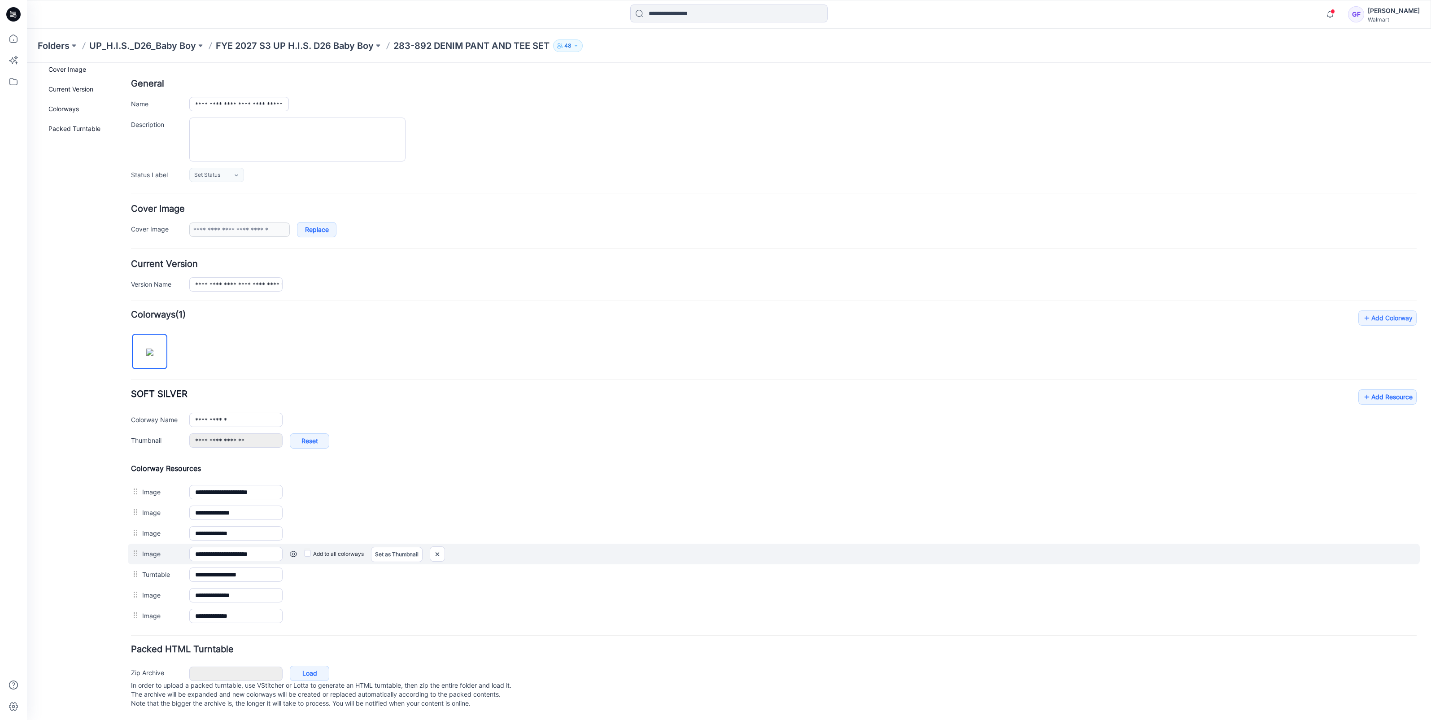
scroll to position [39, 0]
click at [390, 547] on link "Set as Thumbnail" at bounding box center [397, 554] width 52 height 15
click at [444, 547] on img at bounding box center [443, 554] width 14 height 15
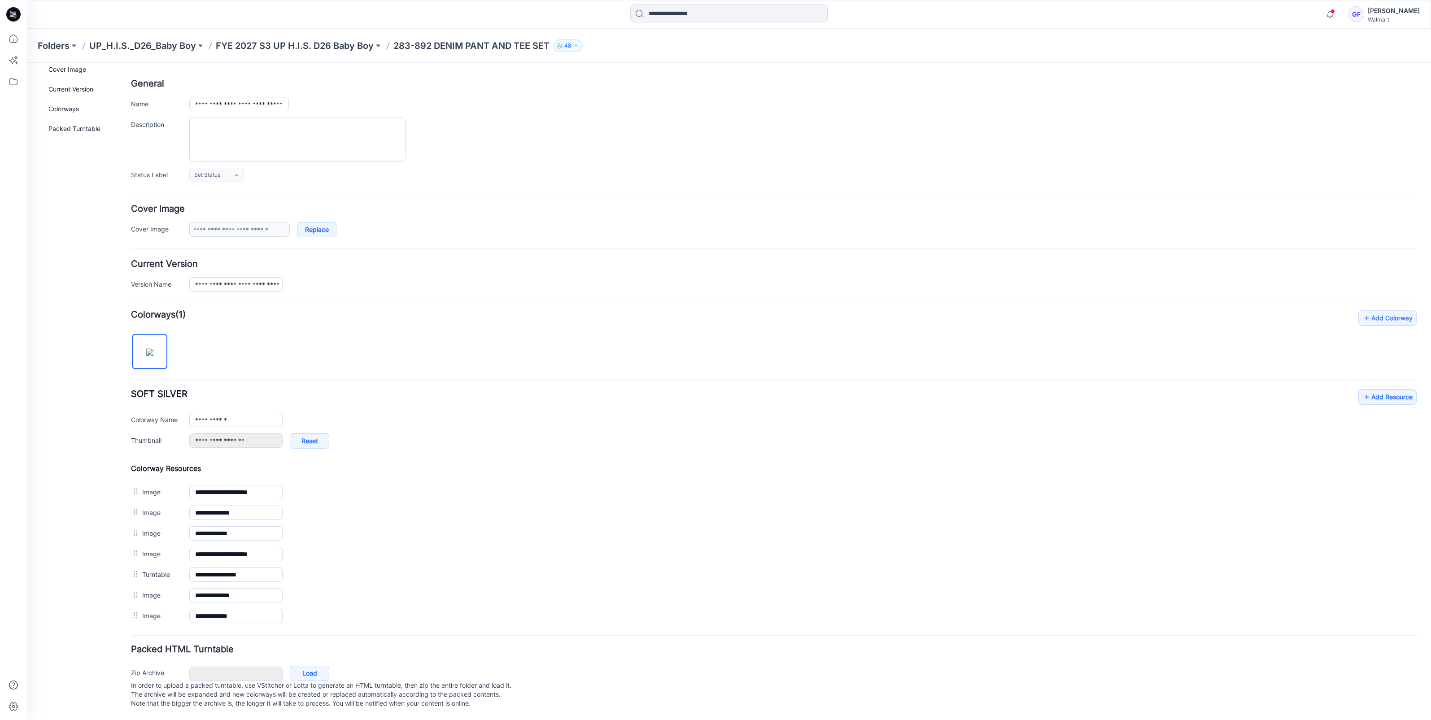
scroll to position [9, 0]
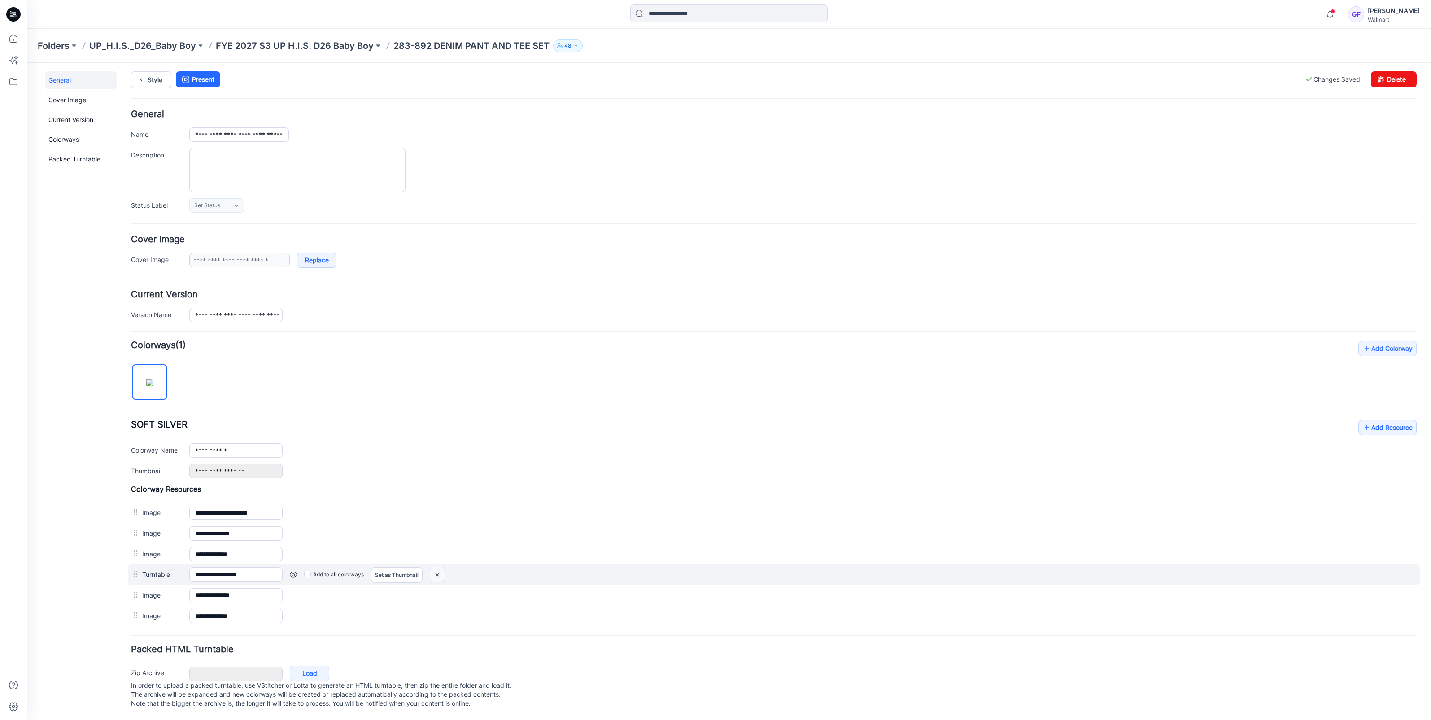
drag, startPoint x: 438, startPoint y: 566, endPoint x: 794, endPoint y: 98, distance: 588.0
click at [438, 567] on img at bounding box center [437, 574] width 14 height 15
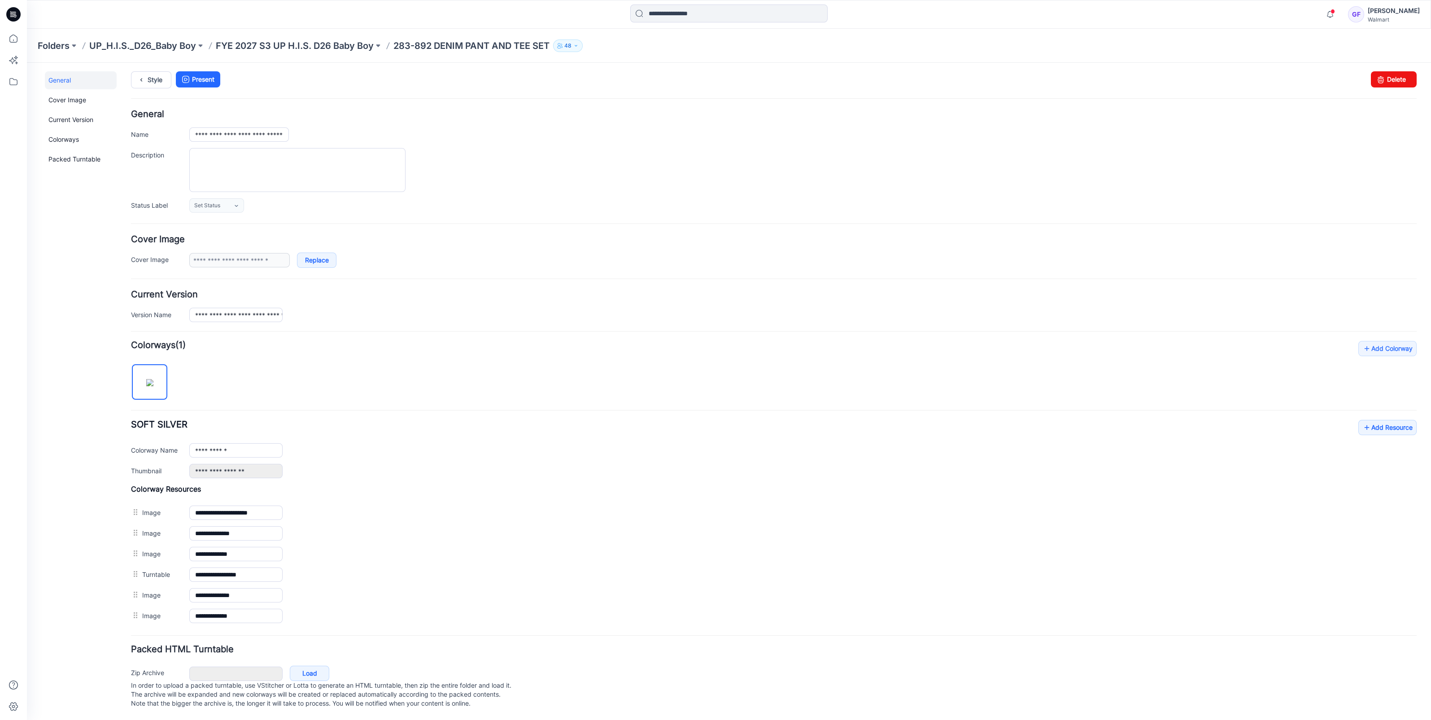
scroll to position [0, 0]
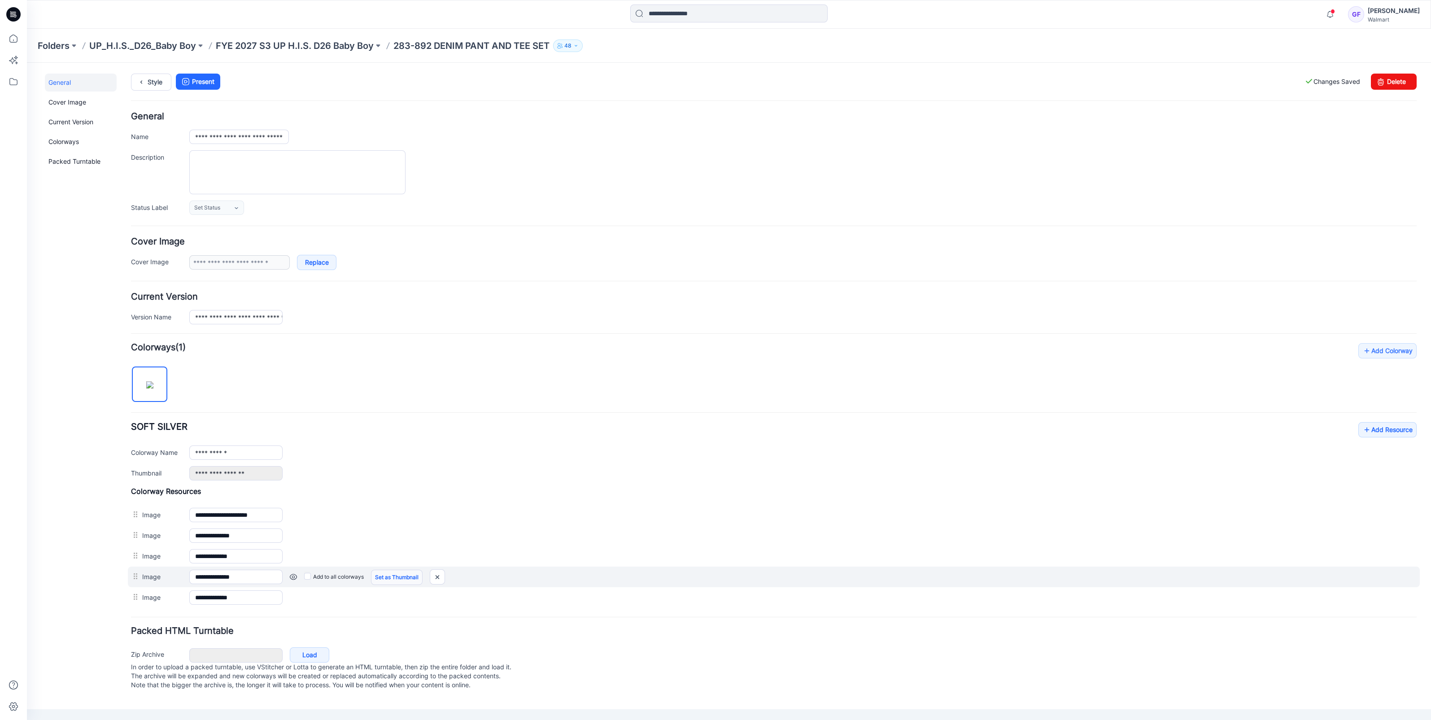
click at [387, 575] on link "Set as Thumbnail" at bounding box center [397, 577] width 52 height 15
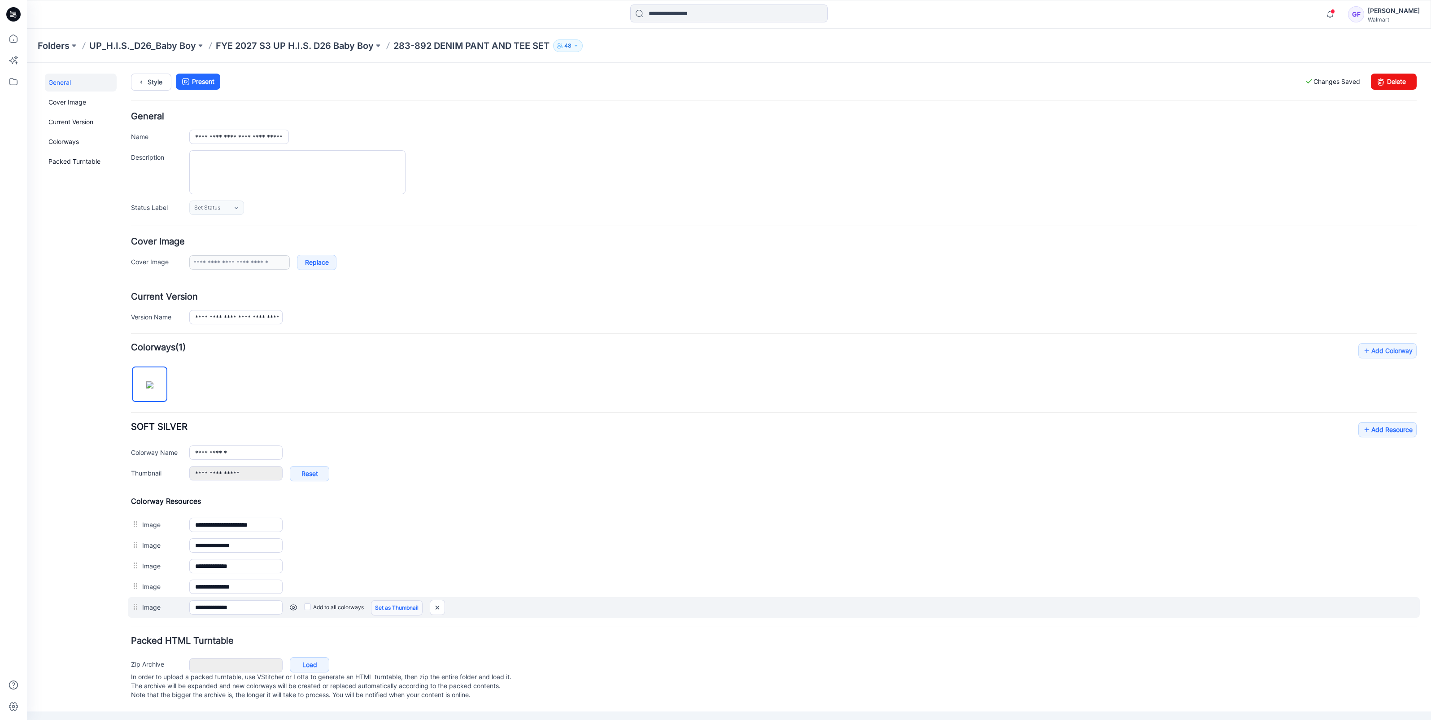
click at [407, 609] on link "Set as Thumbnail" at bounding box center [397, 607] width 52 height 15
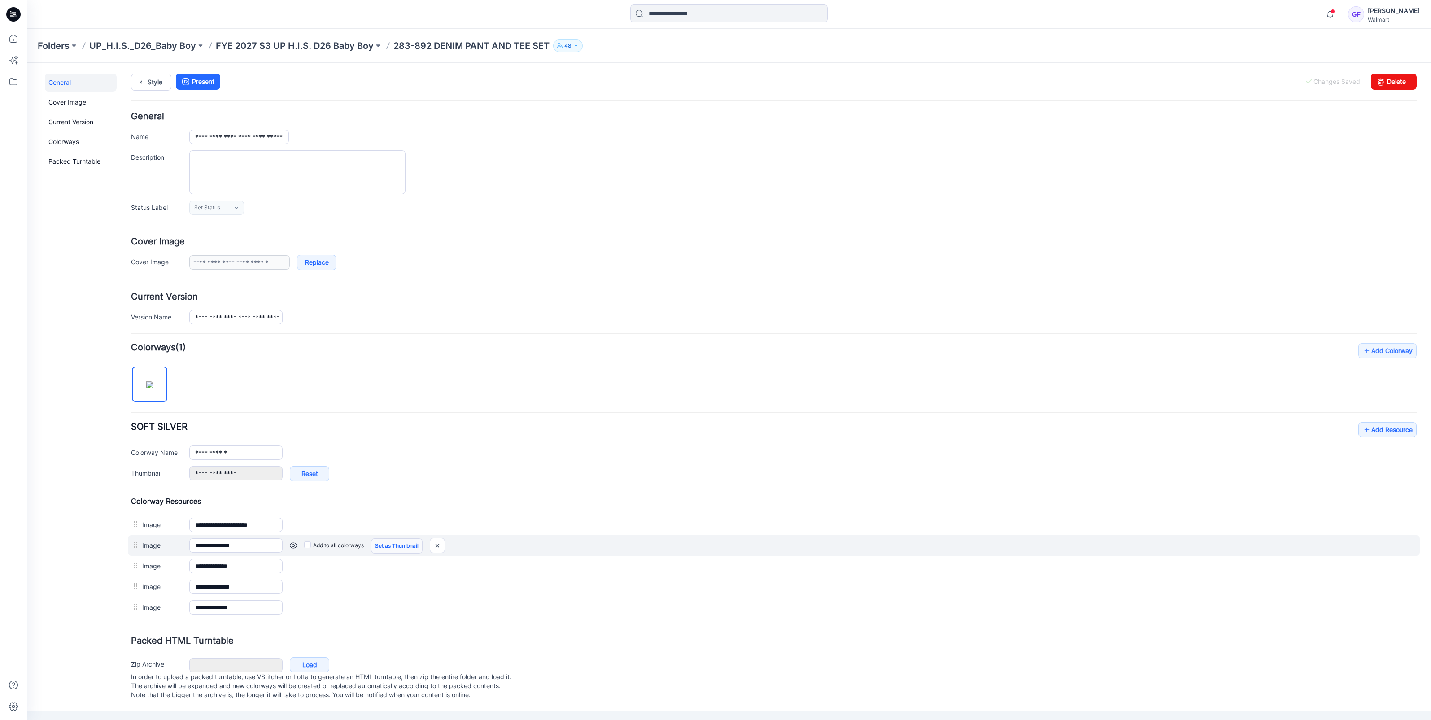
click at [395, 539] on link "Set as Thumbnail" at bounding box center [397, 545] width 52 height 15
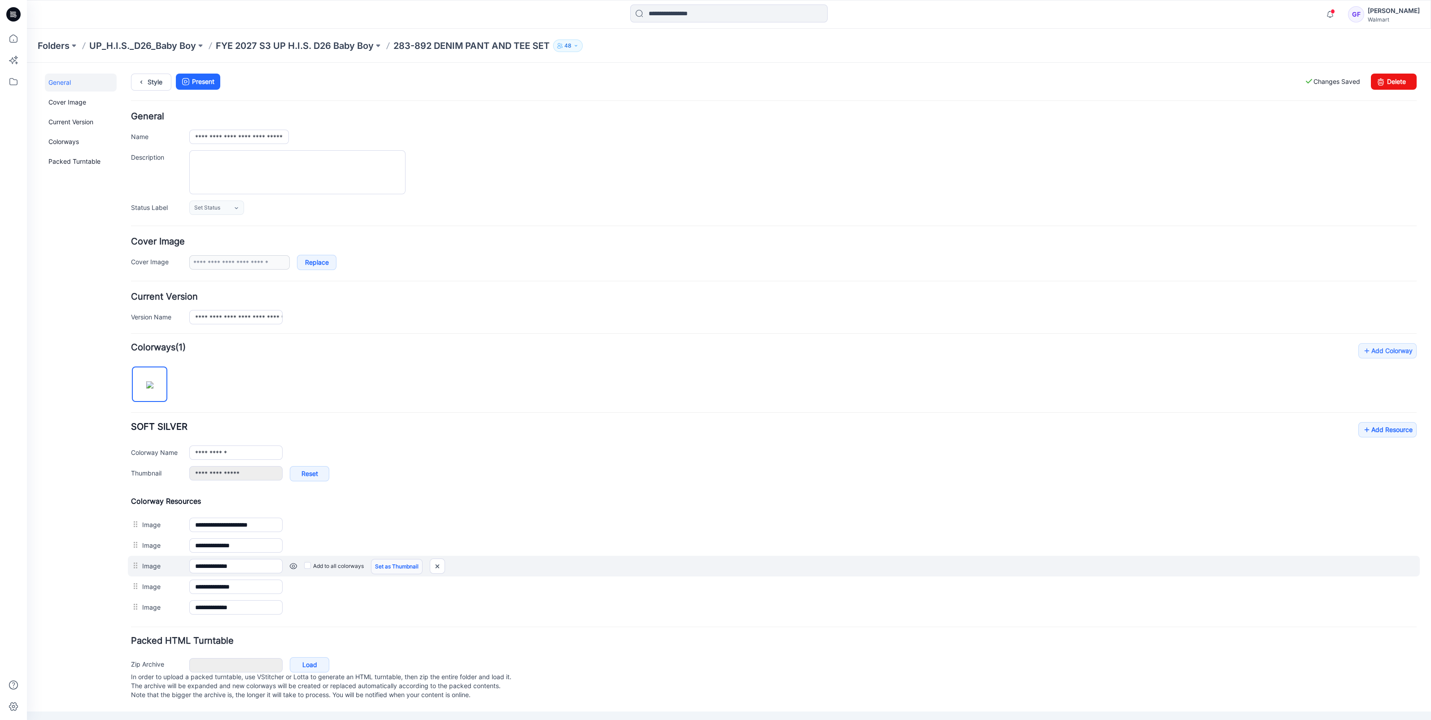
click at [392, 559] on link "Set as Thumbnail" at bounding box center [397, 566] width 52 height 15
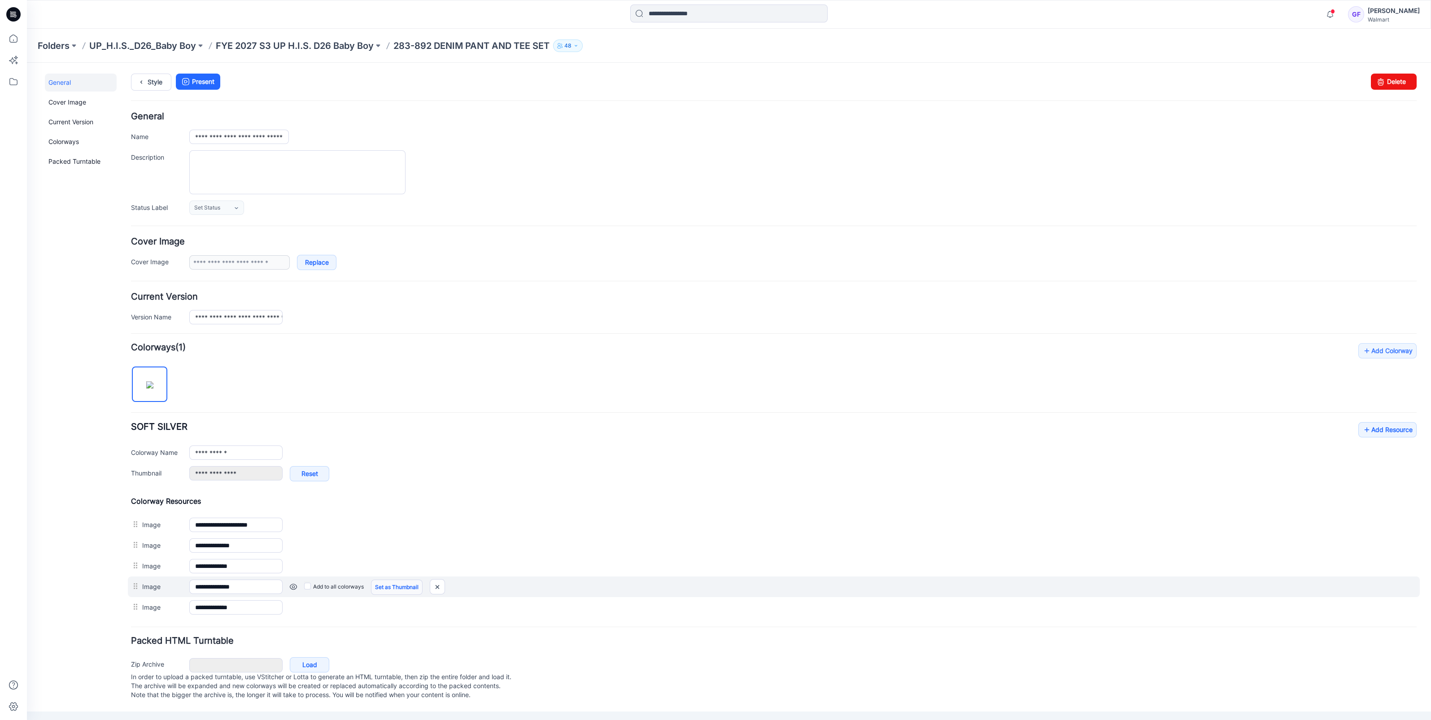
click at [394, 588] on link "Set as Thumbnail" at bounding box center [397, 586] width 52 height 15
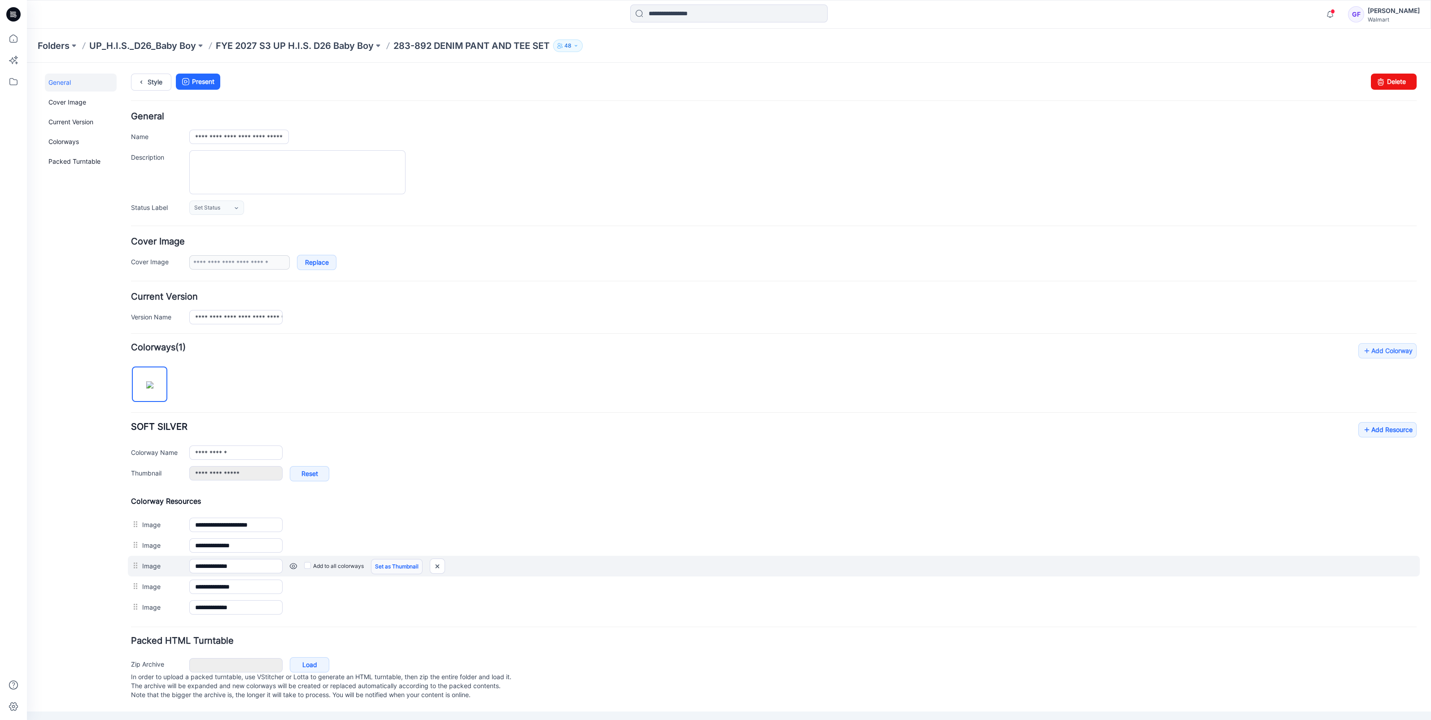
click at [399, 567] on link "Set as Thumbnail" at bounding box center [397, 566] width 52 height 15
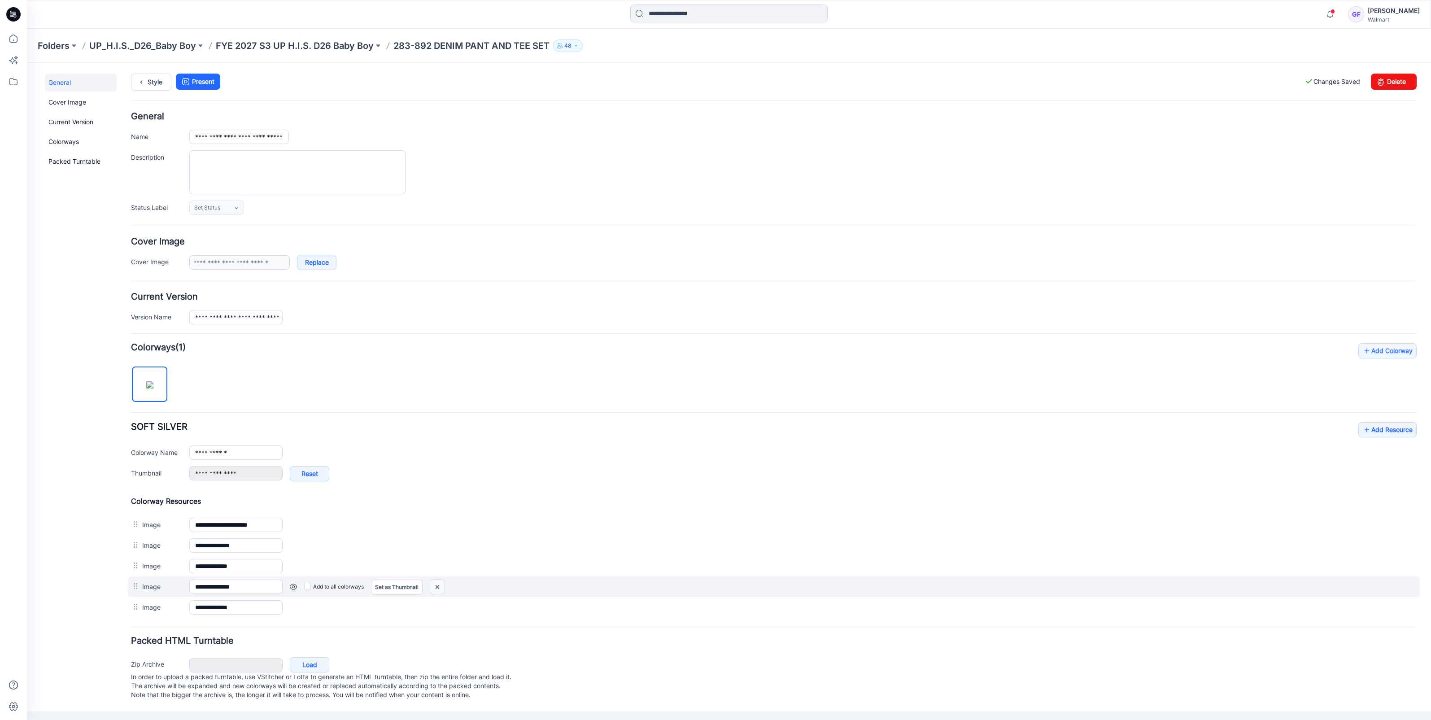
click at [443, 585] on img at bounding box center [437, 586] width 14 height 15
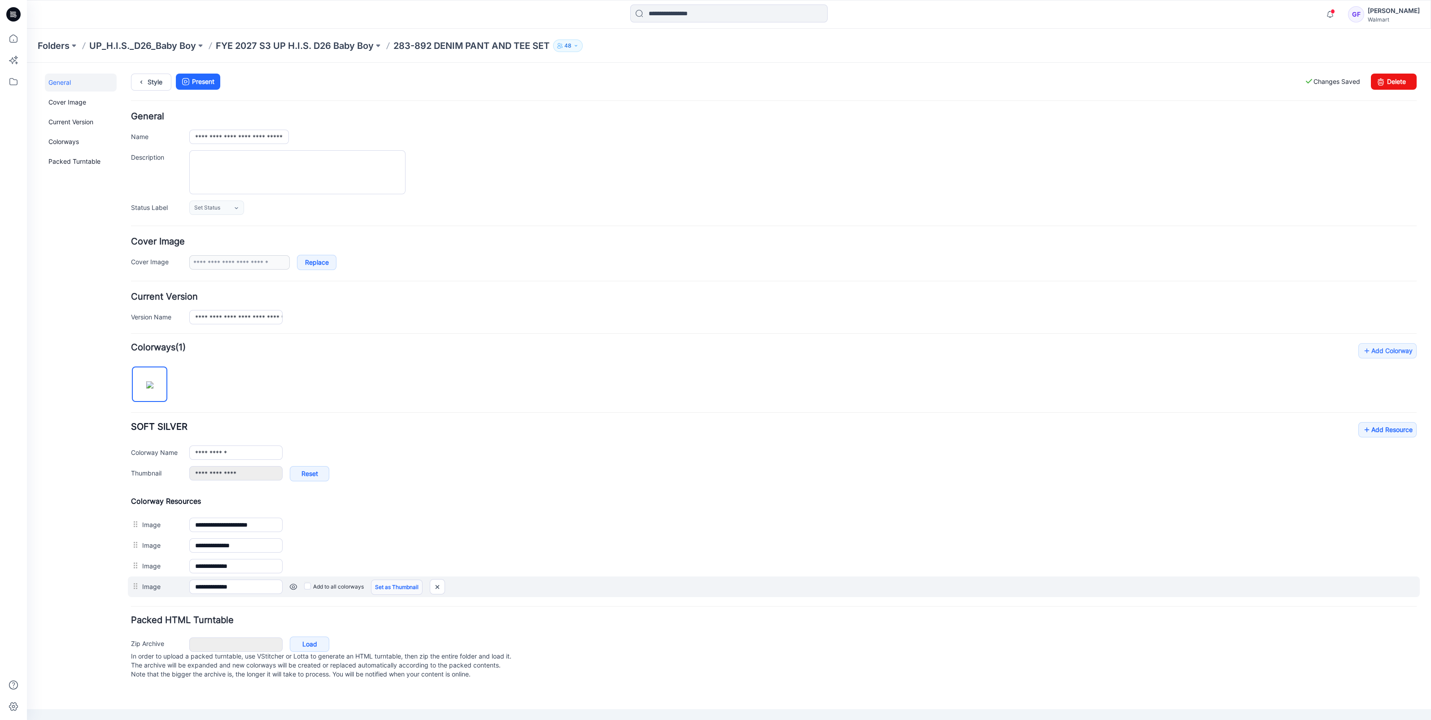
click at [400, 579] on link "Set as Thumbnail" at bounding box center [397, 586] width 52 height 15
click at [442, 586] on img at bounding box center [443, 586] width 14 height 15
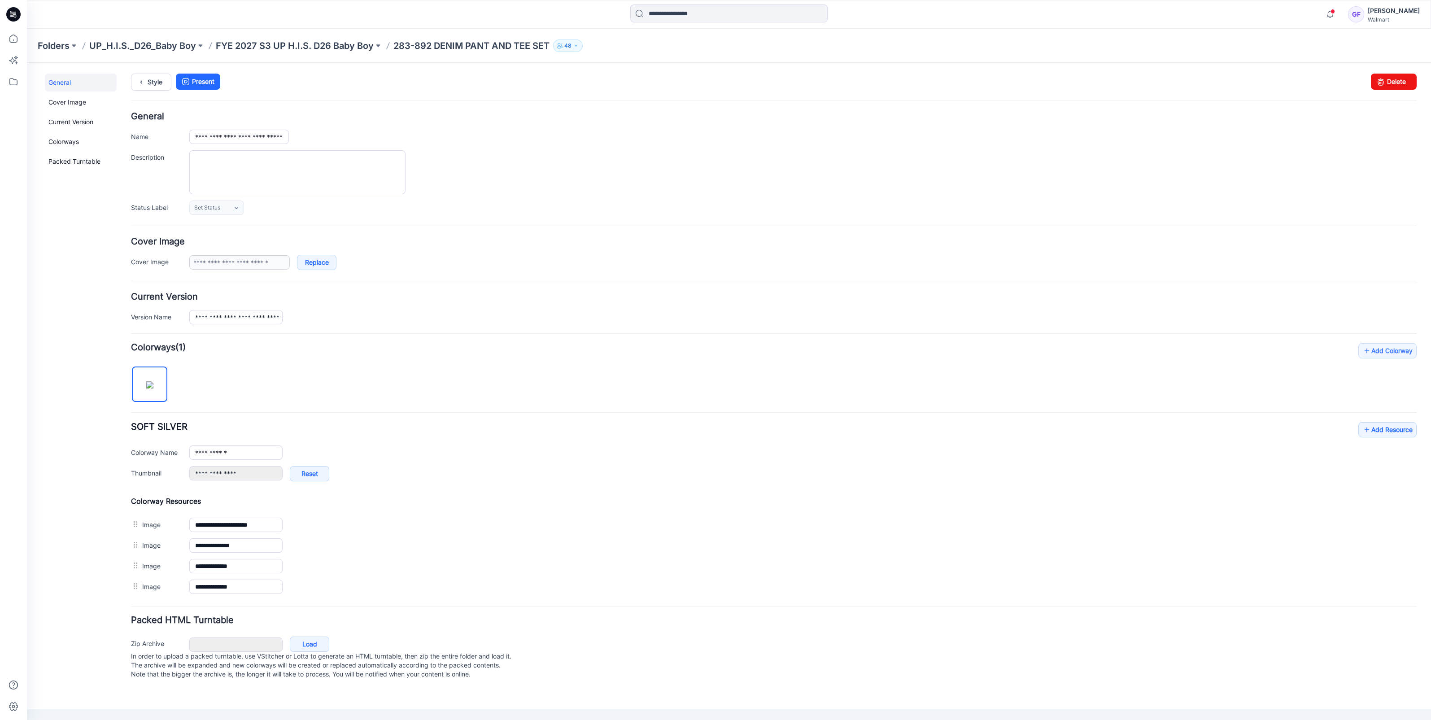
type input "**********"
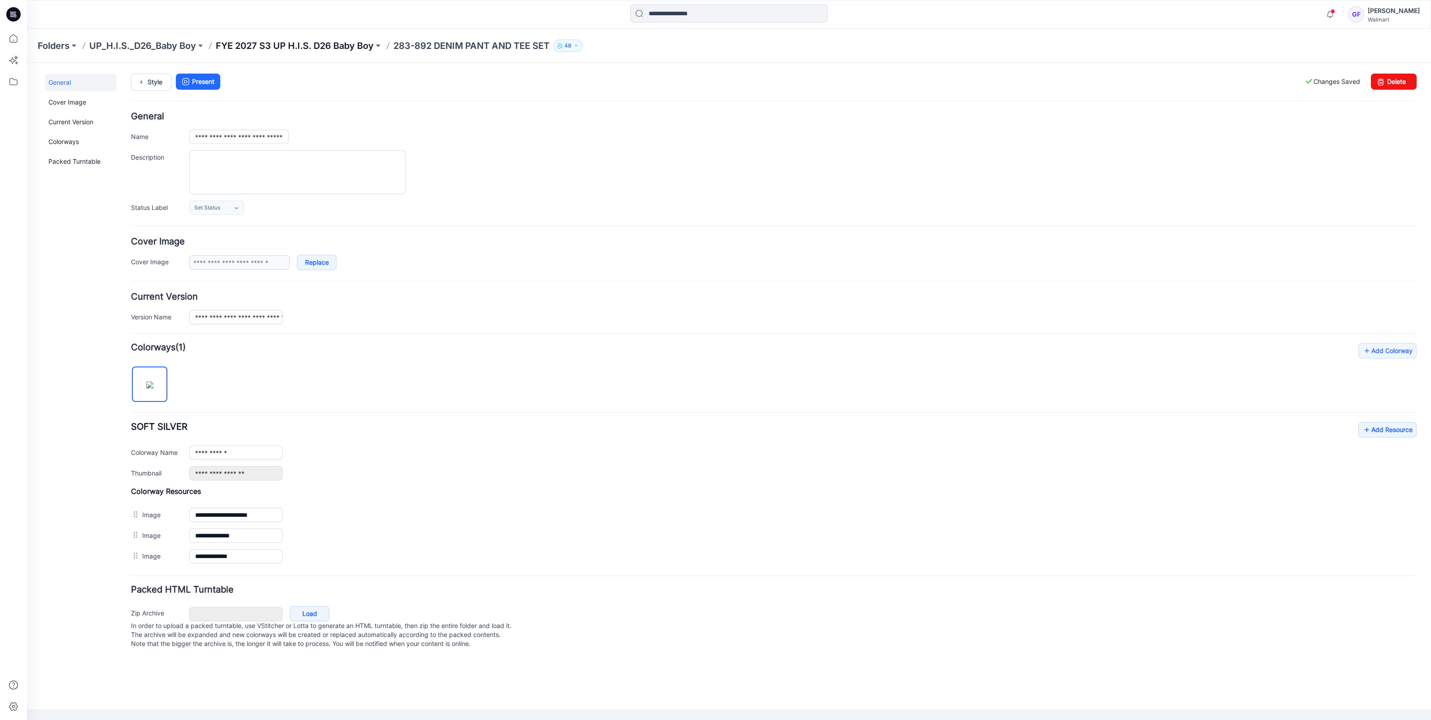
click at [297, 44] on p "FYE 2027 S3 UP H.I.S. D26 Baby Boy" at bounding box center [295, 45] width 158 height 13
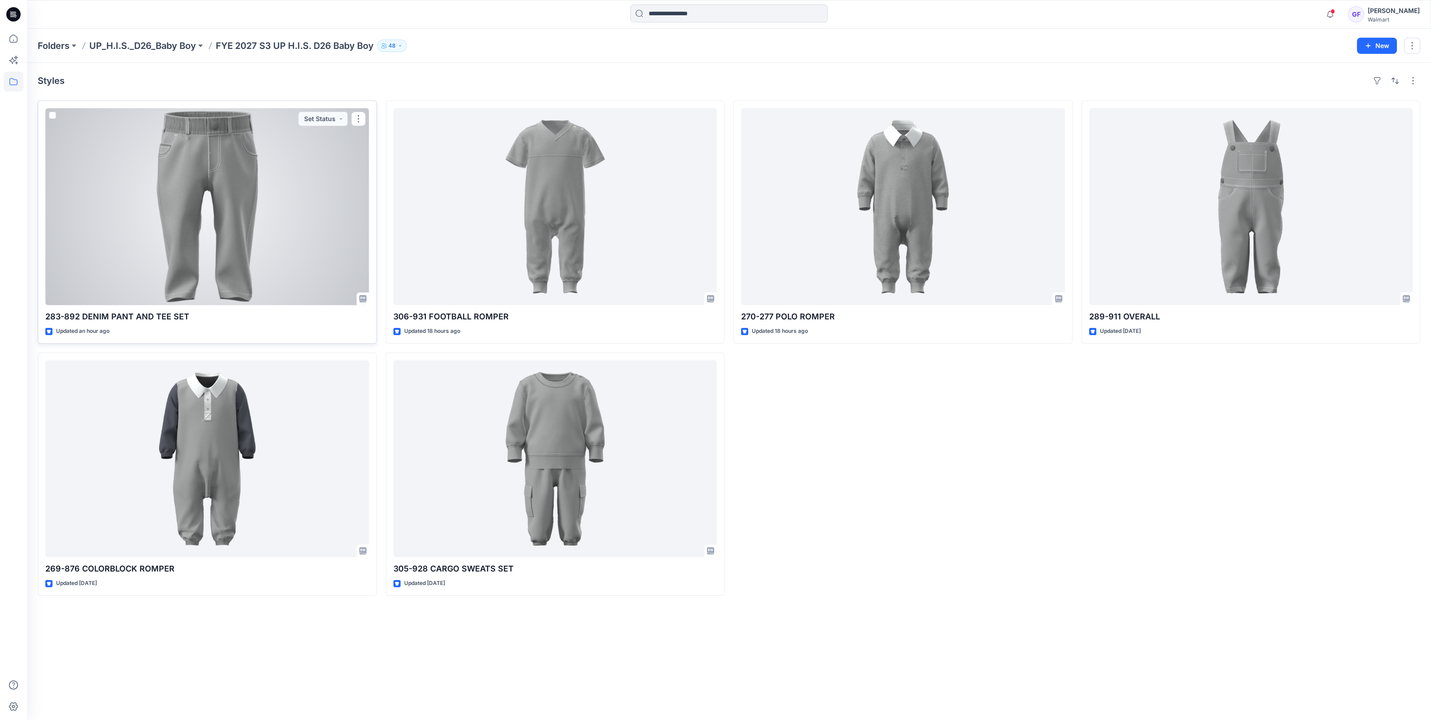
click at [311, 227] on div at bounding box center [207, 206] width 324 height 197
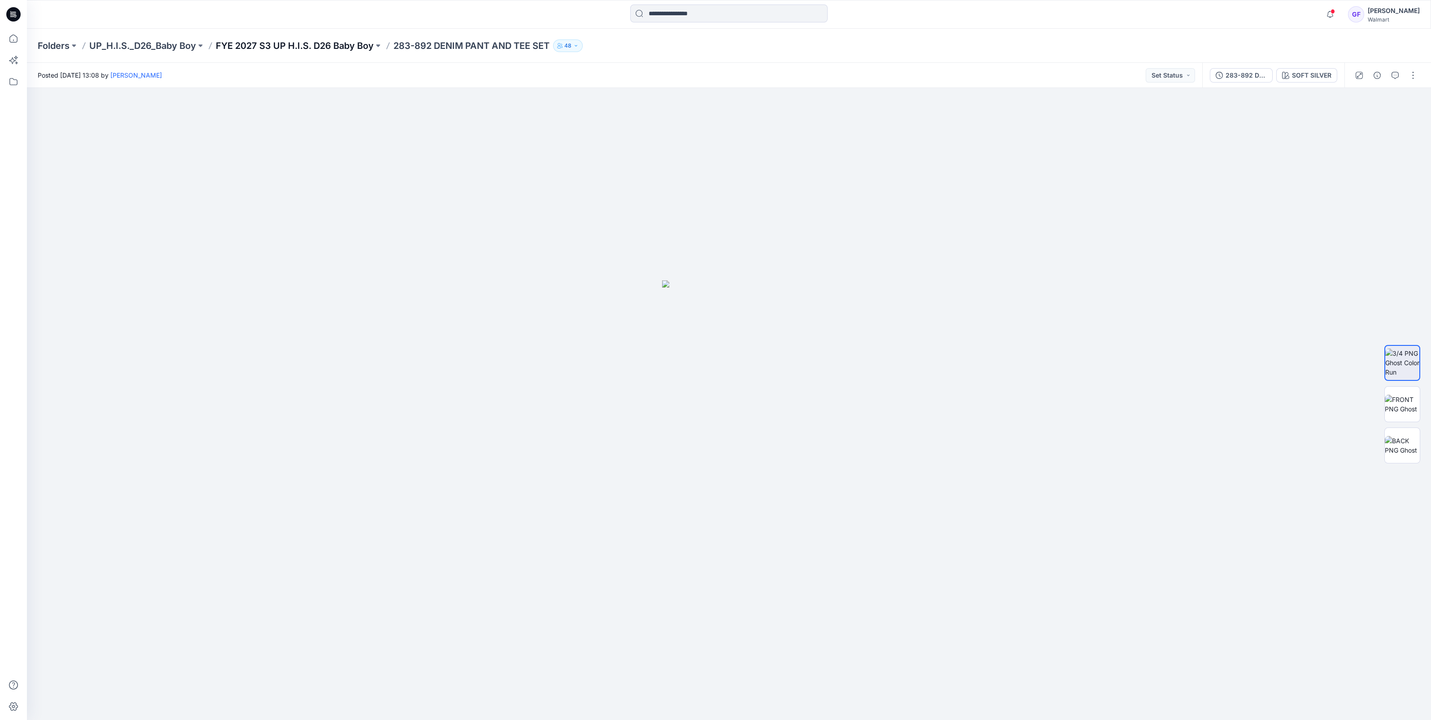
click at [256, 47] on p "FYE 2027 S3 UP H.I.S. D26 Baby Boy" at bounding box center [295, 45] width 158 height 13
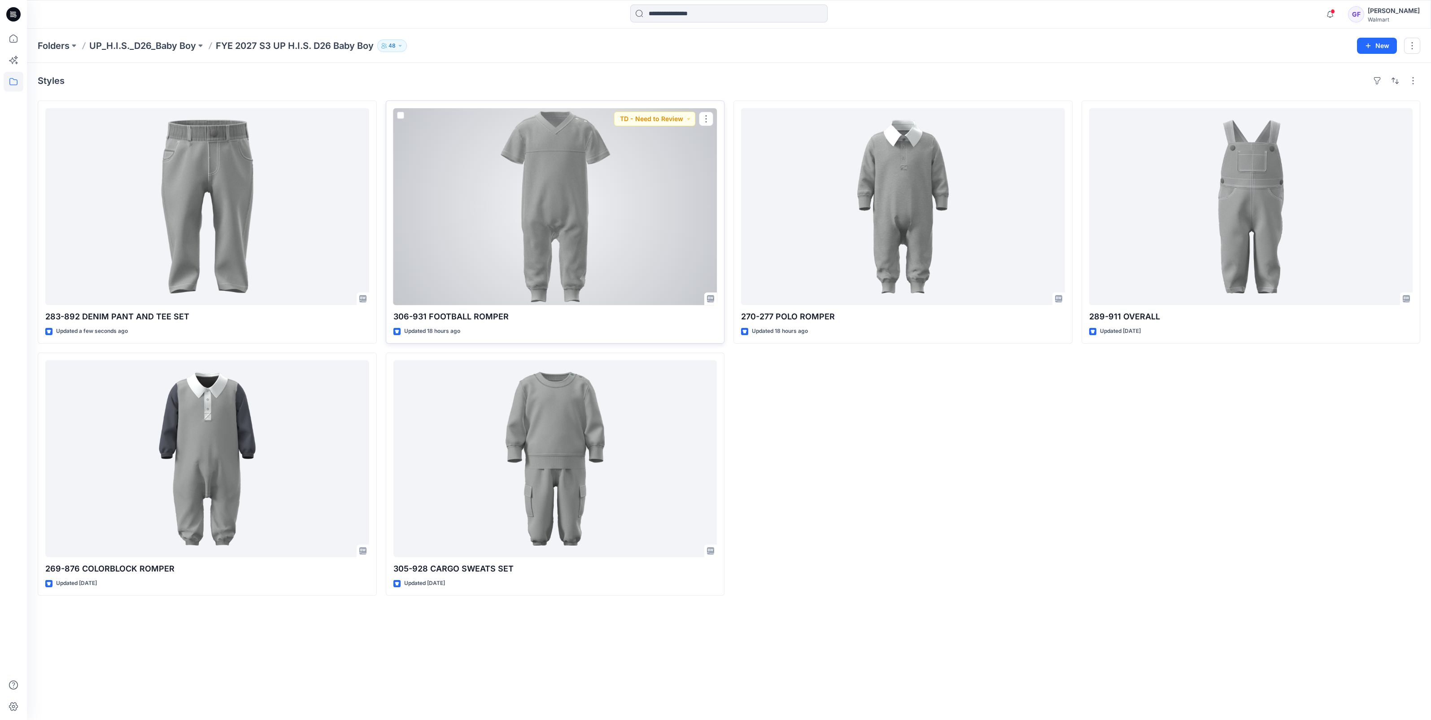
click at [574, 228] on div at bounding box center [555, 206] width 324 height 197
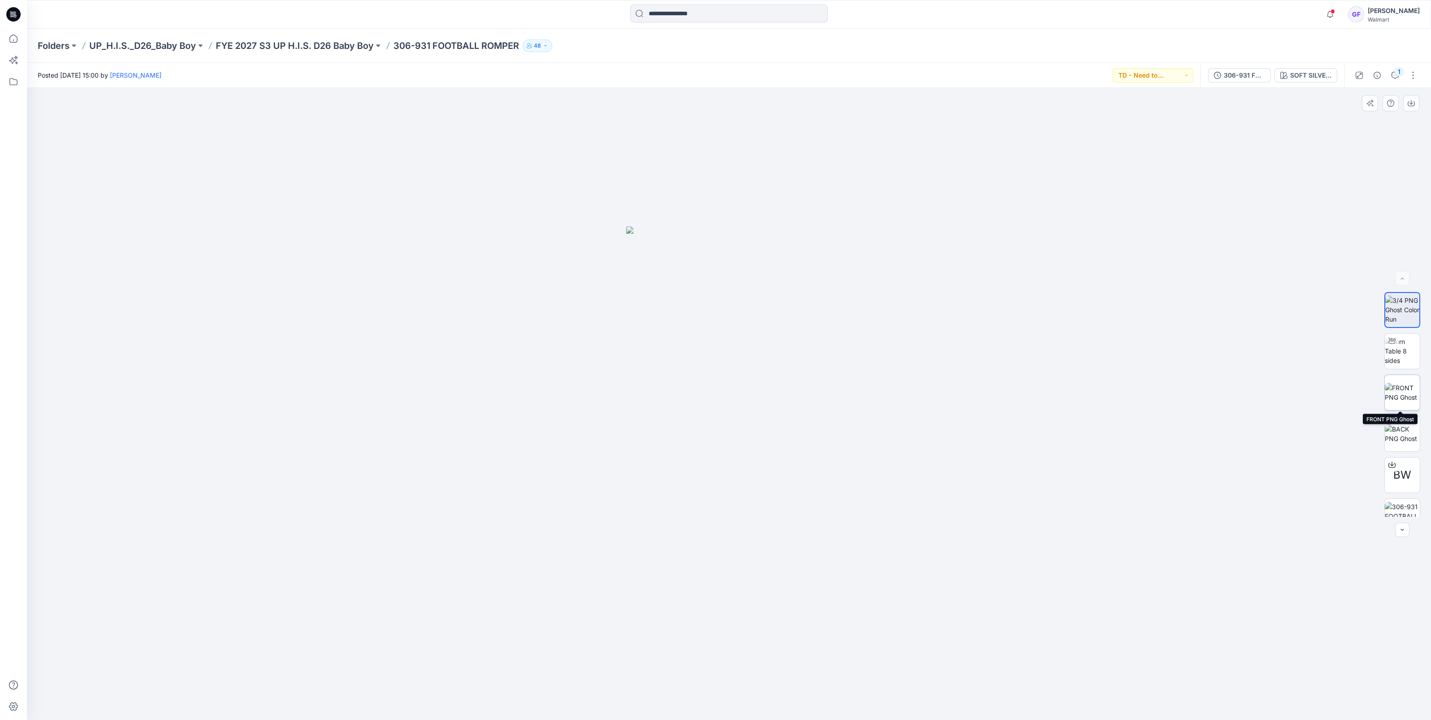
click at [1394, 396] on img at bounding box center [1401, 392] width 35 height 19
click at [1405, 426] on img at bounding box center [1401, 433] width 35 height 19
click at [1405, 344] on img at bounding box center [1401, 351] width 35 height 28
click at [271, 41] on p "FYE 2027 S3 UP H.I.S. D26 Baby Boy" at bounding box center [295, 45] width 158 height 13
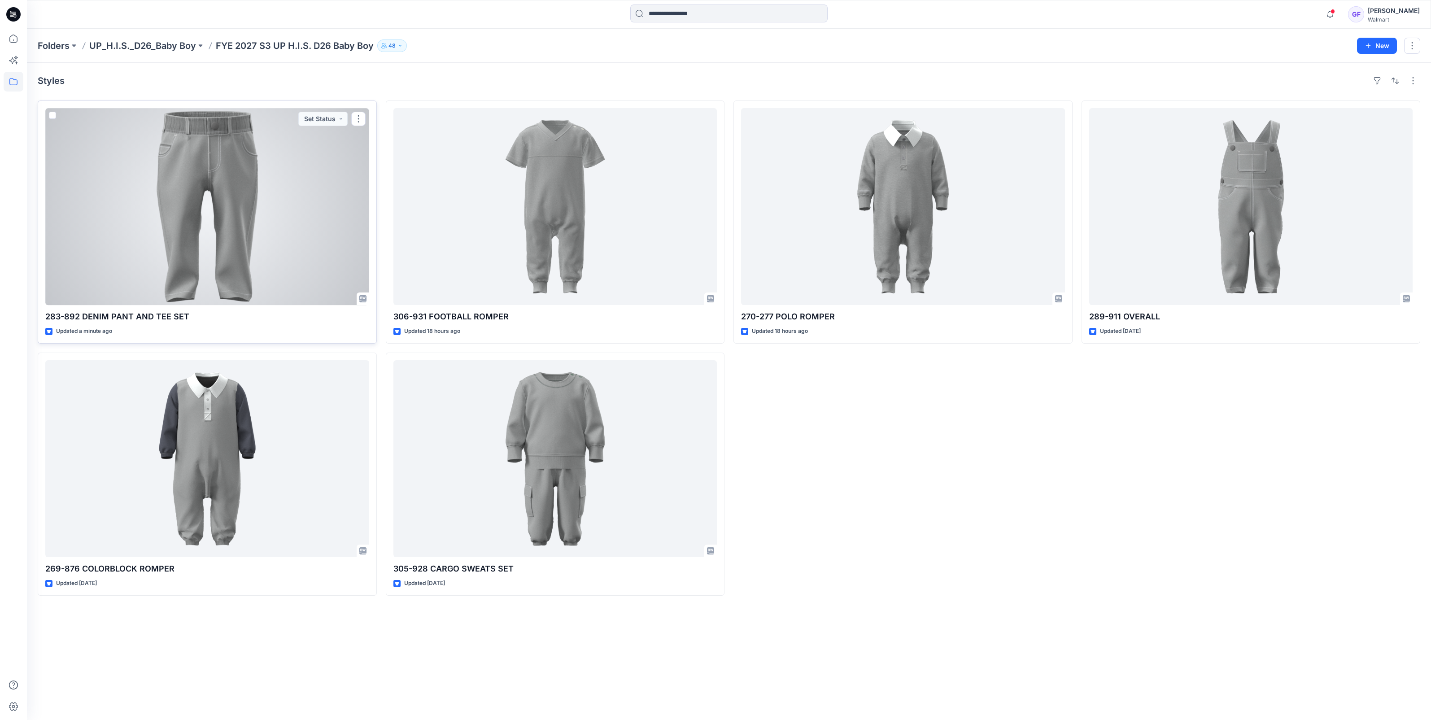
click at [251, 223] on div at bounding box center [207, 206] width 324 height 197
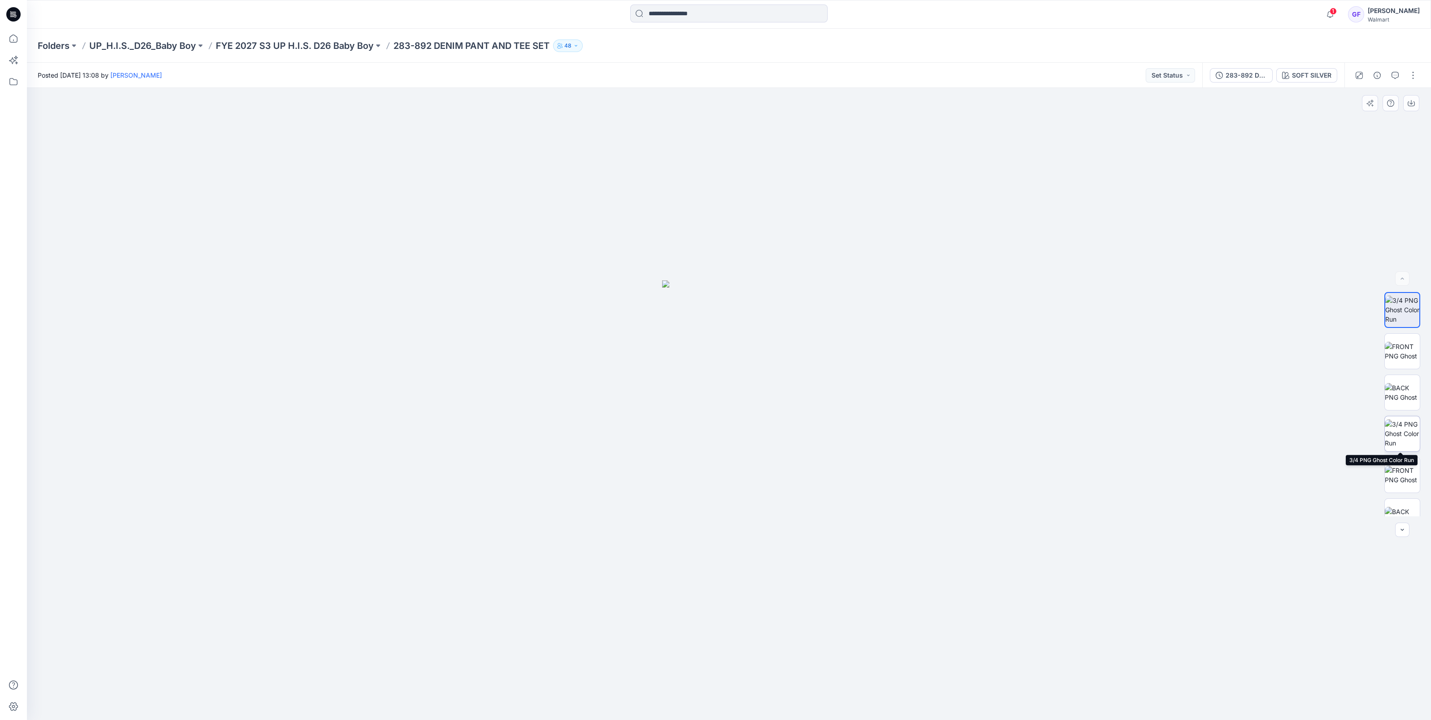
click at [1397, 428] on img at bounding box center [1401, 433] width 35 height 28
click at [1399, 472] on img at bounding box center [1401, 475] width 35 height 19
click at [1415, 76] on button "button" at bounding box center [1413, 75] width 14 height 14
click at [1357, 123] on p "Edit" at bounding box center [1355, 121] width 11 height 9
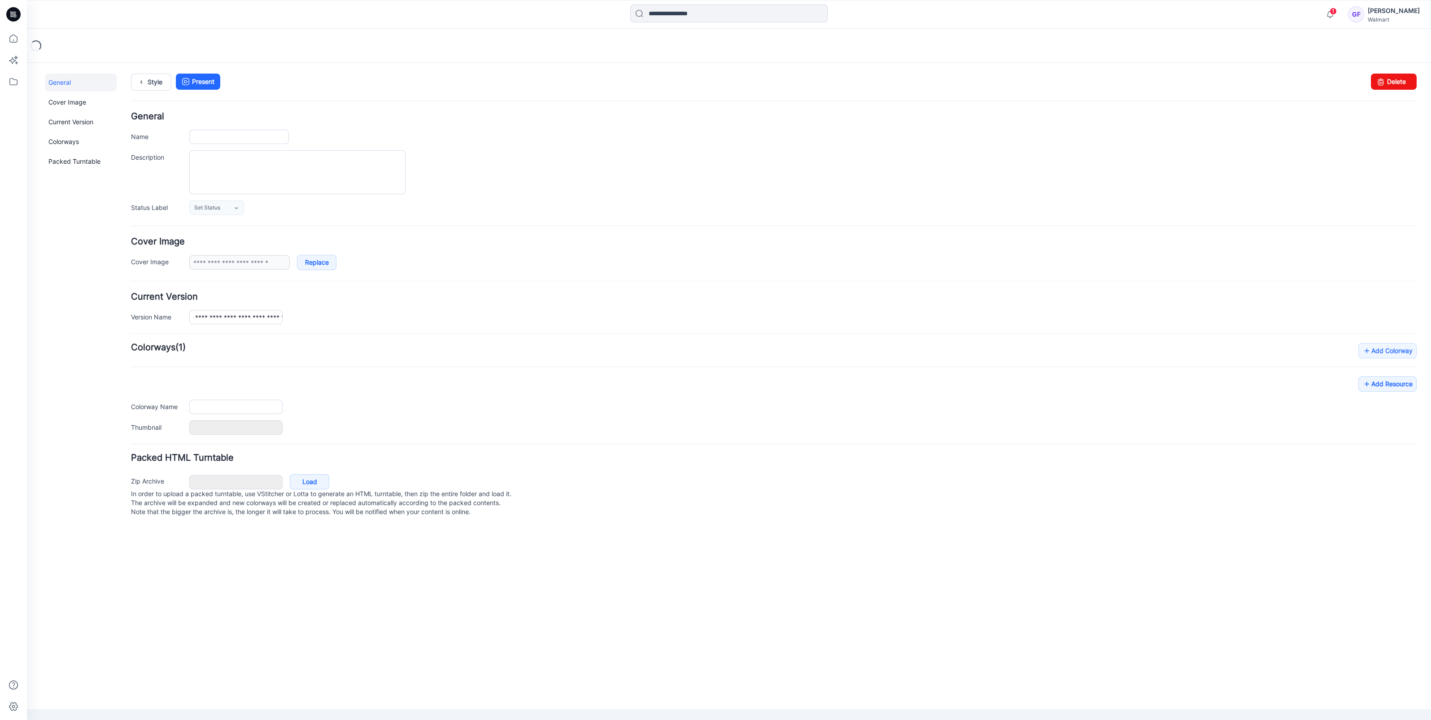
type input "**********"
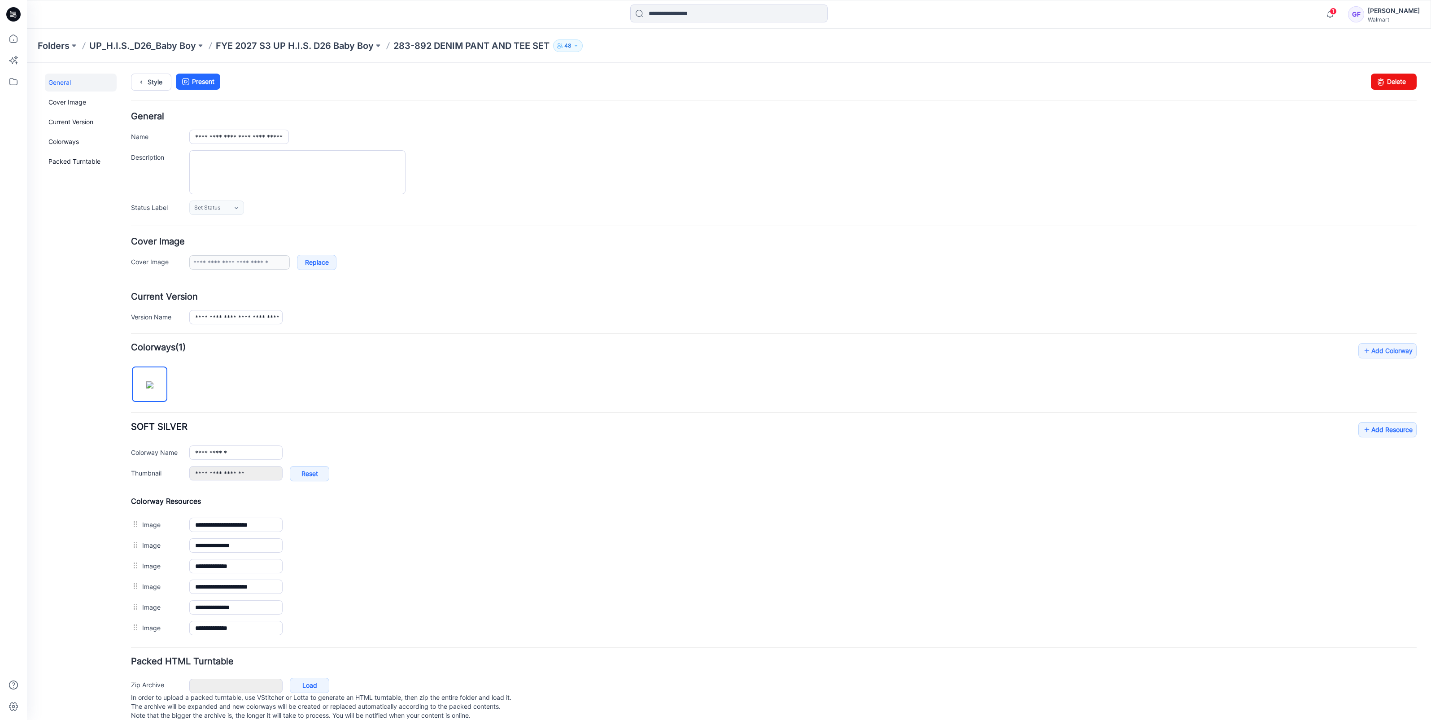
scroll to position [18, 0]
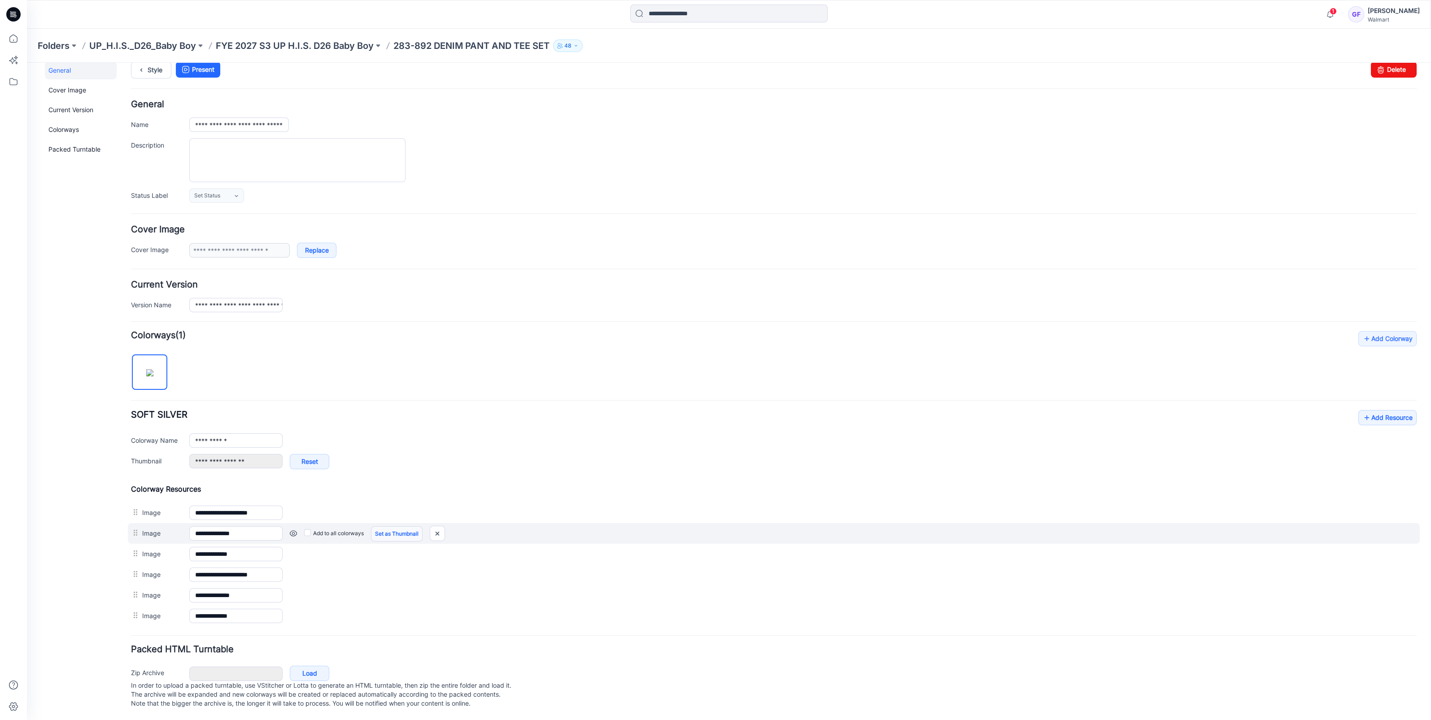
click at [401, 527] on link "Set as Thumbnail" at bounding box center [397, 533] width 52 height 15
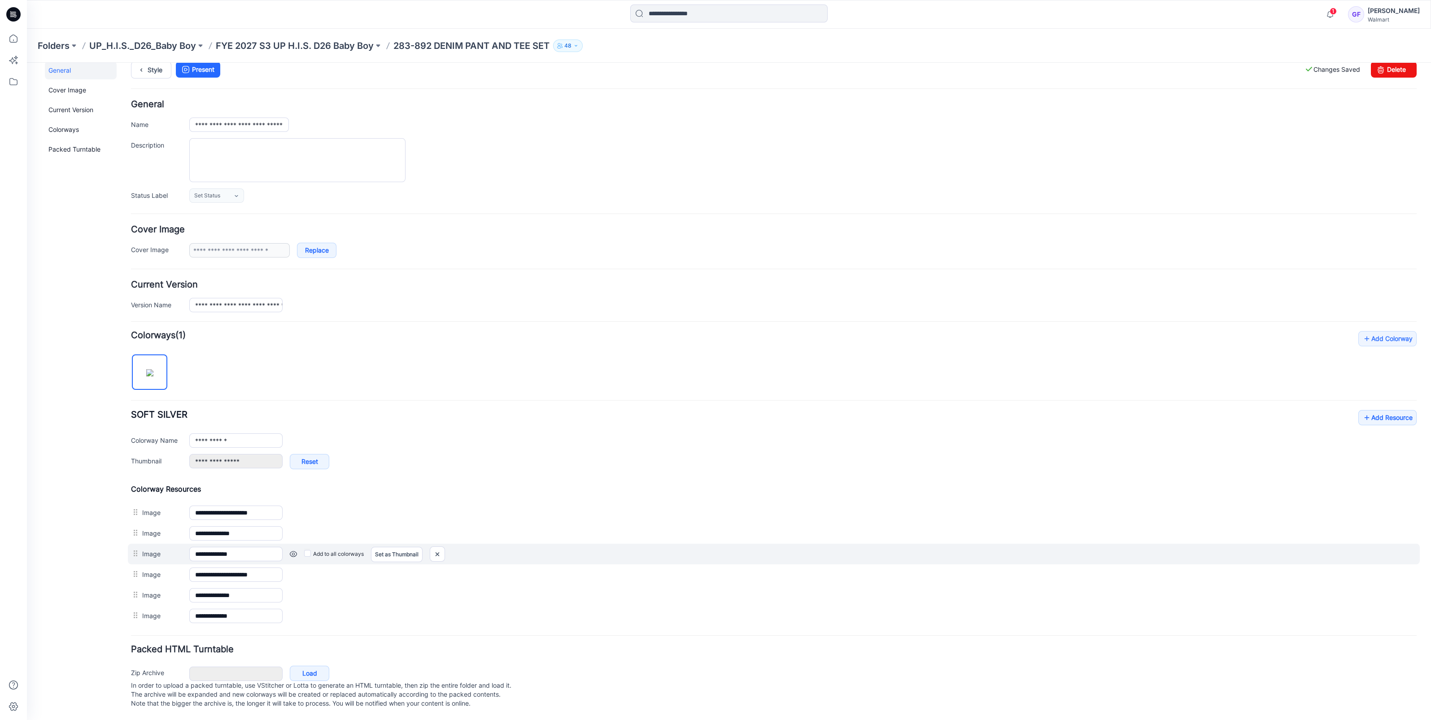
click at [401, 544] on div "**********" at bounding box center [774, 554] width 1292 height 21
click at [398, 552] on link "Set as Thumbnail" at bounding box center [397, 554] width 52 height 15
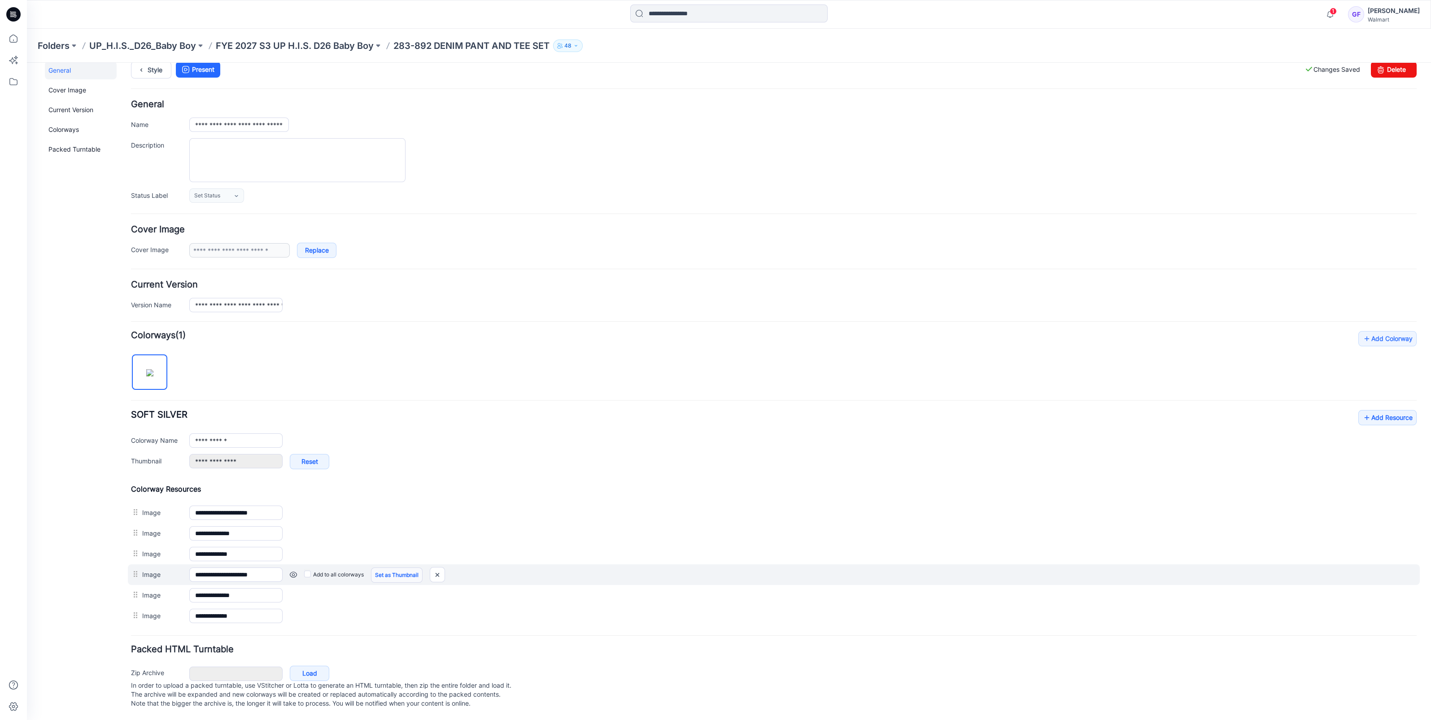
click at [395, 567] on link "Set as Thumbnail" at bounding box center [397, 574] width 52 height 15
click at [444, 568] on img at bounding box center [443, 574] width 14 height 15
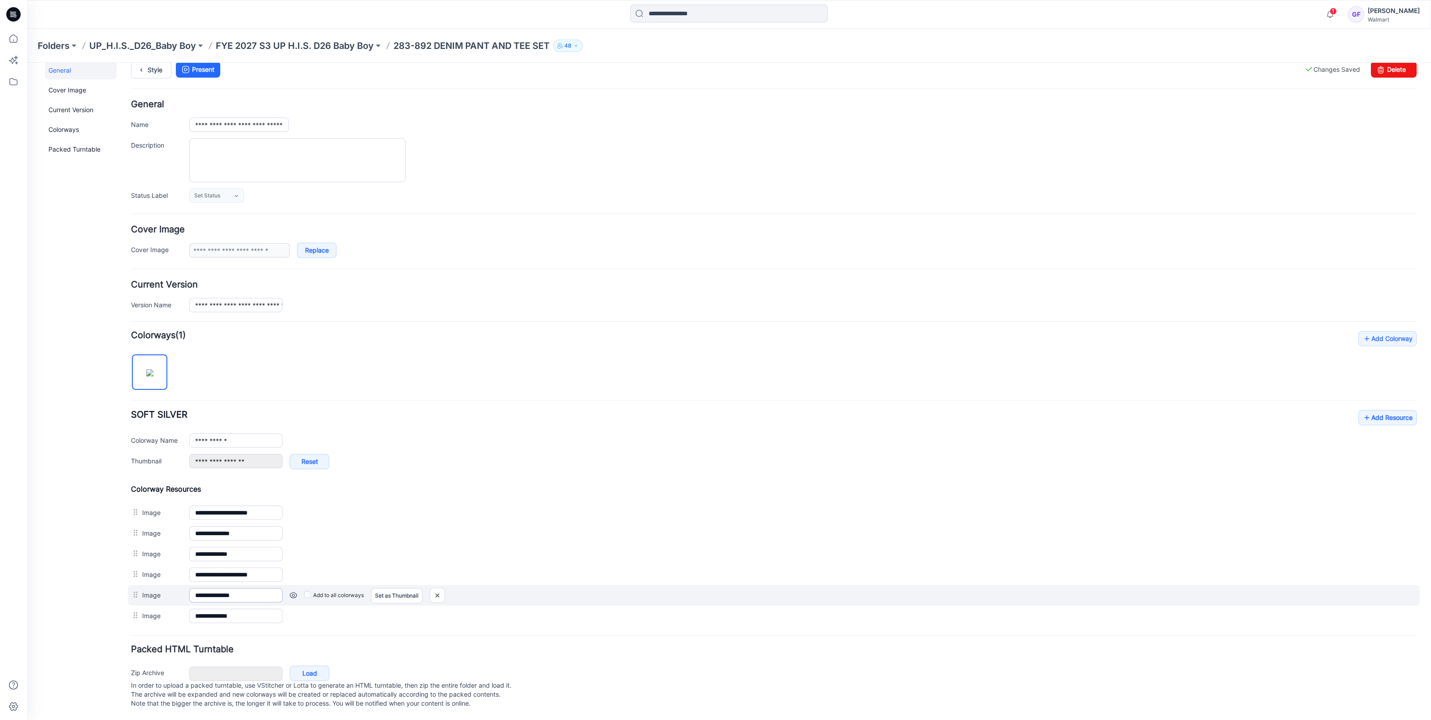
scroll to position [0, 0]
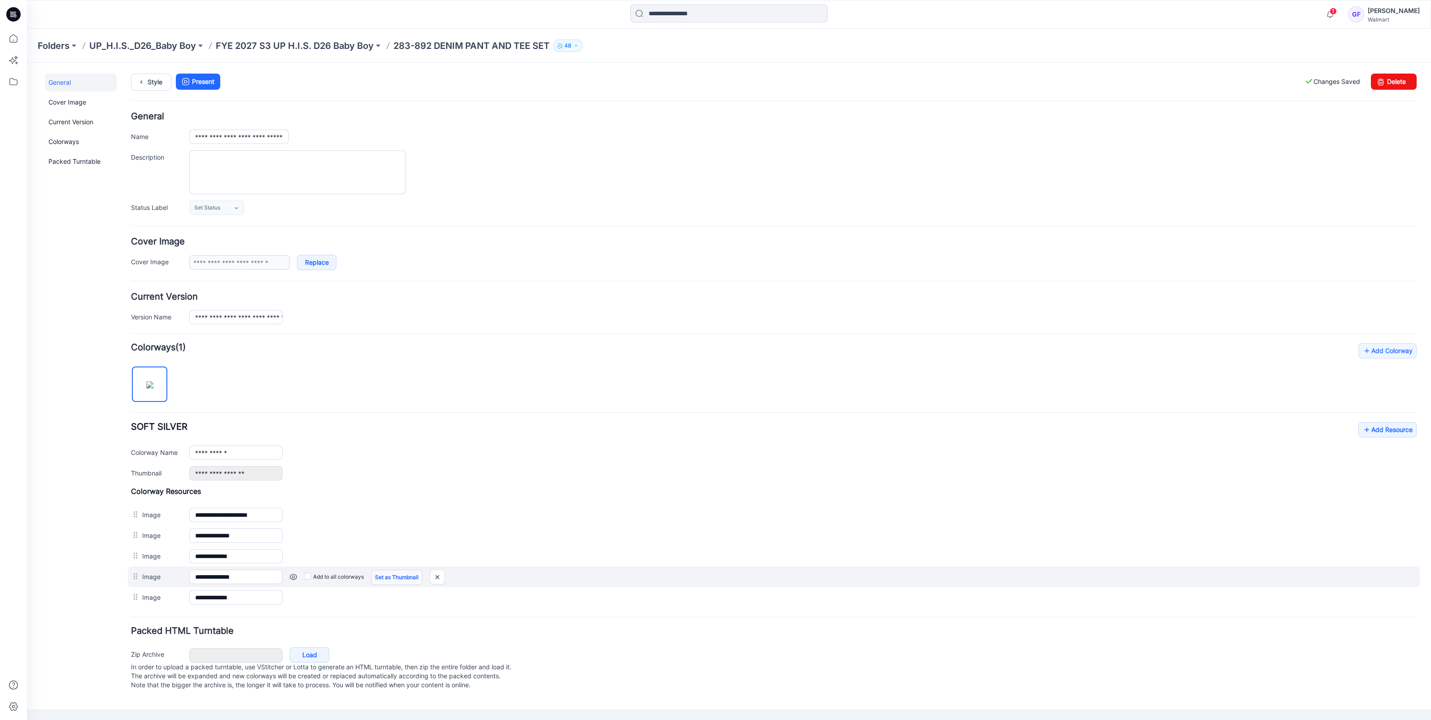
click at [387, 577] on link "Set as Thumbnail" at bounding box center [397, 577] width 52 height 15
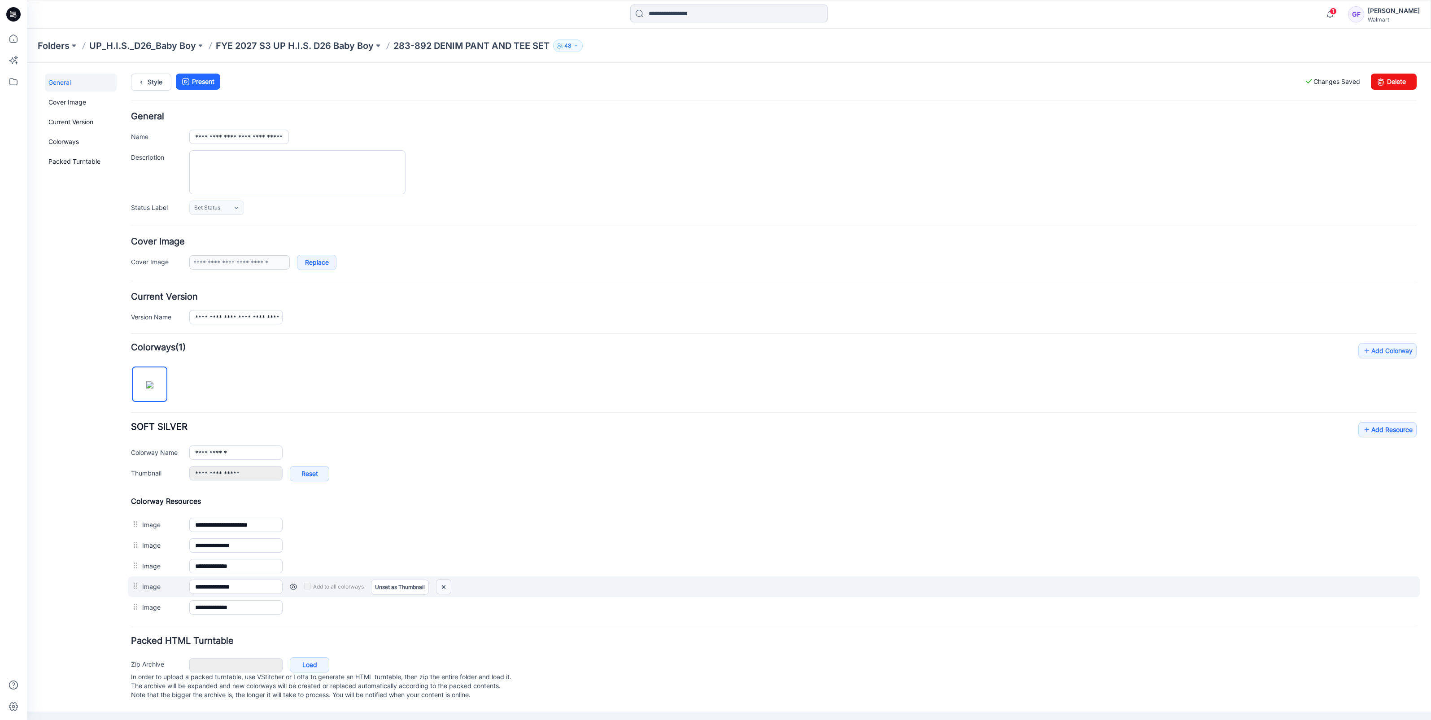
click at [448, 583] on img at bounding box center [443, 586] width 14 height 15
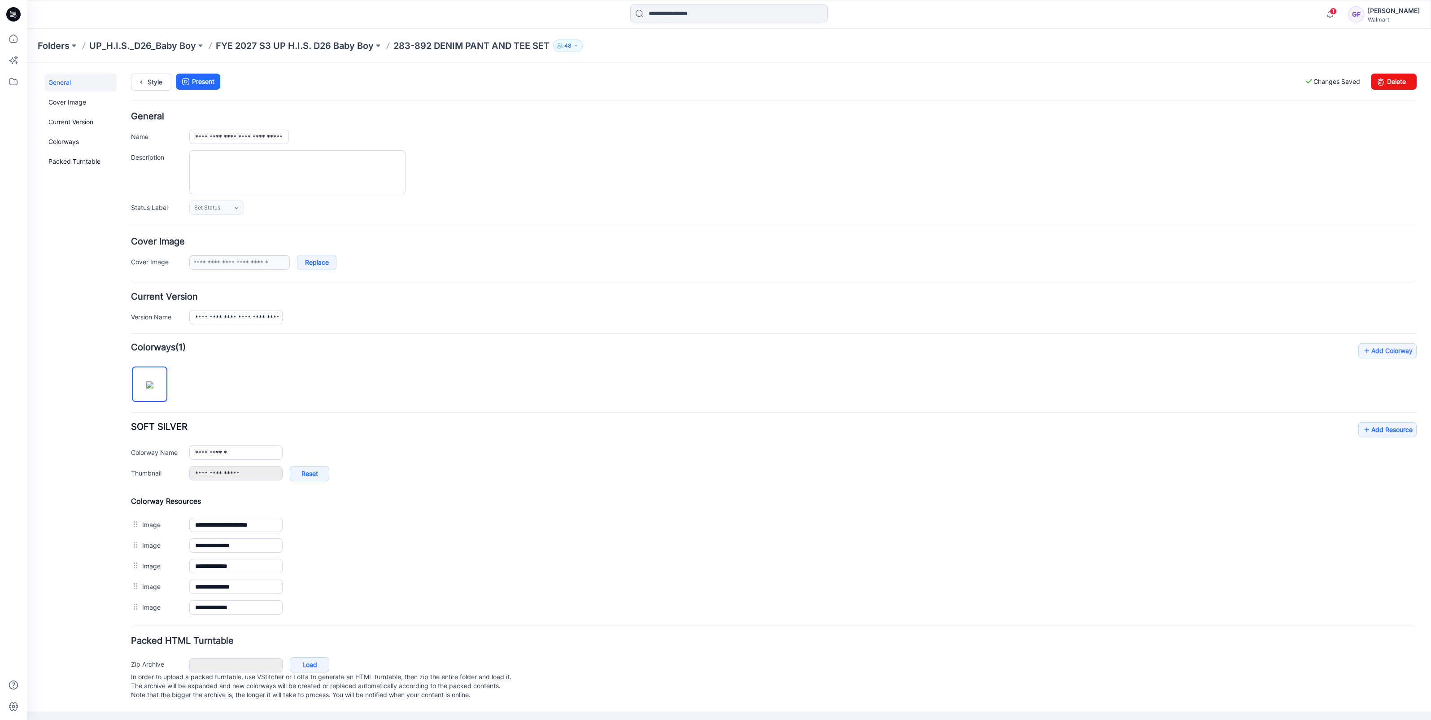
type input "**********"
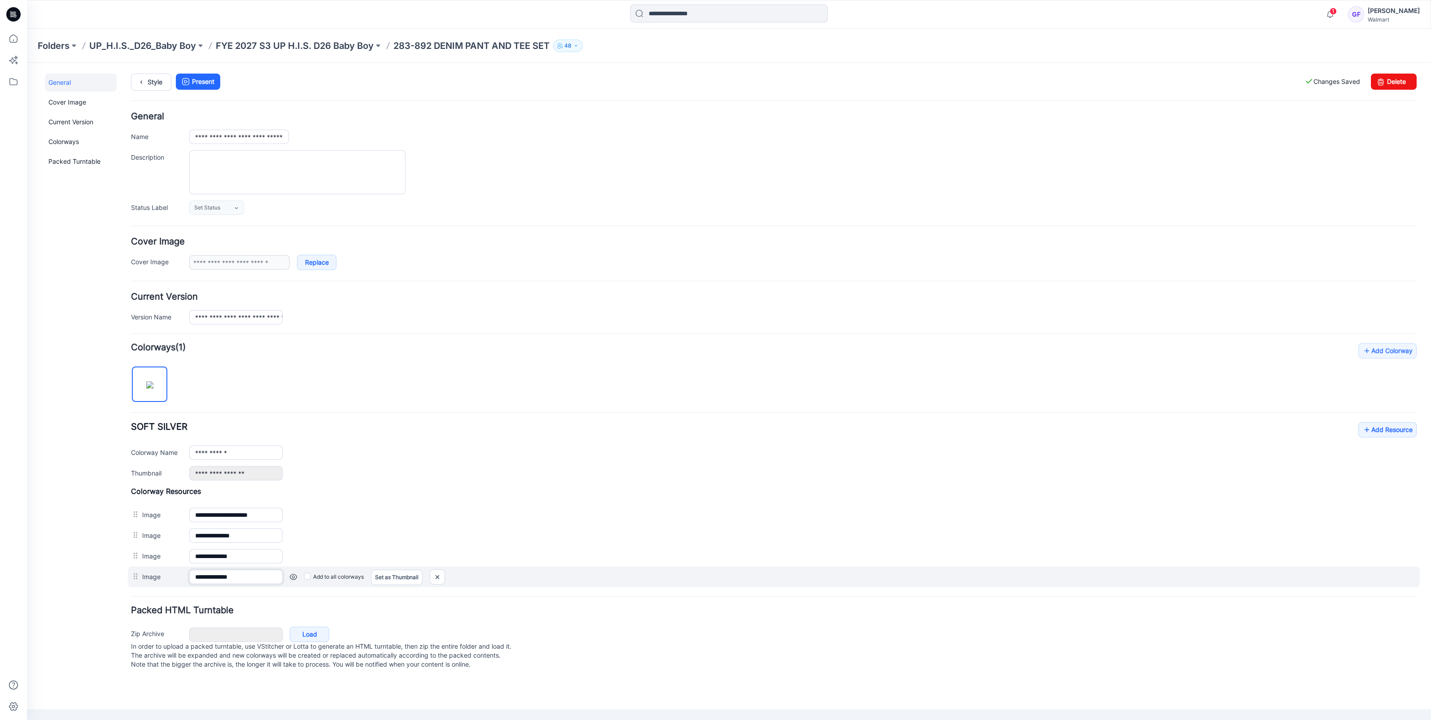
click at [231, 579] on input "**********" at bounding box center [235, 577] width 93 height 14
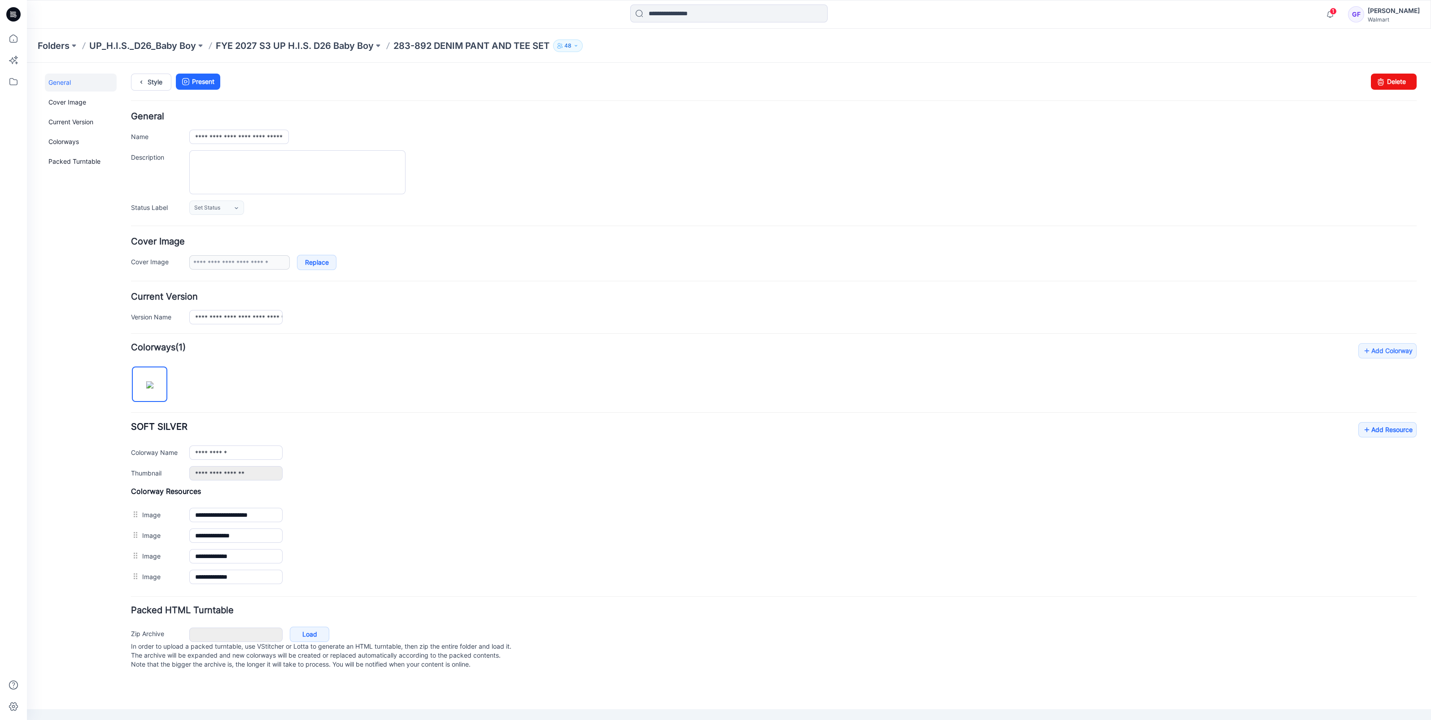
click at [253, 591] on form "**********" at bounding box center [773, 392] width 1285 height 560
click at [316, 44] on p "FYE 2027 S3 UP H.I.S. D26 Baby Boy" at bounding box center [295, 45] width 158 height 13
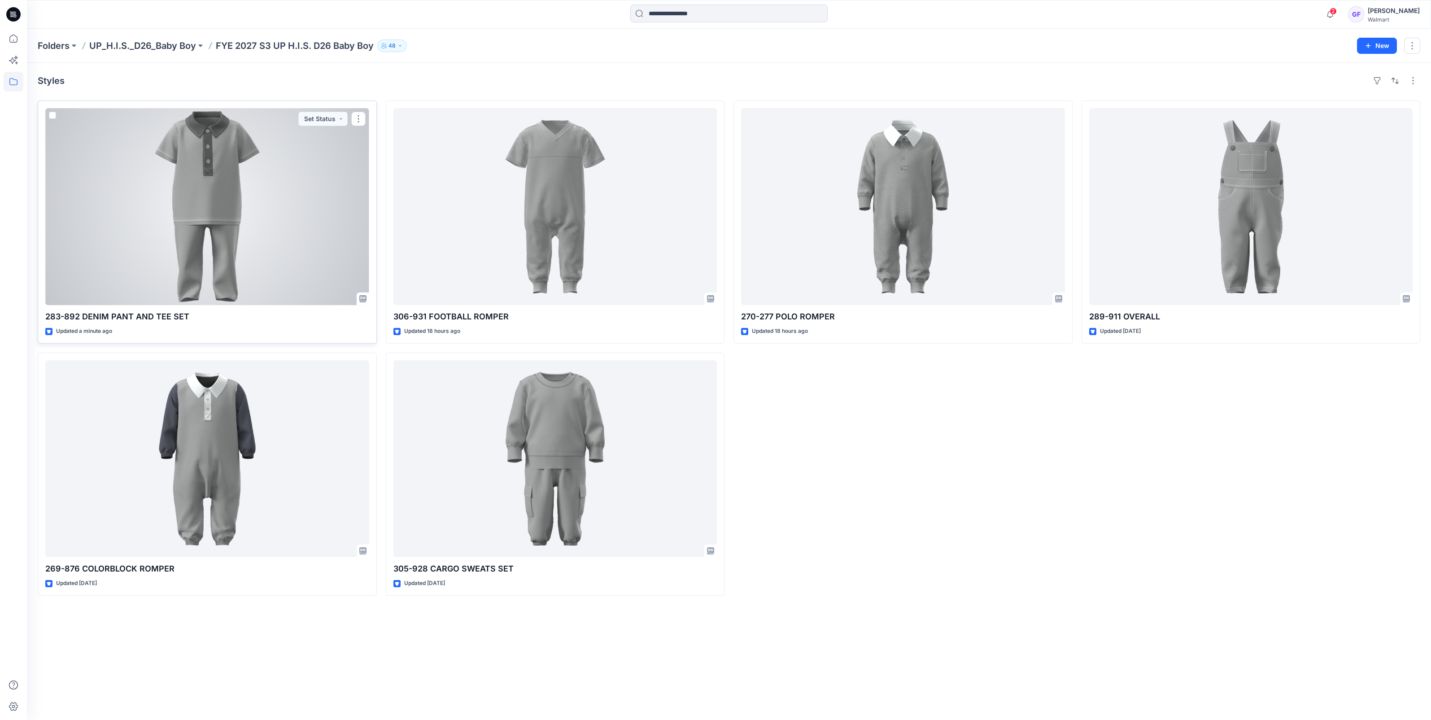
click at [206, 213] on div at bounding box center [207, 206] width 324 height 197
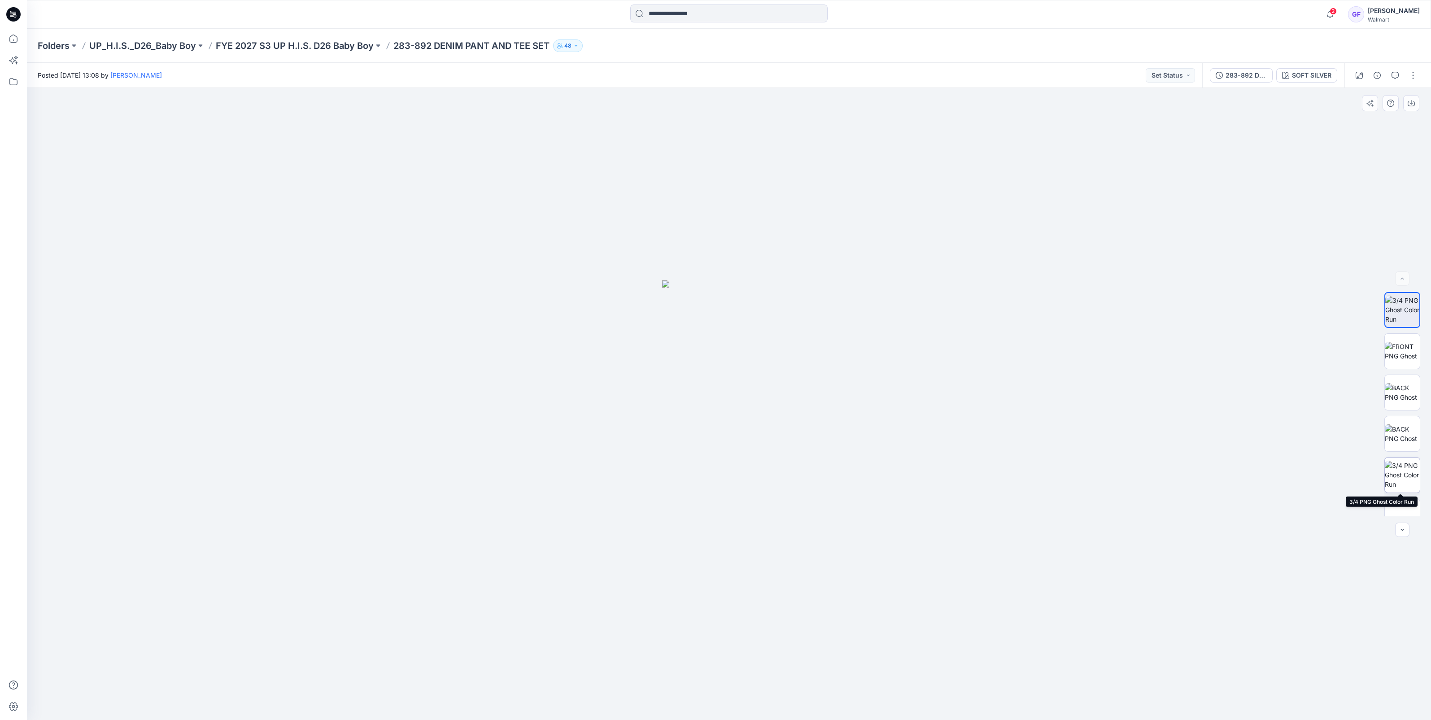
click at [1406, 478] on img at bounding box center [1401, 475] width 35 height 28
click at [1397, 507] on img at bounding box center [1401, 516] width 35 height 19
click at [1397, 504] on img at bounding box center [1402, 498] width 34 height 19
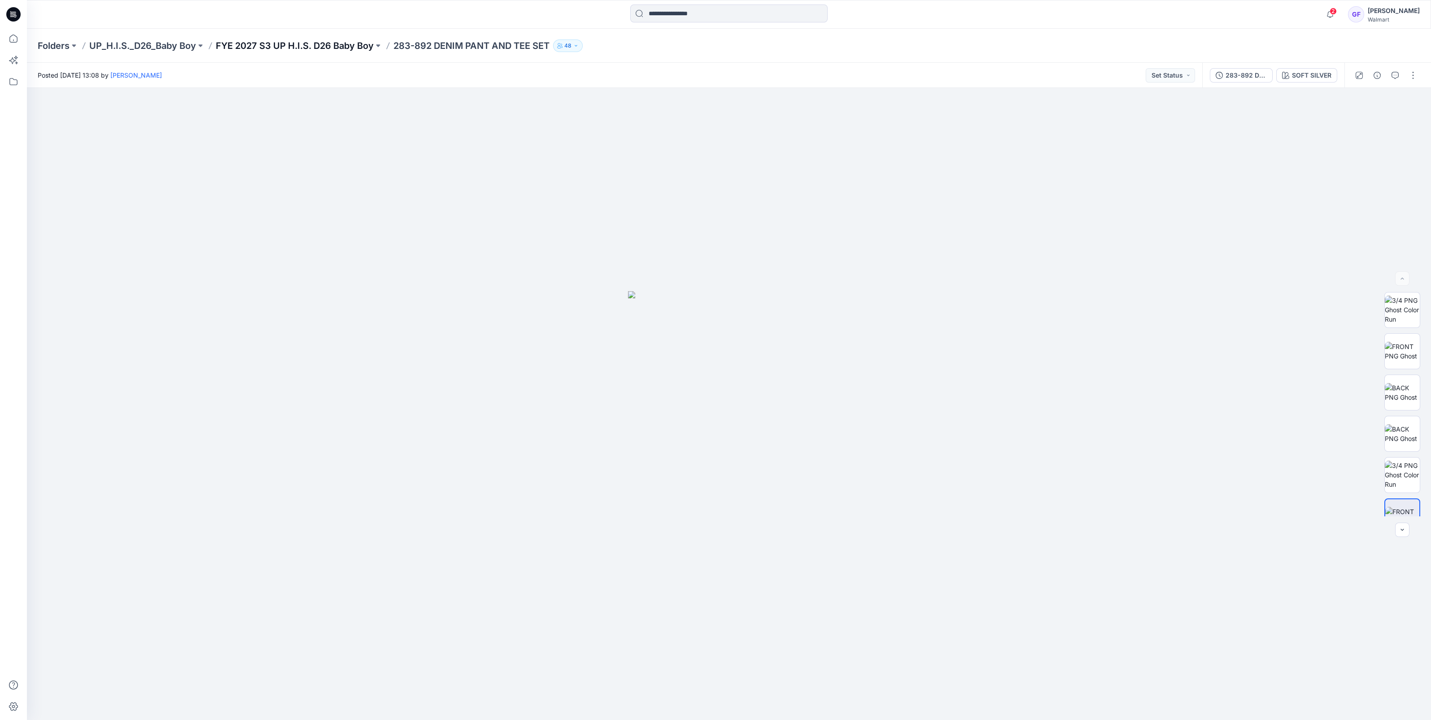
click at [341, 43] on p "FYE 2027 S3 UP H.I.S. D26 Baby Boy" at bounding box center [295, 45] width 158 height 13
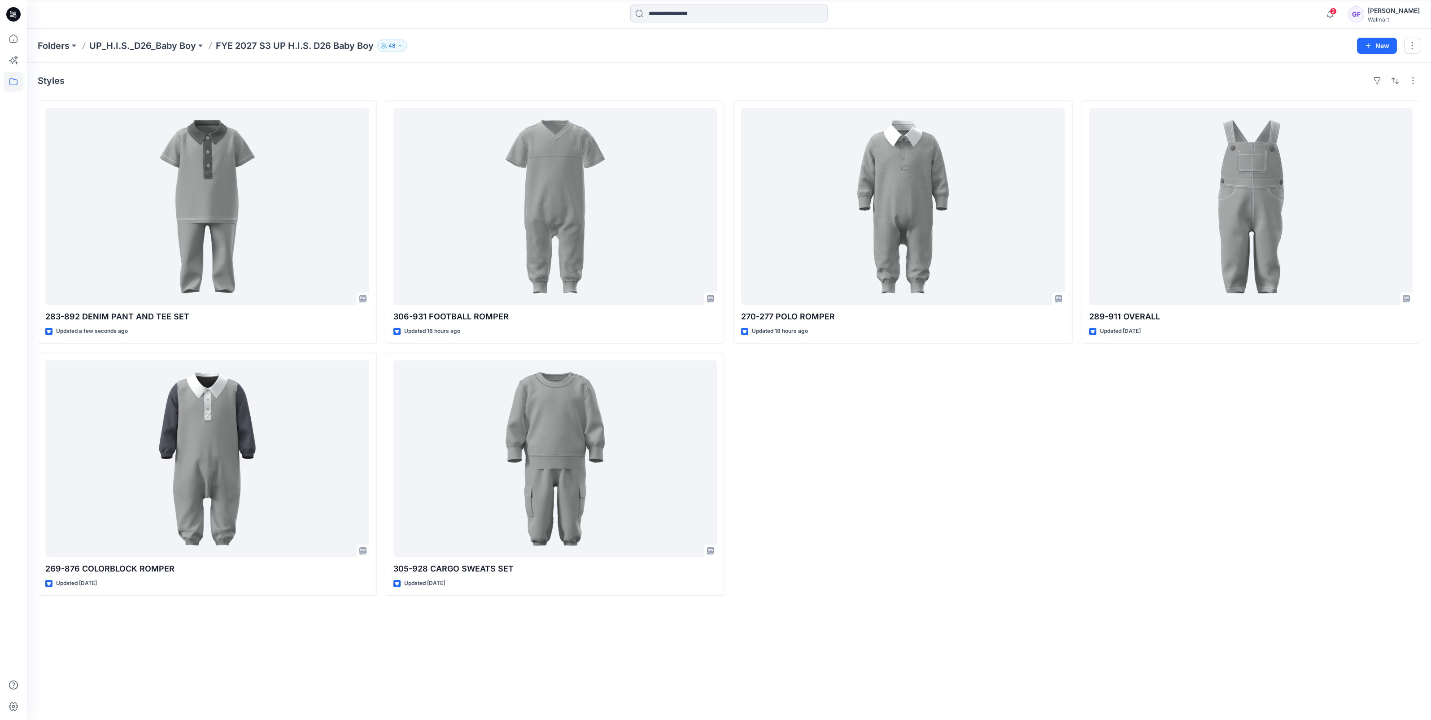
click at [1154, 619] on div "Styles 283-892 DENIM PANT AND TEE SET Updated a few seconds ago 269-876 COLORBL…" at bounding box center [729, 391] width 1404 height 657
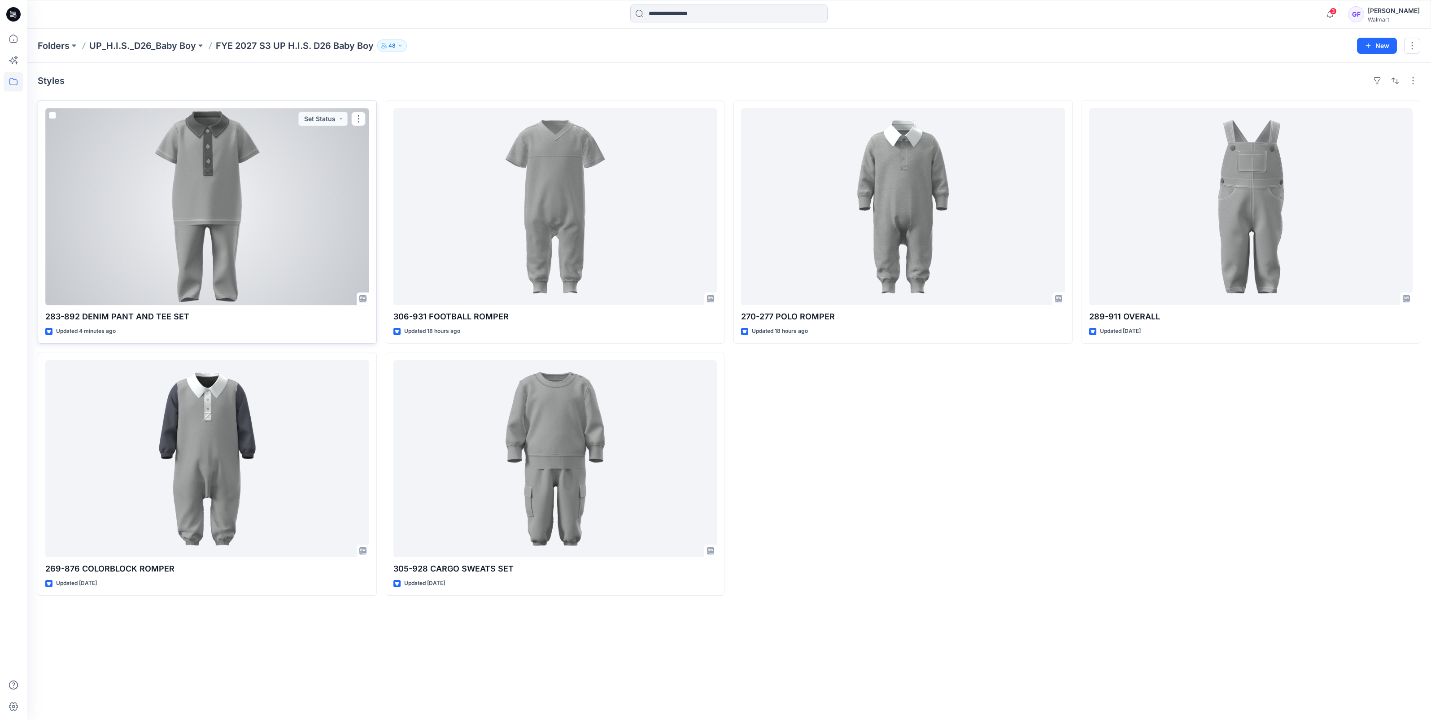
click at [226, 185] on div at bounding box center [207, 206] width 324 height 197
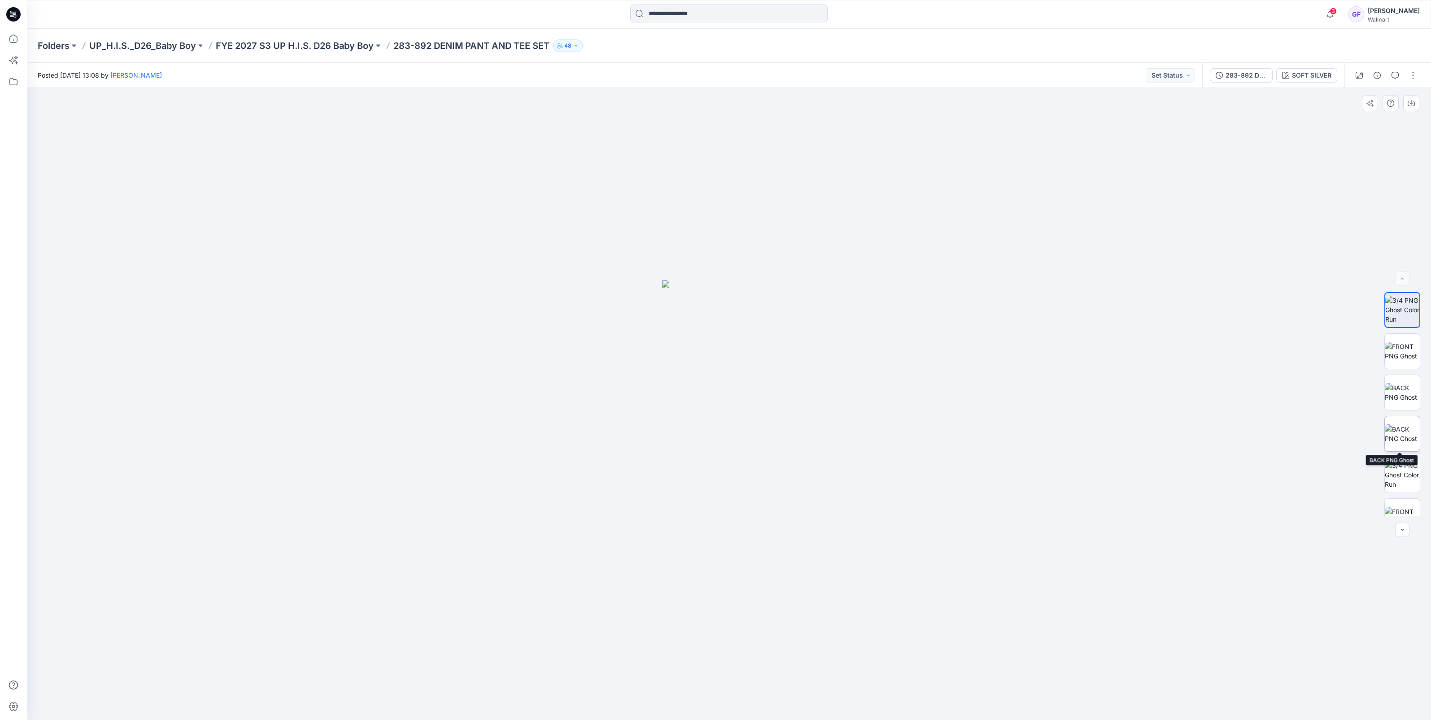
click at [1406, 442] on img at bounding box center [1401, 433] width 35 height 19
click at [1401, 405] on img at bounding box center [1401, 404] width 35 height 19
click at [1402, 403] on img at bounding box center [1401, 389] width 35 height 28
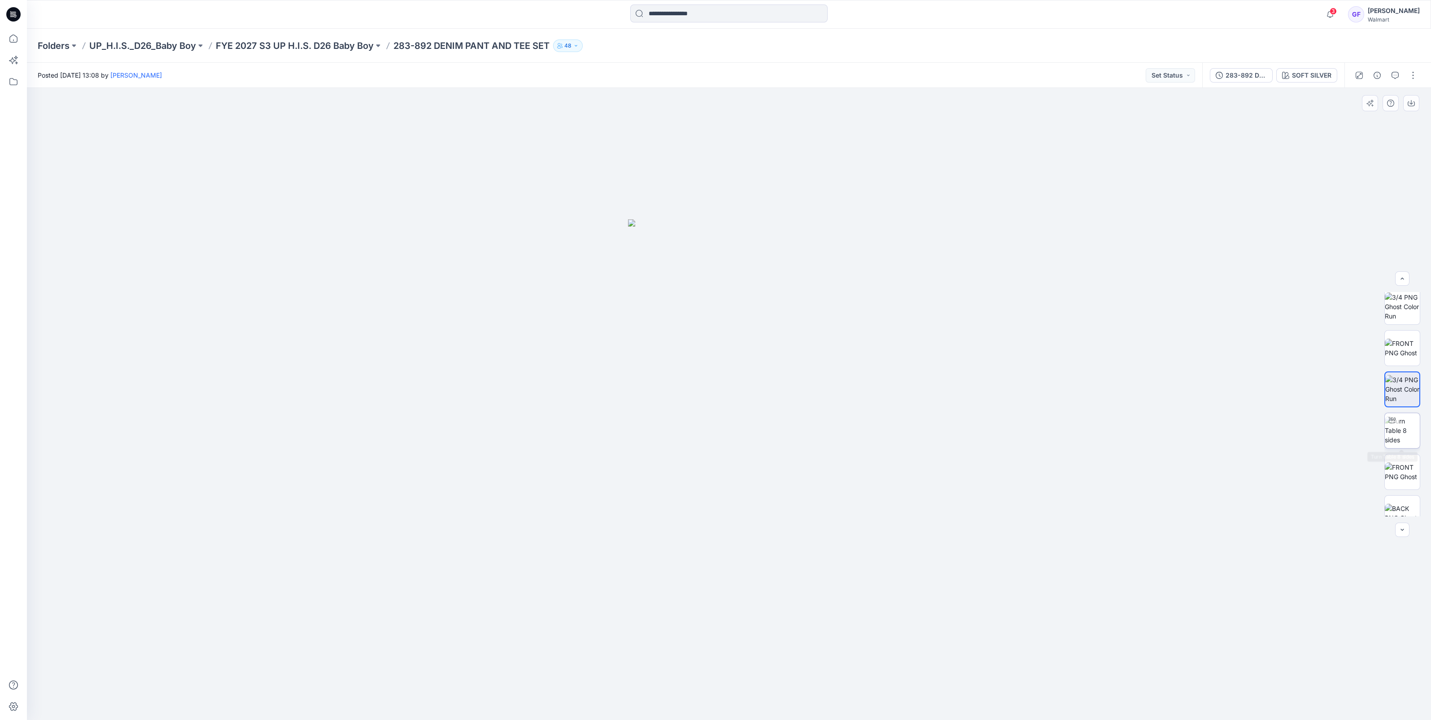
click at [1390, 430] on img at bounding box center [1401, 430] width 35 height 28
drag, startPoint x: 748, startPoint y: 673, endPoint x: 1016, endPoint y: 680, distance: 267.8
click at [1016, 680] on div at bounding box center [729, 404] width 1404 height 632
click at [1397, 474] on img at bounding box center [1401, 471] width 35 height 19
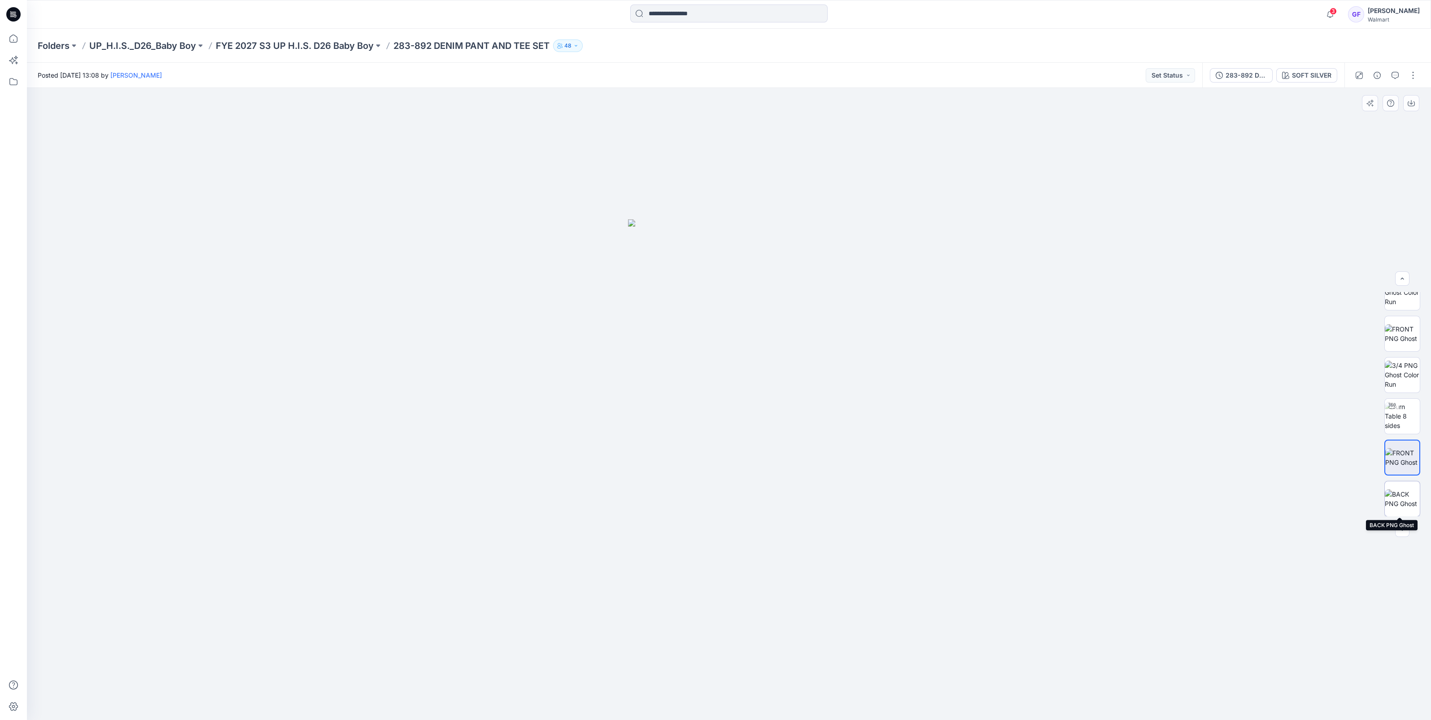
click at [1397, 494] on img at bounding box center [1401, 498] width 35 height 19
click at [1333, 15] on icon "button" at bounding box center [1330, 14] width 6 height 6
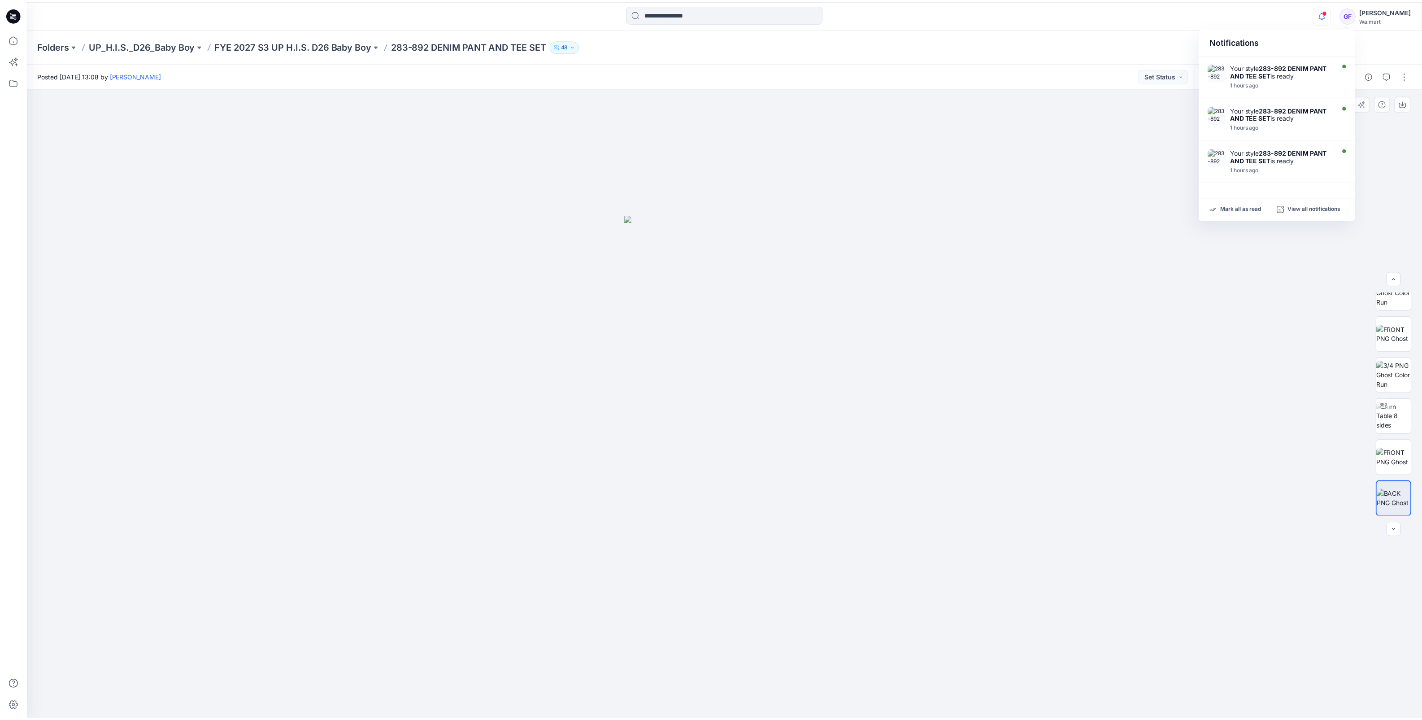
scroll to position [0, 0]
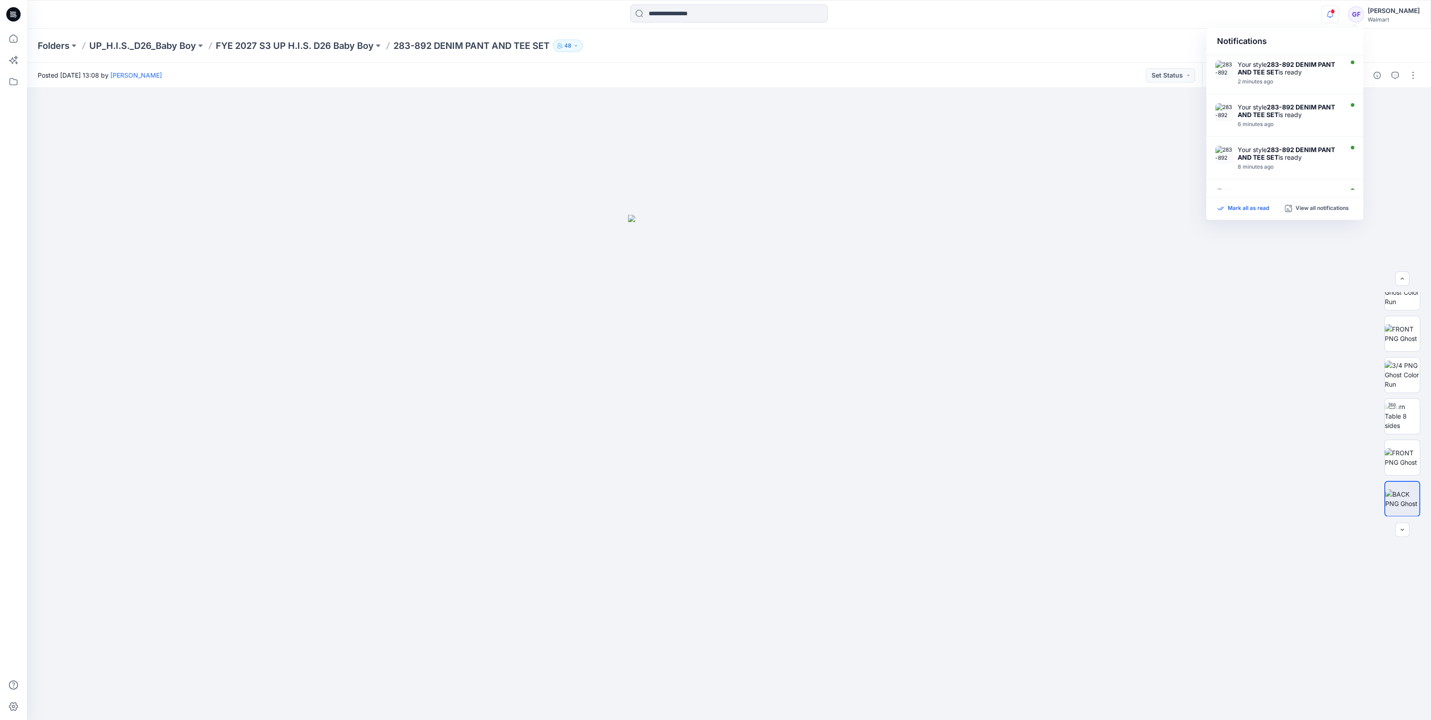
click at [1255, 209] on p "Mark all as read" at bounding box center [1248, 209] width 41 height 8
click at [1045, 174] on div at bounding box center [729, 404] width 1404 height 632
drag, startPoint x: 258, startPoint y: 253, endPoint x: 259, endPoint y: 242, distance: 11.2
click at [258, 253] on div at bounding box center [729, 404] width 1404 height 632
click at [156, 46] on p "UP_H.I.S._D26_Baby Boy" at bounding box center [142, 45] width 107 height 13
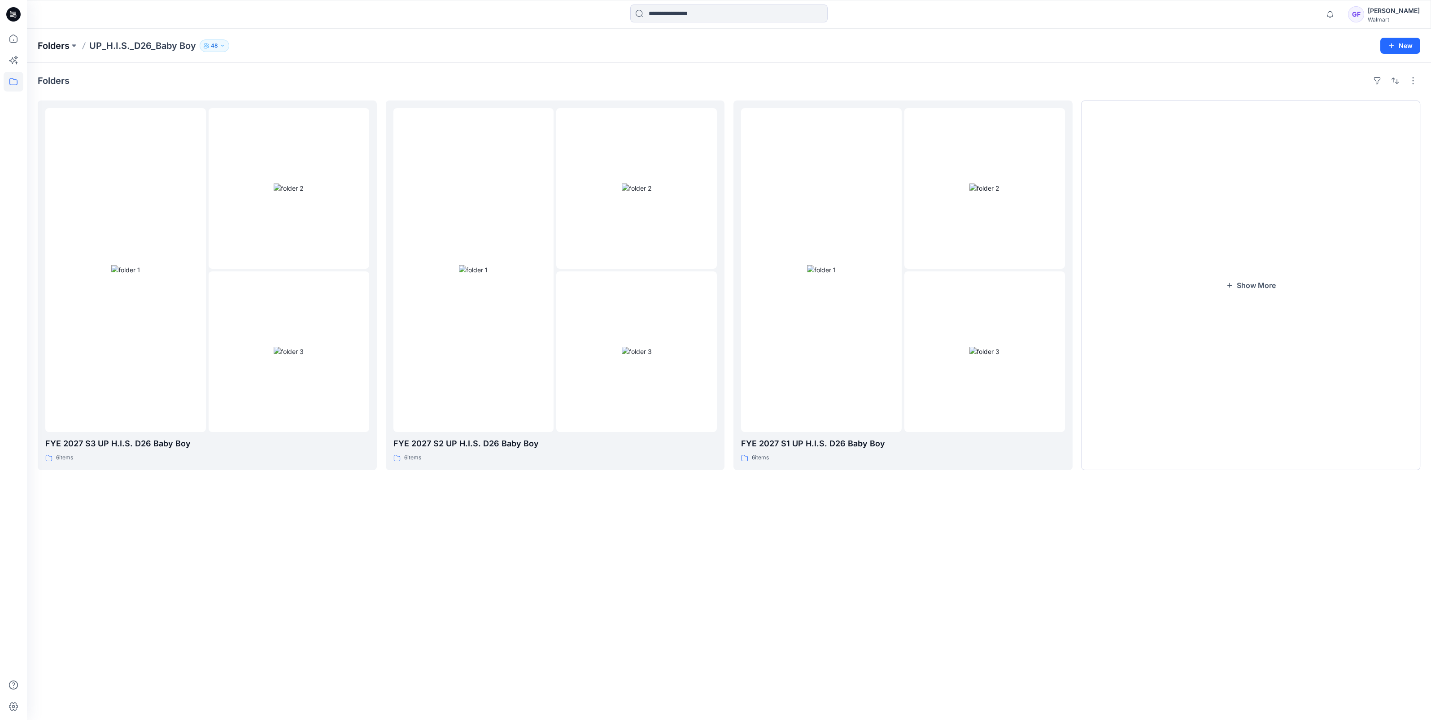
click at [56, 45] on p "Folders" at bounding box center [54, 45] width 32 height 13
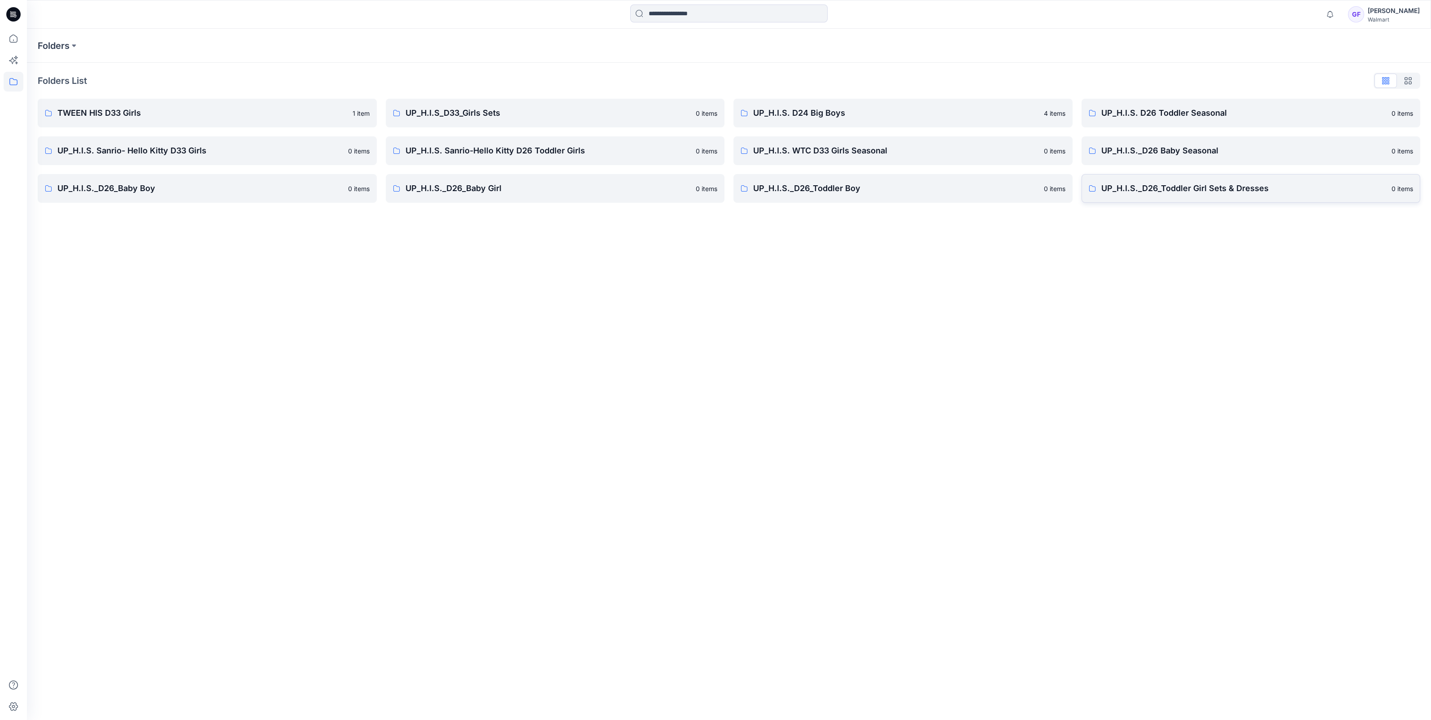
click at [1175, 190] on p "UP_H.I.S._D26_Toddler Girl Sets & Dresses" at bounding box center [1243, 188] width 285 height 13
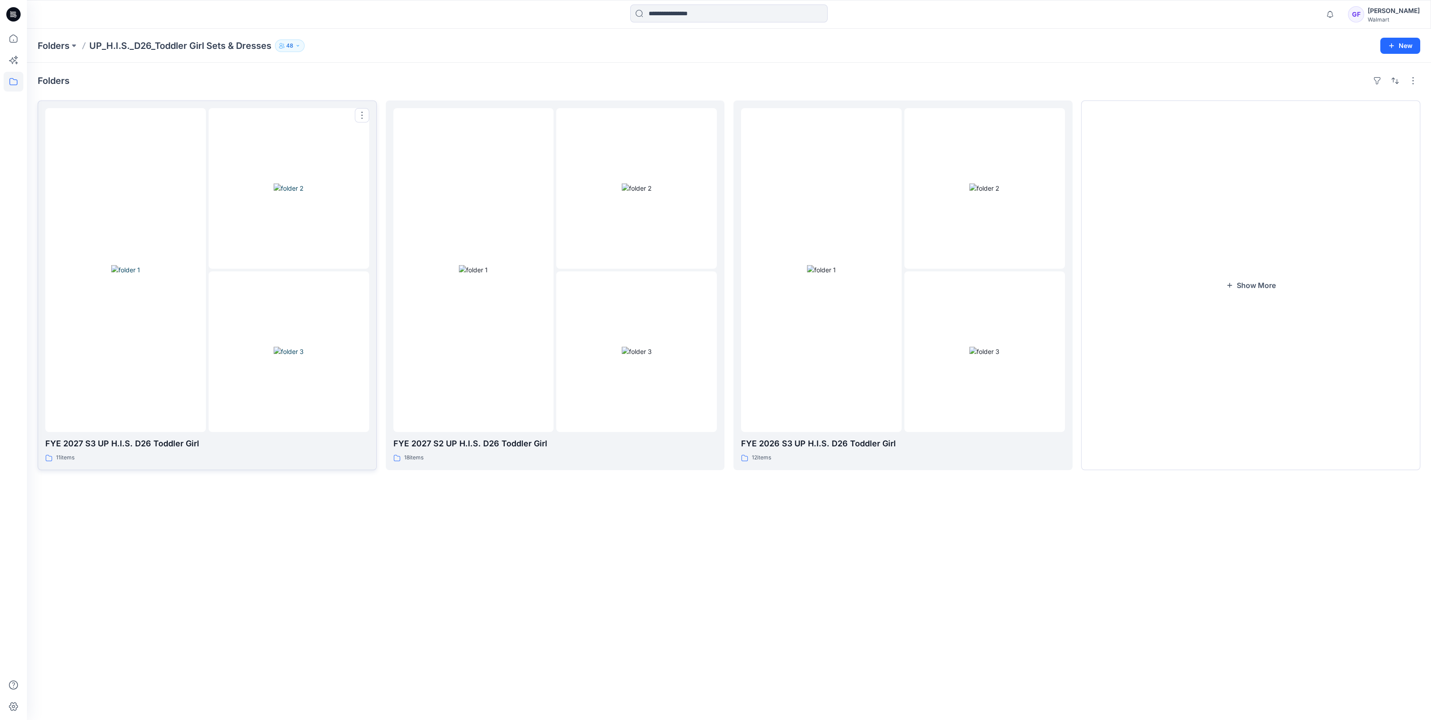
click at [274, 347] on img at bounding box center [289, 351] width 30 height 9
